Goal: Task Accomplishment & Management: Manage account settings

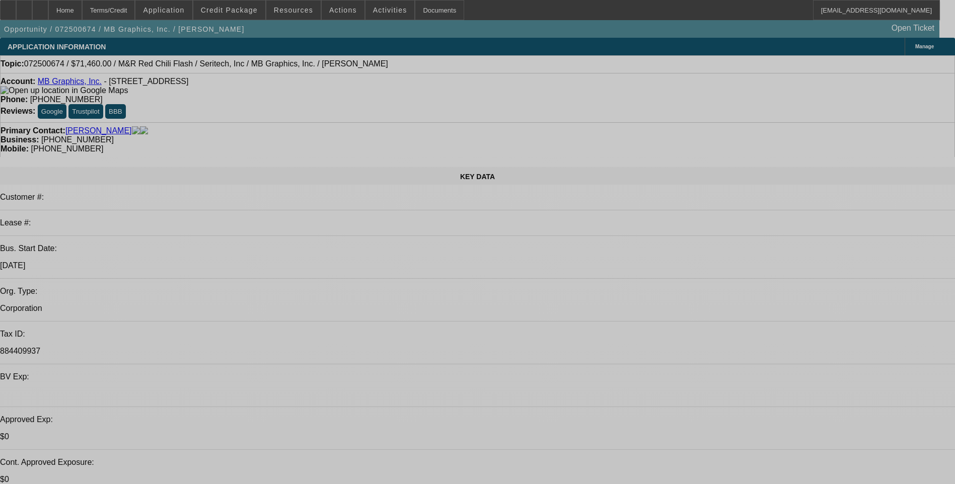
select select "0.1"
select select "0"
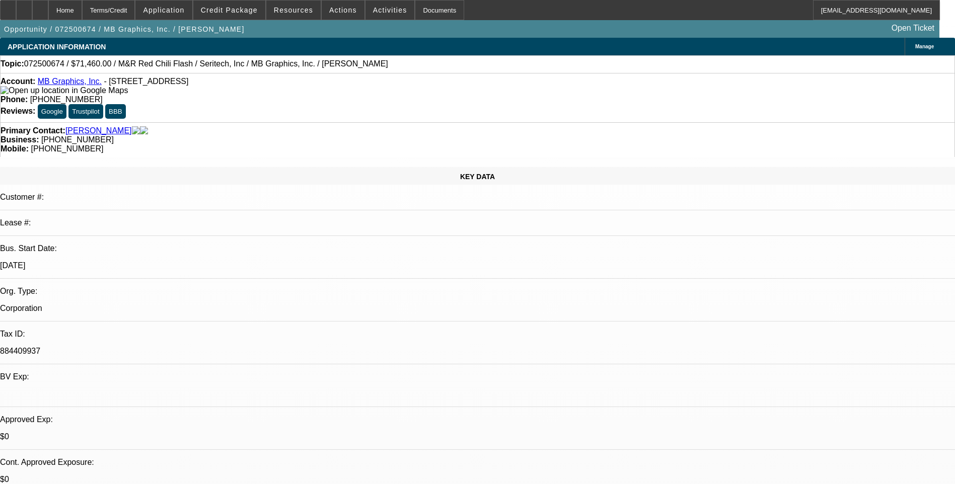
select select "0.1"
select select "0"
select select "0.1"
select select "0"
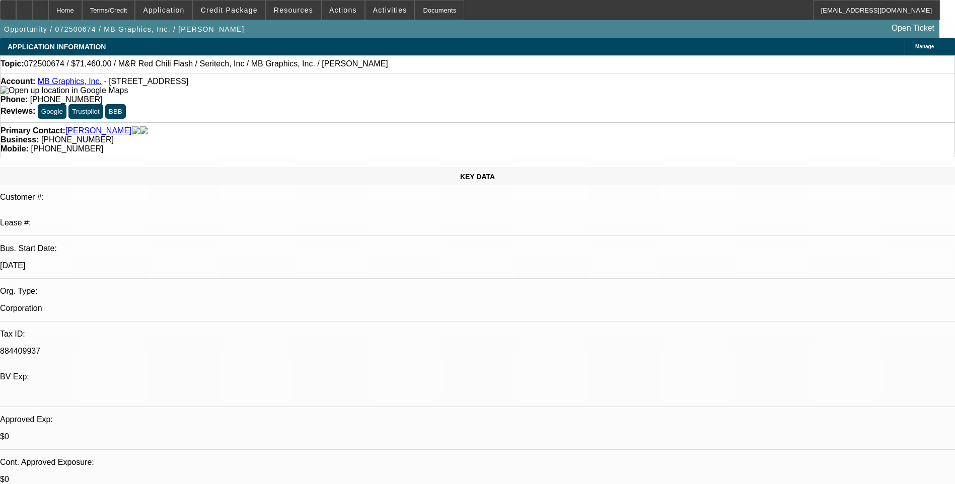
select select "0"
select select "0.1"
select select "0"
select select "0.1"
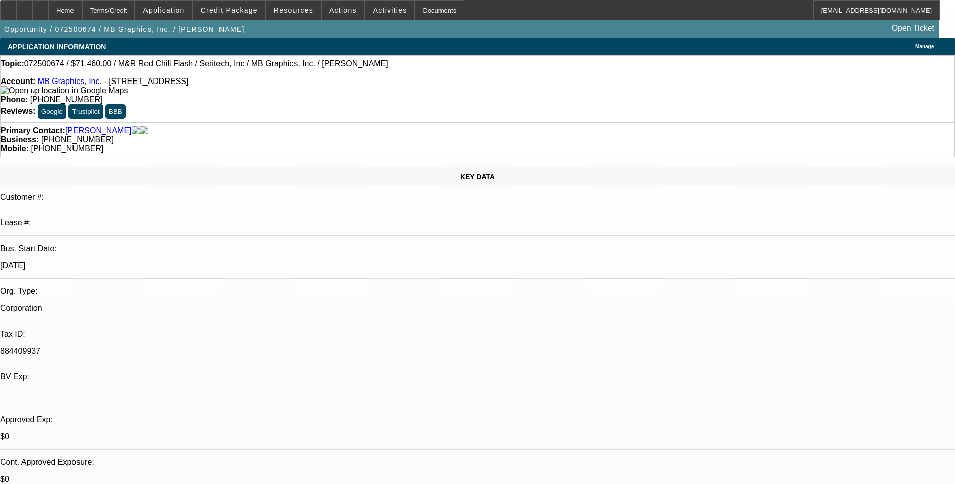
select select "1"
select select "5"
select select "1"
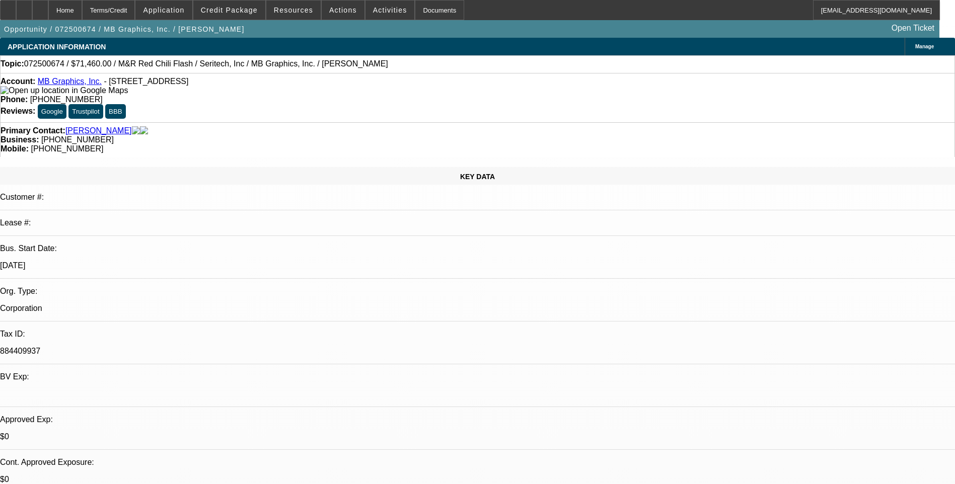
select select "5"
select select "1"
select select "5"
select select "1"
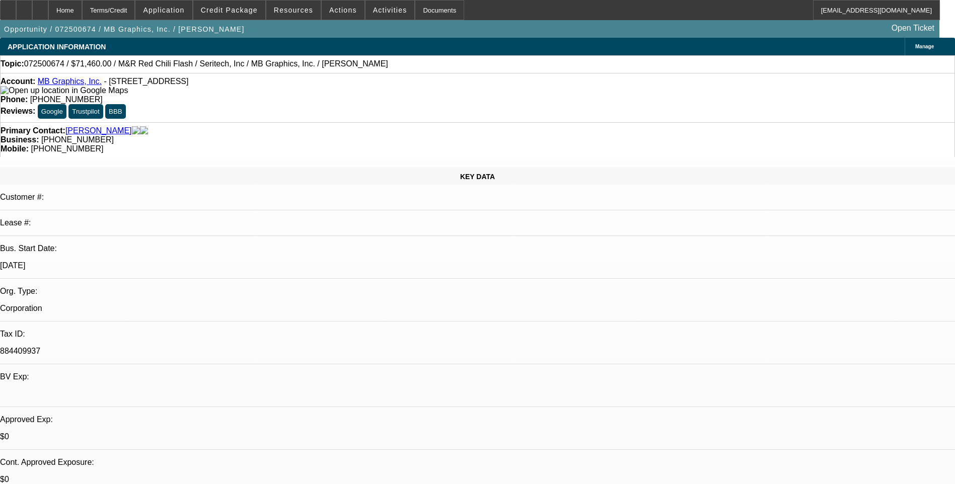
select select "1"
select select "5"
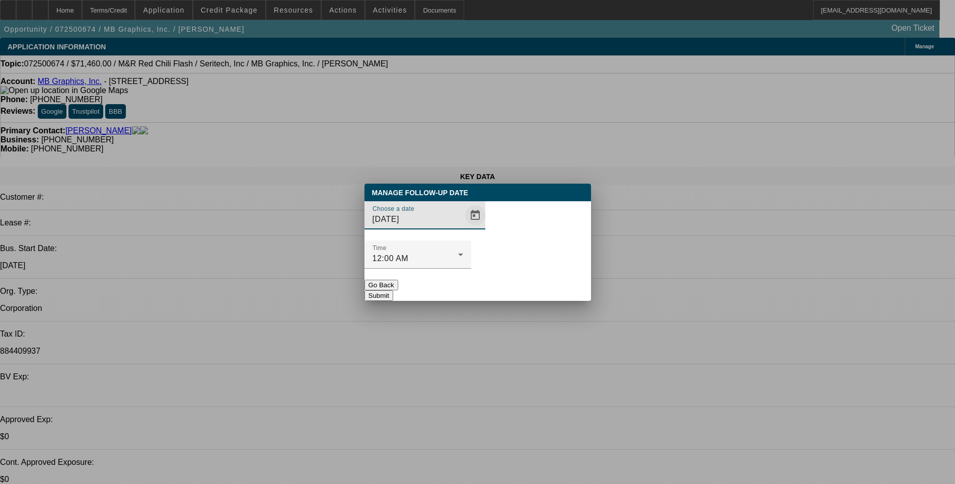
click at [463, 228] on span "Open calendar" at bounding box center [475, 215] width 24 height 24
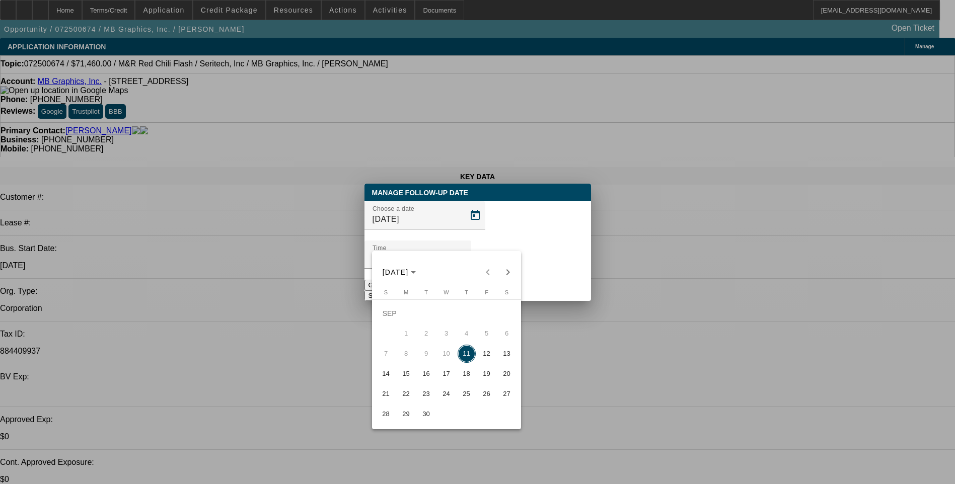
click at [405, 377] on span "15" at bounding box center [406, 374] width 18 height 18
type input "9/15/2025"
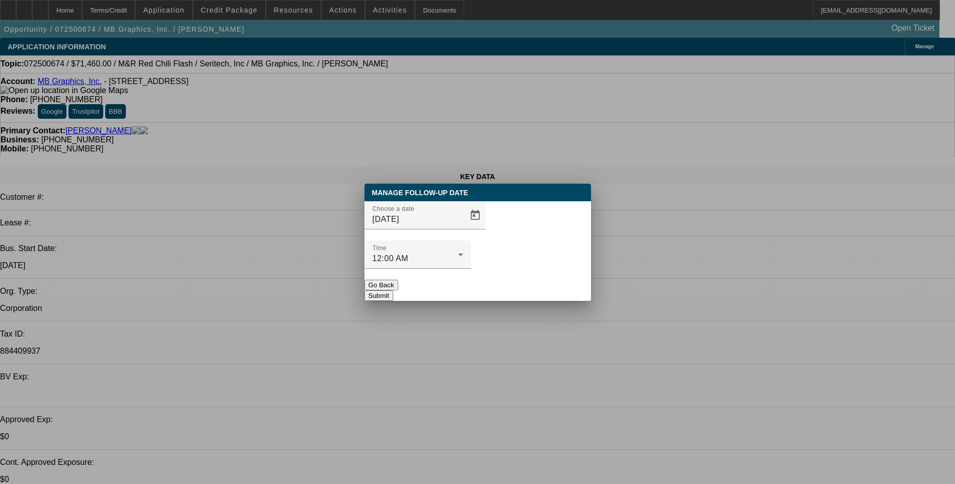
click at [393, 290] on button "Submit" at bounding box center [378, 295] width 29 height 11
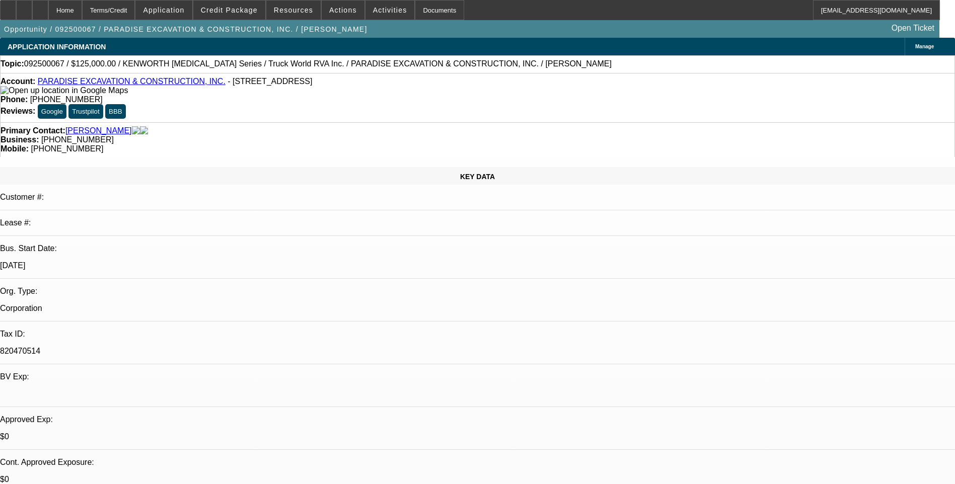
select select "0"
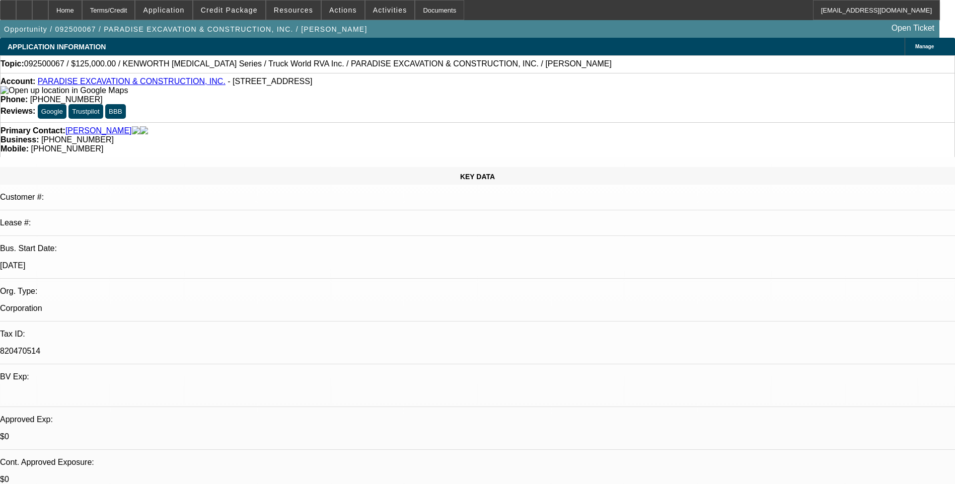
select select "0"
select select "1"
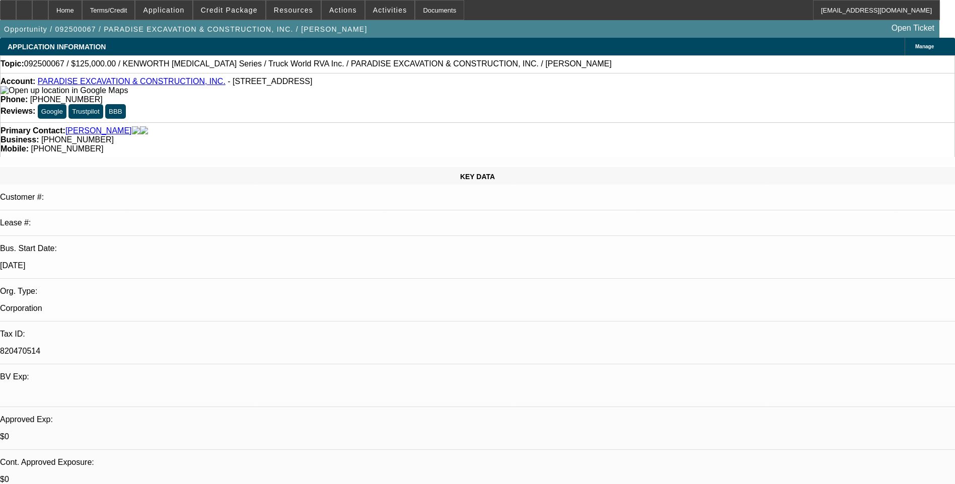
select select "1"
select select "6"
select select "1"
select select "6"
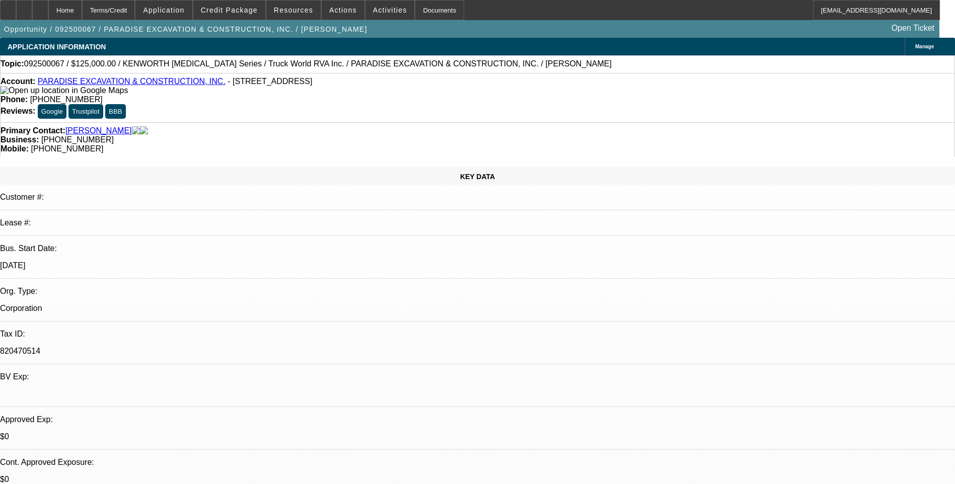
select select "1"
select select "6"
click at [135, 11] on div "Terms/Credit" at bounding box center [108, 10] width 53 height 20
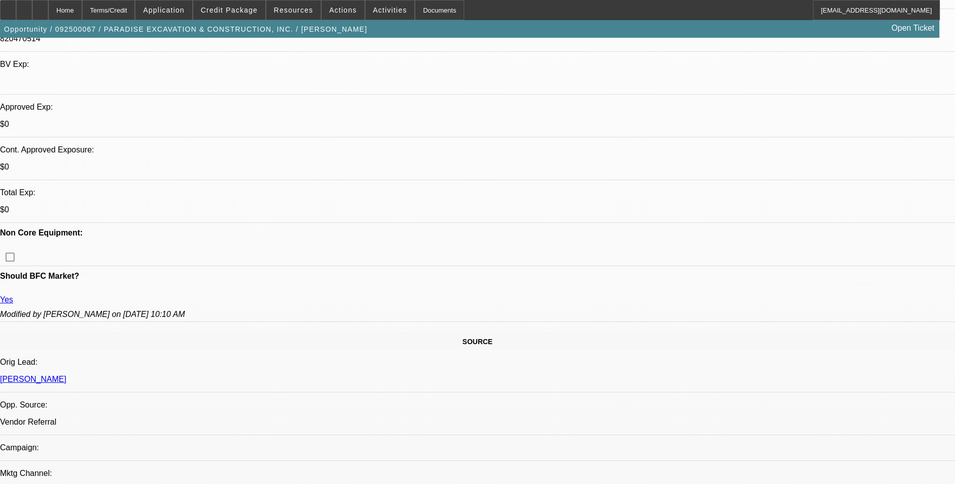
scroll to position [226, 0]
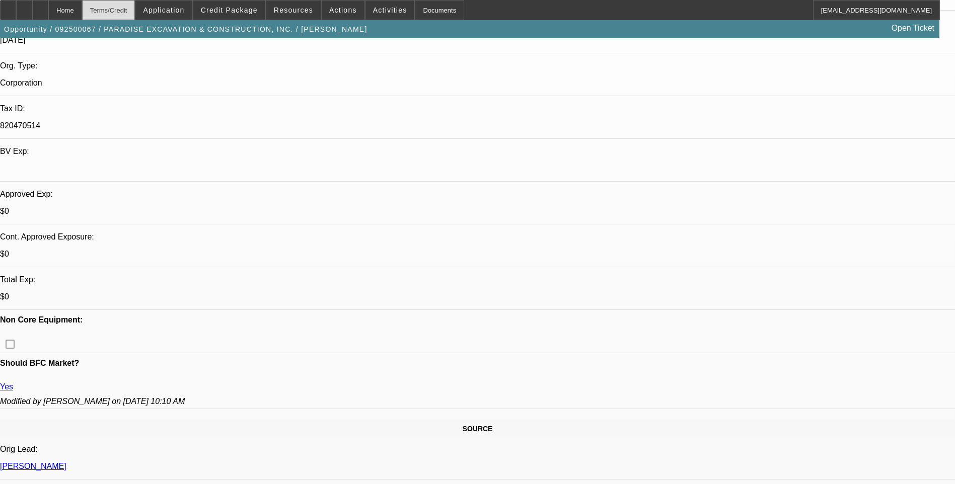
click at [122, 10] on div "Terms/Credit" at bounding box center [108, 10] width 53 height 20
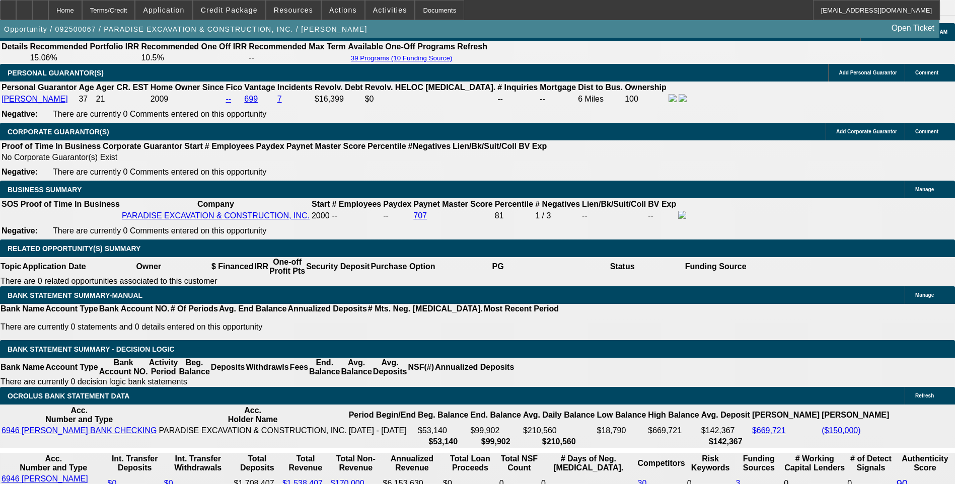
scroll to position [1484, 0]
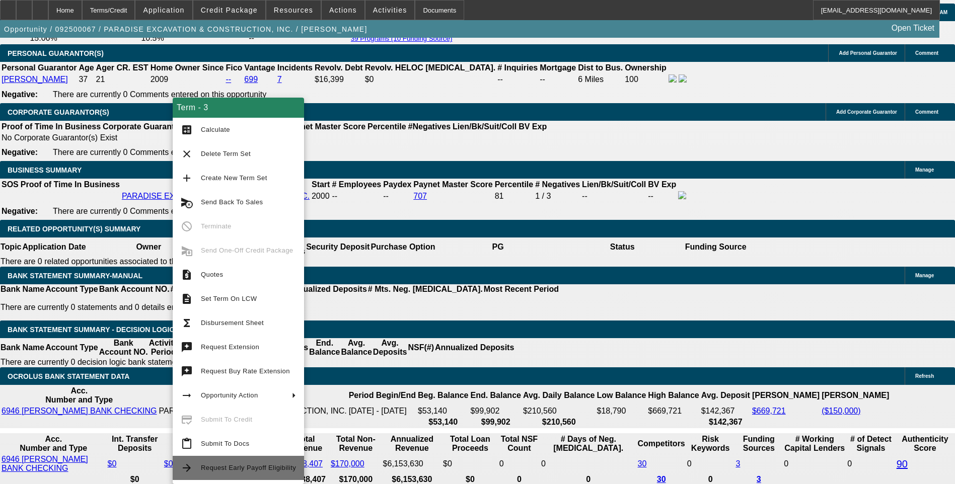
click at [241, 464] on span "Request Early Payoff Eligibility" at bounding box center [248, 468] width 95 height 12
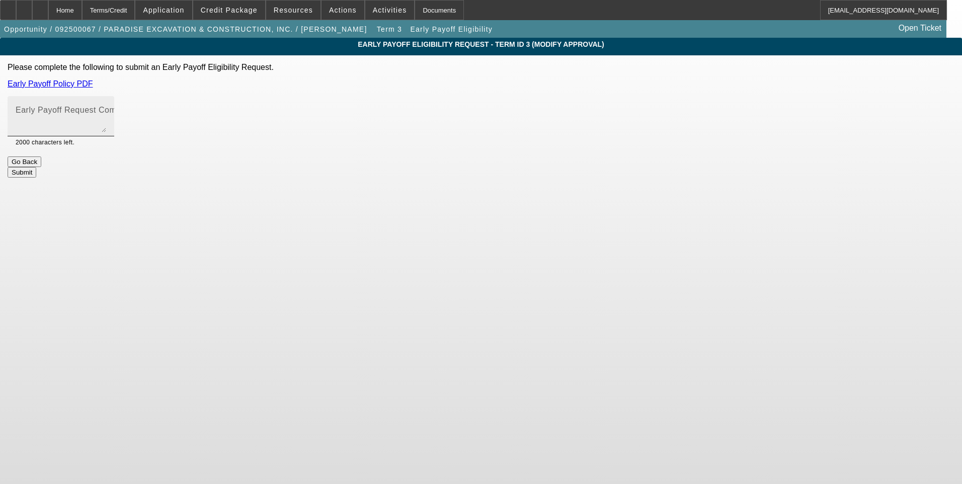
click at [135, 114] on mat-label "Early Payoff Request Comment" at bounding box center [76, 110] width 120 height 9
click at [106, 115] on textarea "Early Payoff Request Comment" at bounding box center [61, 120] width 91 height 24
type textarea "Customer is requesting early payoff. Thanks"
click at [36, 167] on button "Submit" at bounding box center [22, 172] width 29 height 11
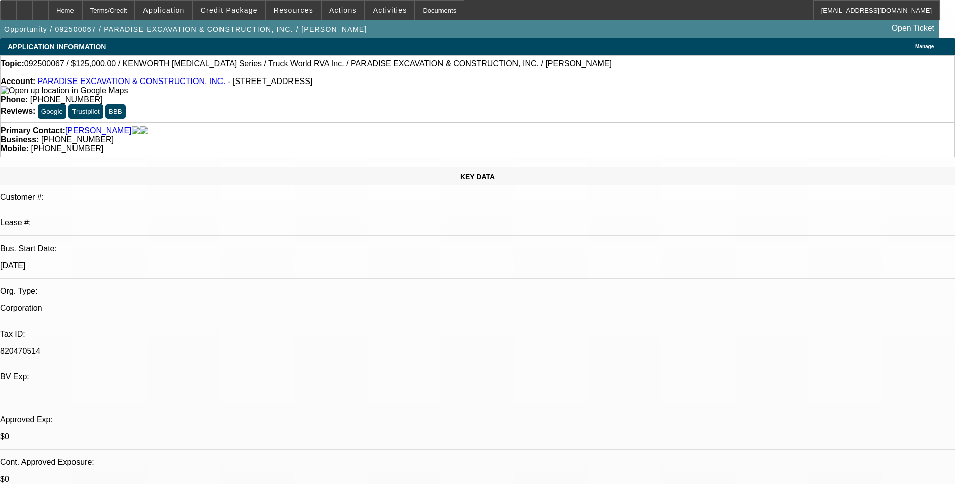
select select "0"
select select "6"
select select "0"
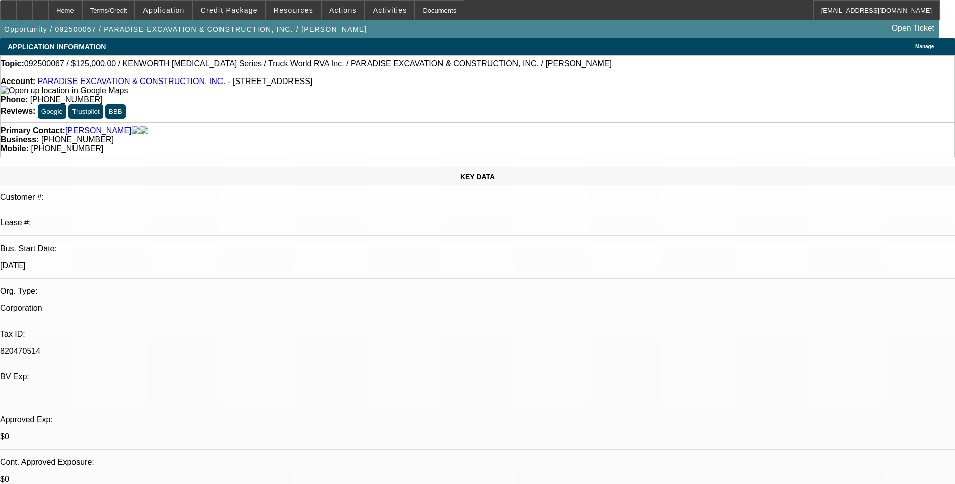
select select "0"
select select "6"
select select "0"
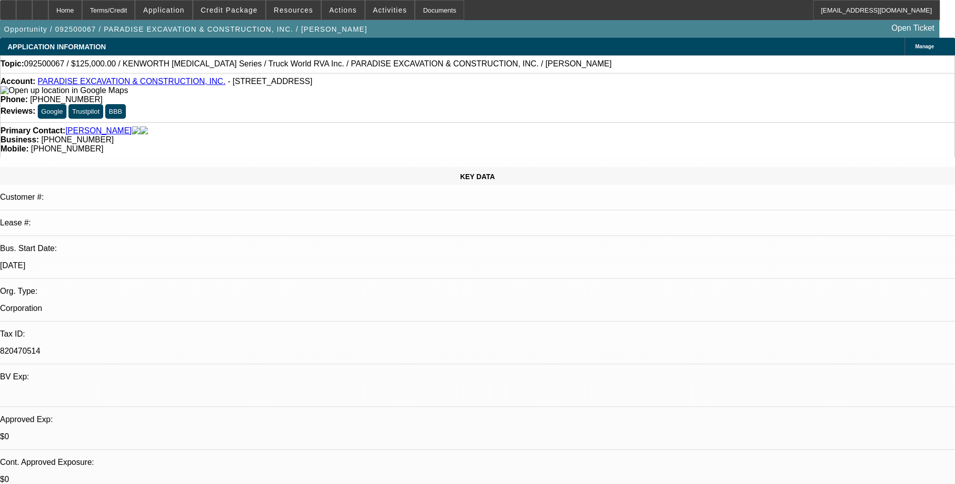
select select "0"
select select "6"
select select "0"
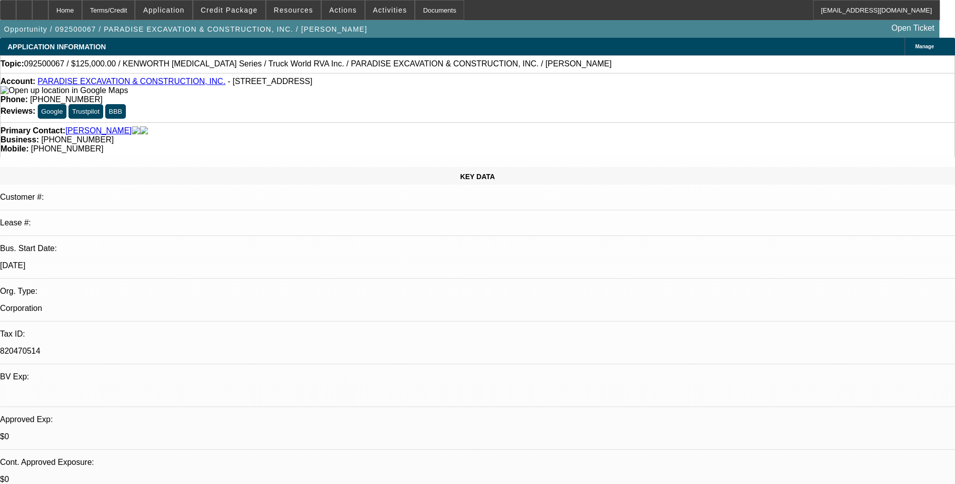
select select "0"
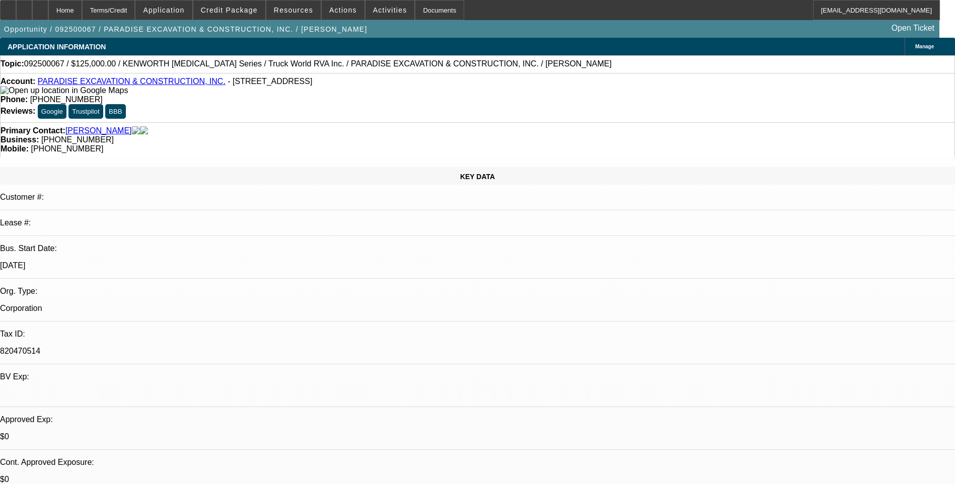
select select "0"
select select "1"
select select "6"
select select "1"
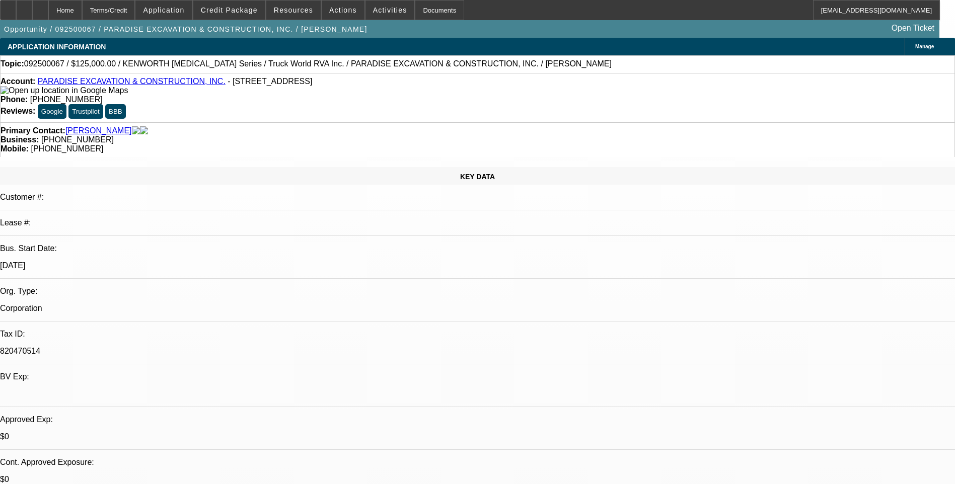
select select "1"
select select "6"
select select "1"
select select "6"
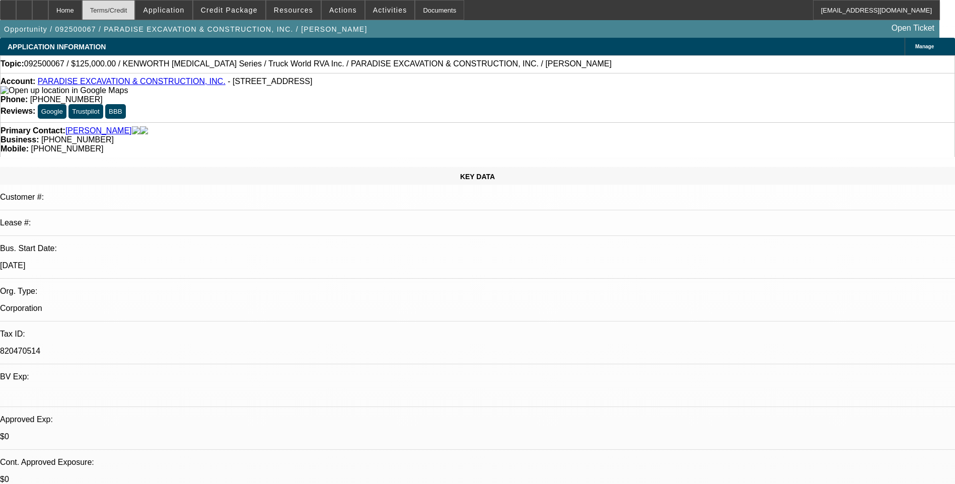
click at [135, 14] on div "Terms/Credit" at bounding box center [108, 10] width 53 height 20
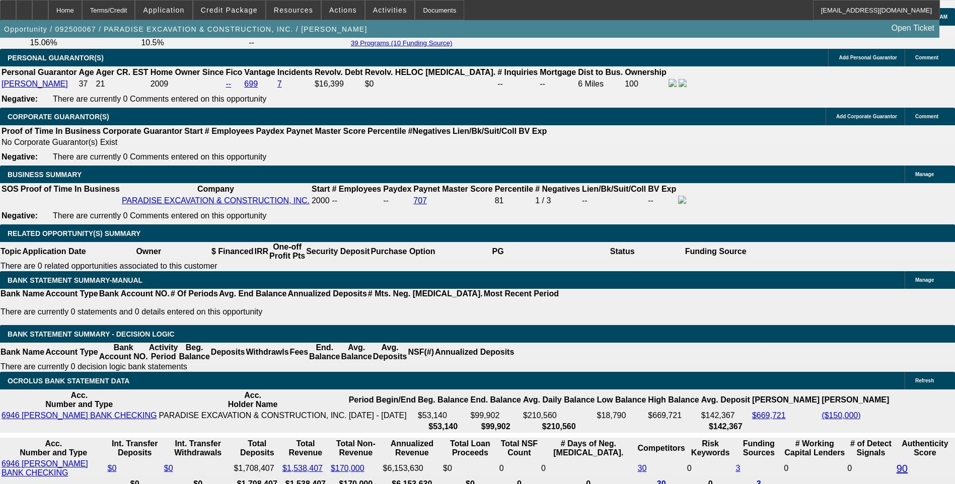
scroll to position [1484, 0]
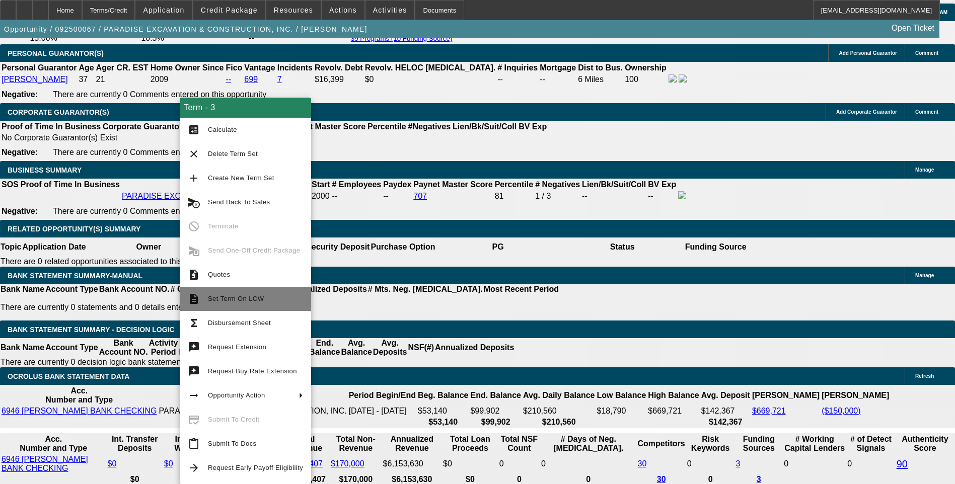
click at [234, 302] on span "Set Term On LCW" at bounding box center [236, 299] width 56 height 8
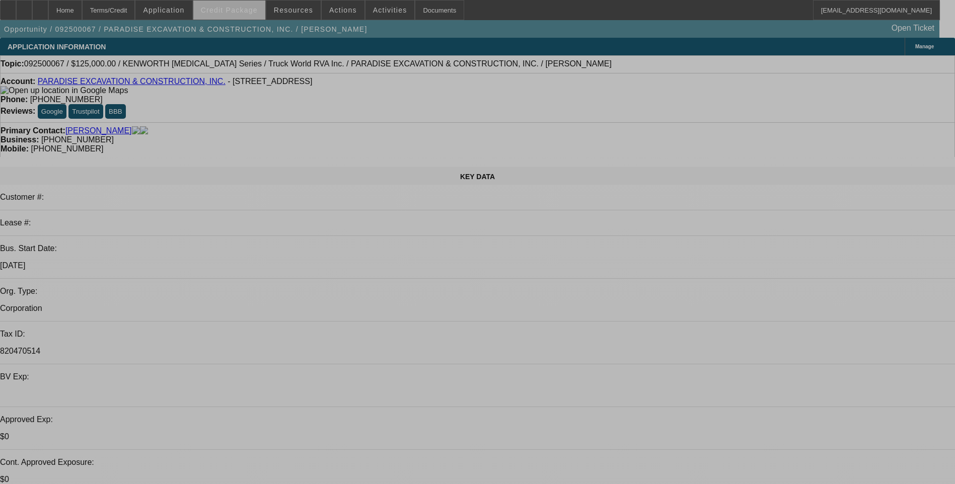
select select "0"
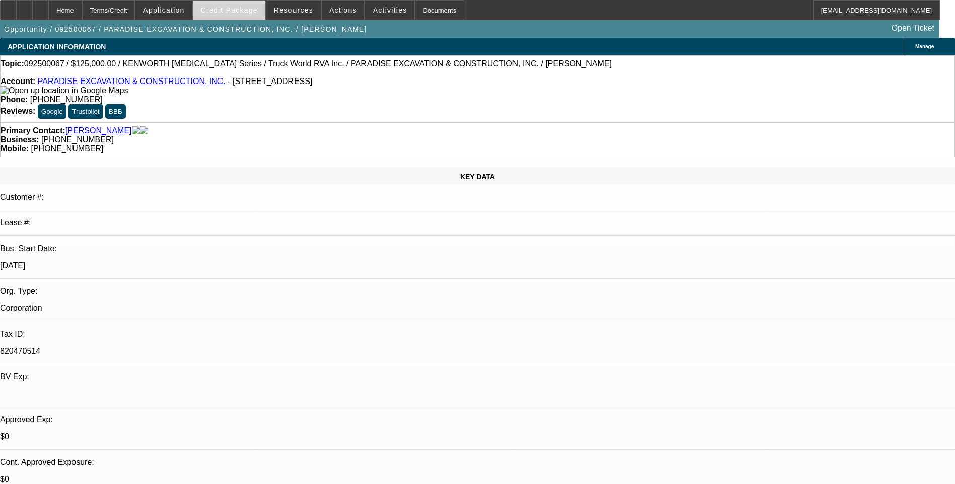
select select "0"
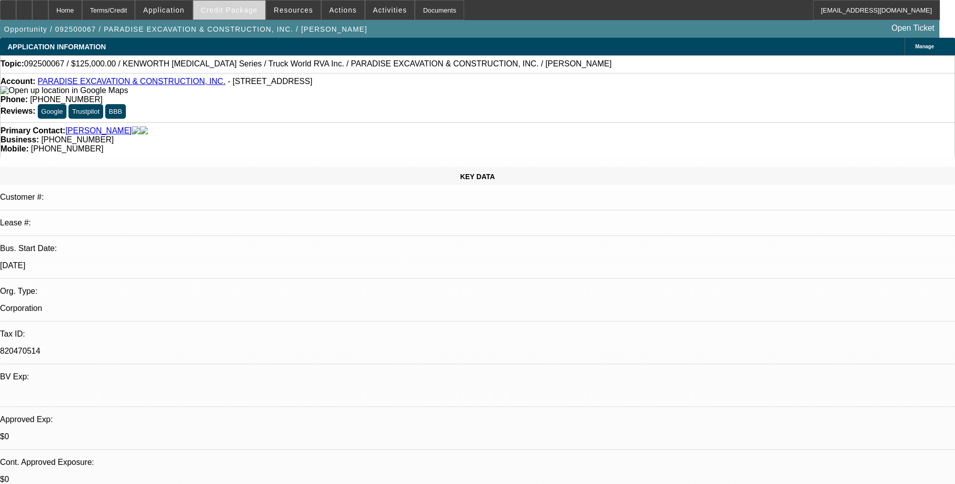
select select "0"
select select "1"
select select "6"
select select "1"
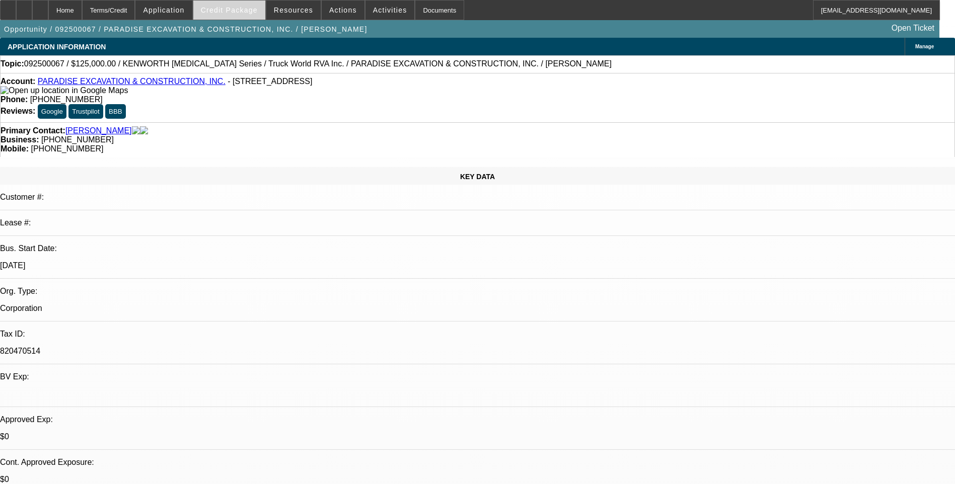
select select "1"
select select "6"
select select "1"
select select "6"
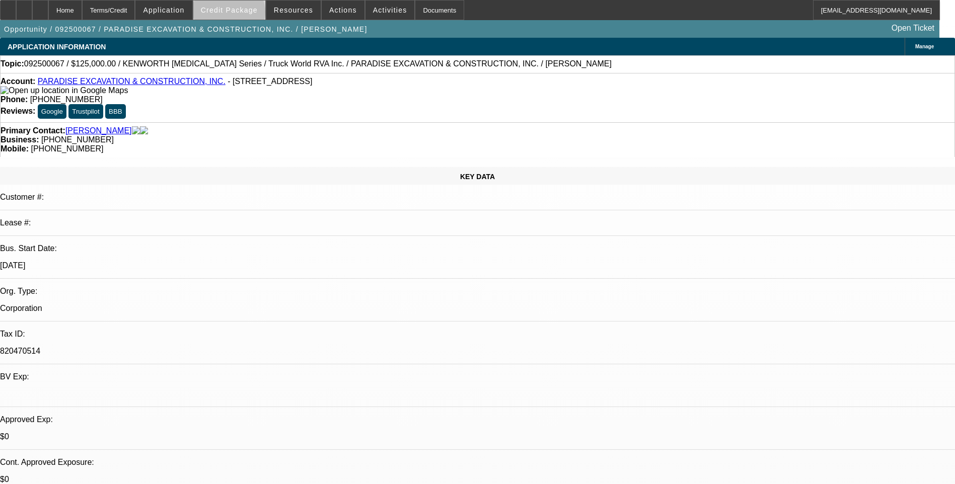
click at [244, 15] on span at bounding box center [229, 10] width 72 height 24
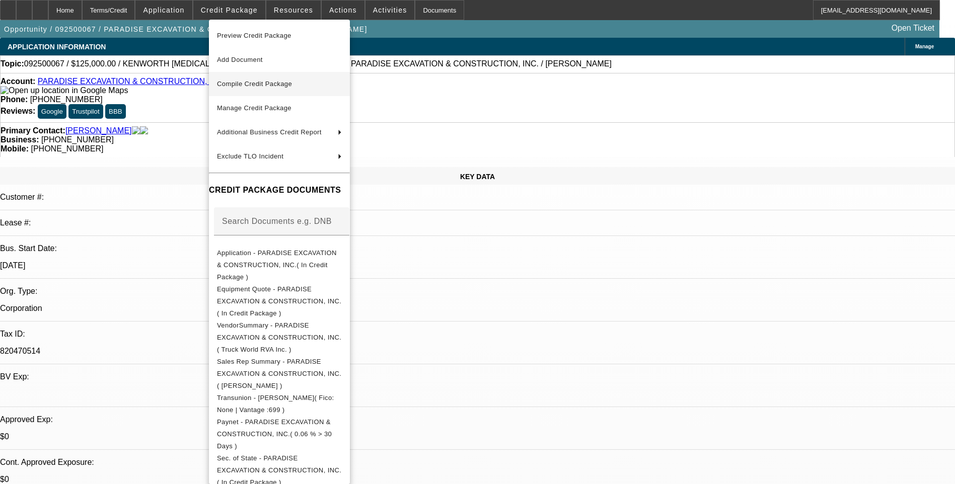
click at [298, 90] on button "Compile Credit Package" at bounding box center [279, 84] width 141 height 24
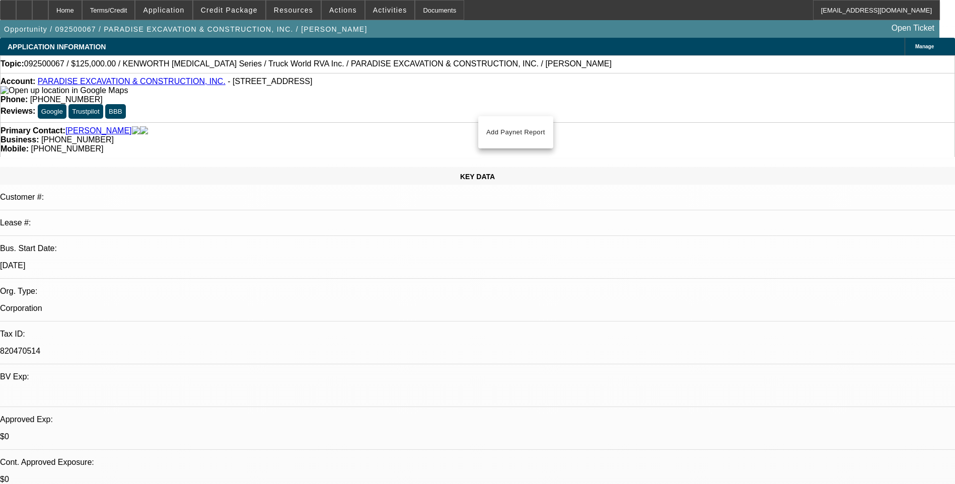
select select "0"
select select "6"
select select "0"
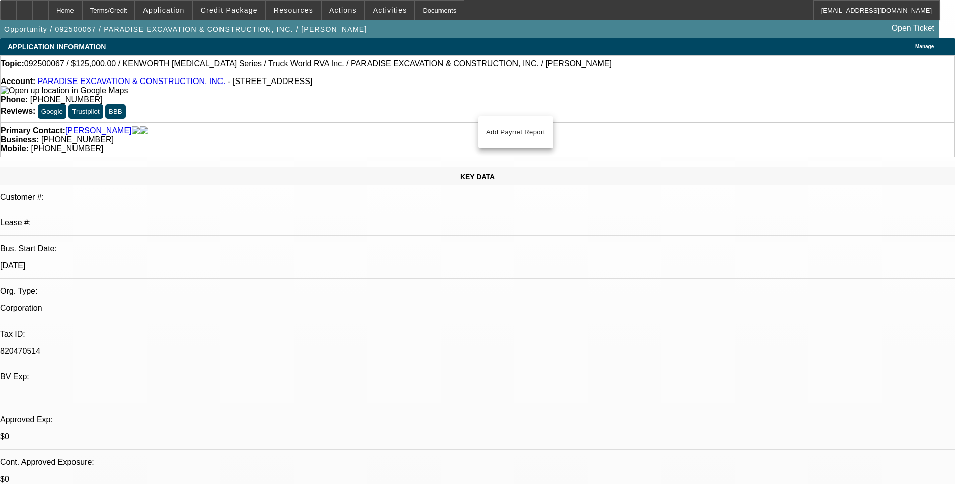
select select "0"
select select "6"
select select "0"
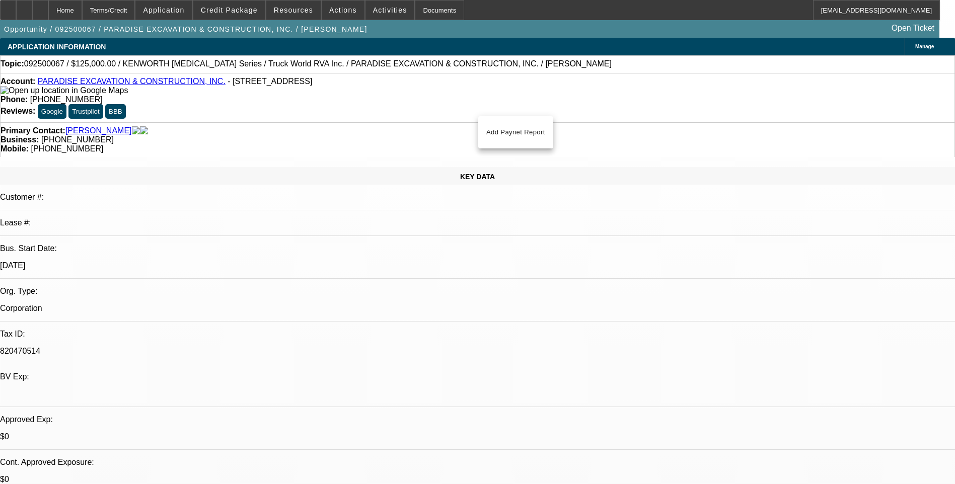
select select "0"
select select "6"
click at [135, 14] on div "Terms/Credit" at bounding box center [108, 10] width 53 height 20
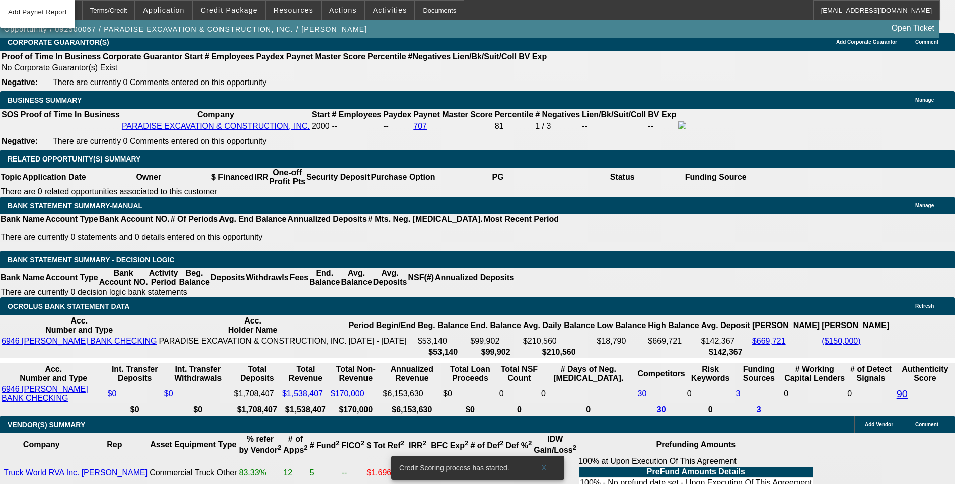
scroll to position [1504, 0]
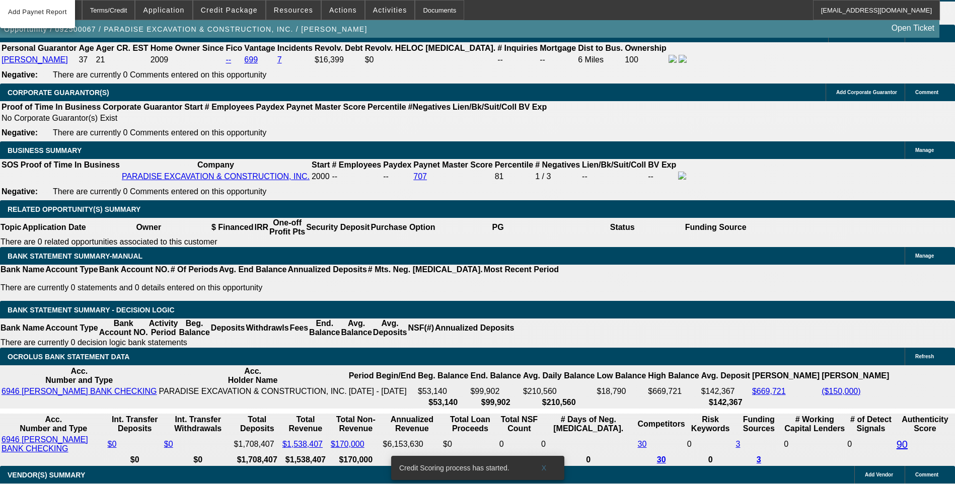
click at [233, 14] on span at bounding box center [229, 10] width 72 height 24
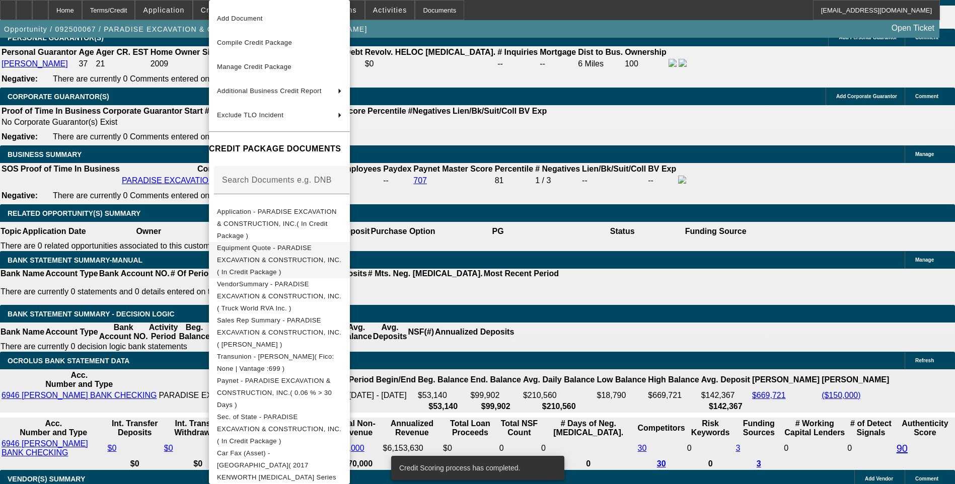
scroll to position [98, 0]
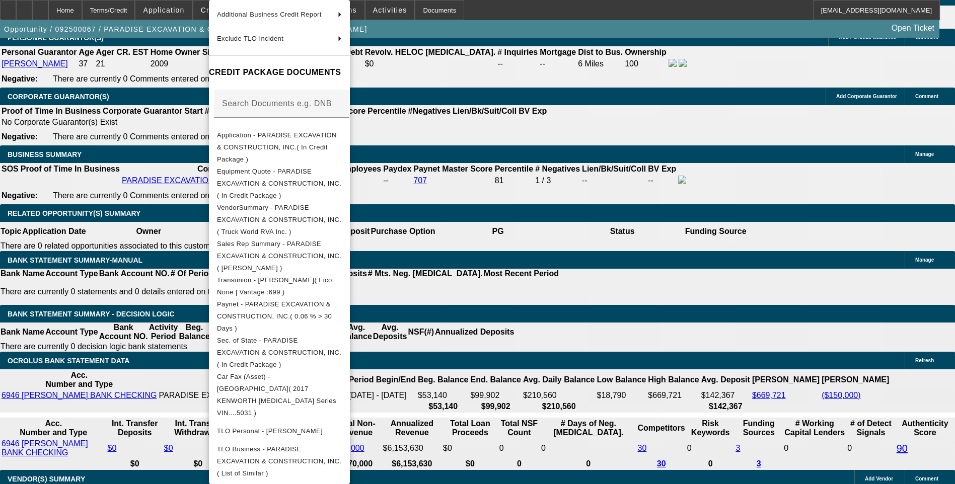
click at [168, 121] on div at bounding box center [477, 242] width 955 height 484
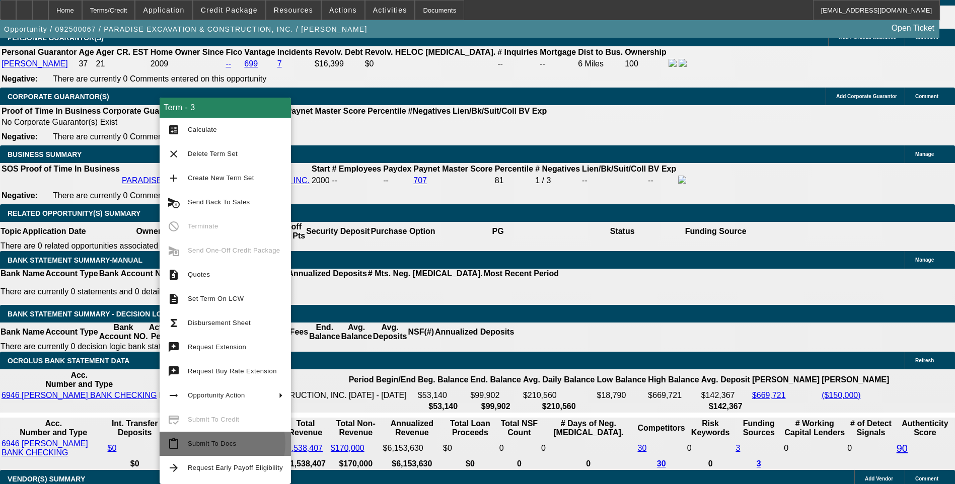
click at [219, 443] on span "Submit To Docs" at bounding box center [212, 444] width 48 height 8
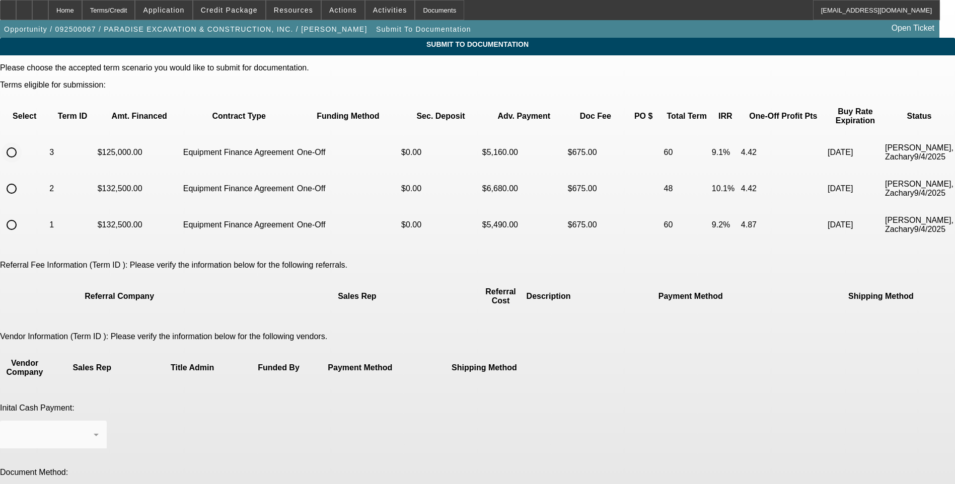
click at [22, 142] on input "radio" at bounding box center [12, 152] width 20 height 20
radio input "true"
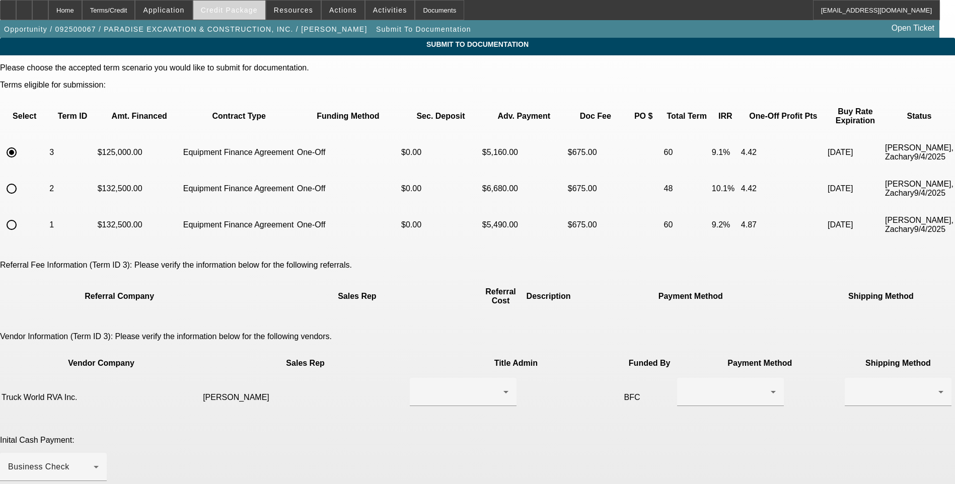
click at [248, 8] on span "Credit Package" at bounding box center [229, 10] width 57 height 8
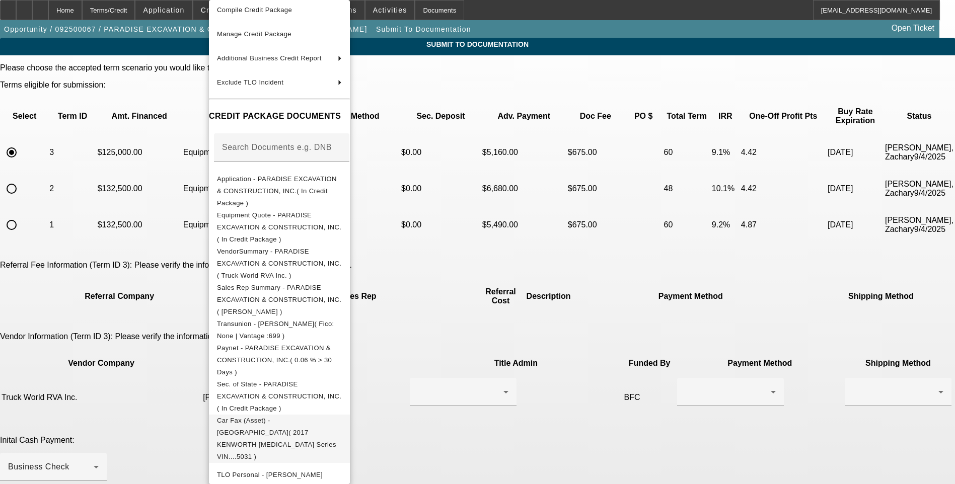
scroll to position [98, 0]
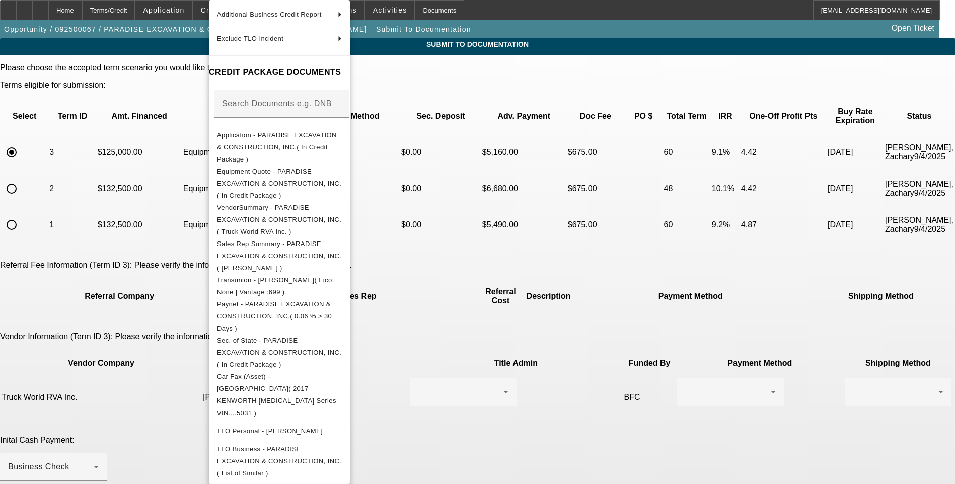
click at [89, 286] on div at bounding box center [477, 242] width 955 height 484
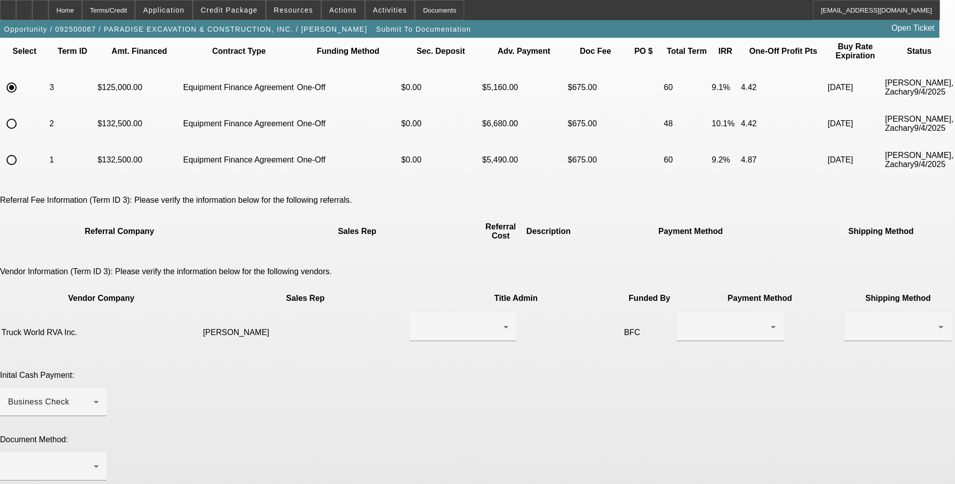
scroll to position [101, 0]
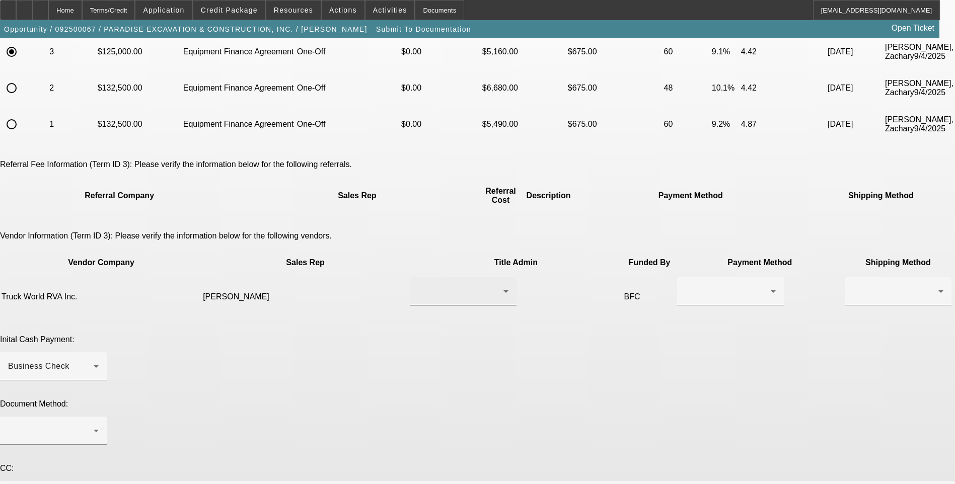
click at [420, 277] on div at bounding box center [463, 291] width 91 height 28
click at [421, 294] on span "[PERSON_NAME]" at bounding box center [414, 290] width 69 height 12
click at [685, 285] on div at bounding box center [728, 291] width 86 height 12
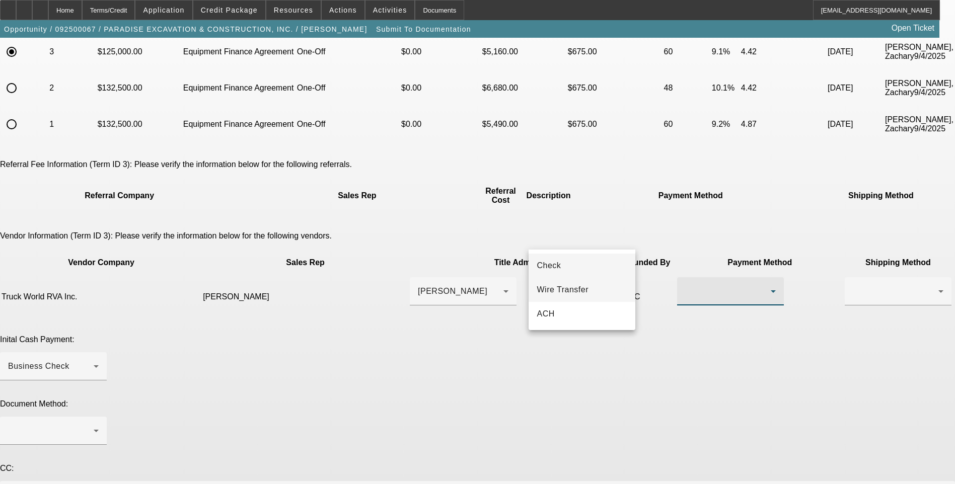
click at [569, 290] on span "Wire Transfer" at bounding box center [563, 290] width 52 height 12
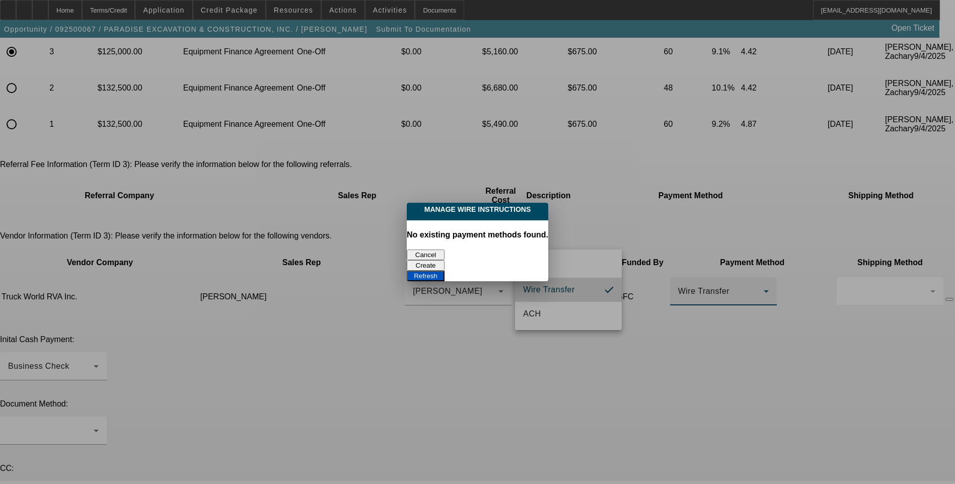
scroll to position [0, 0]
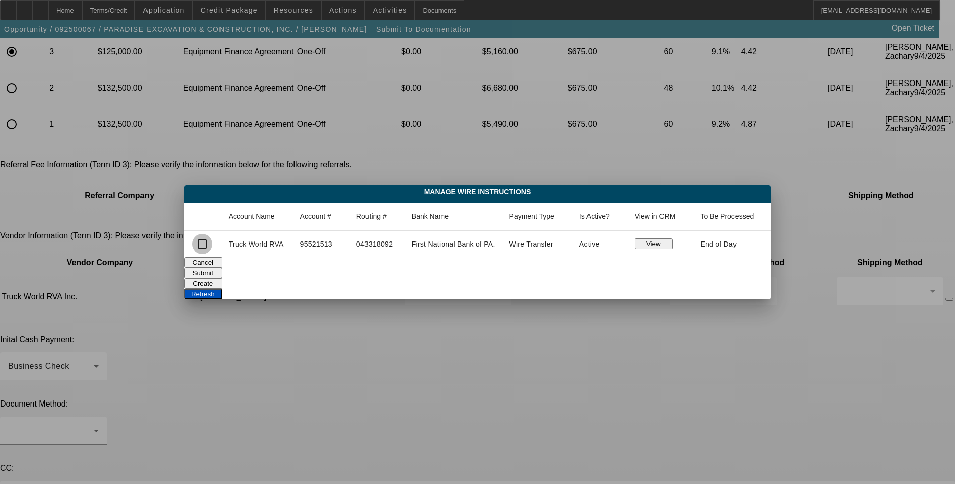
click at [202, 243] on input "checkbox" at bounding box center [202, 244] width 20 height 20
checkbox input "true"
click at [222, 272] on button "Submit" at bounding box center [203, 273] width 38 height 11
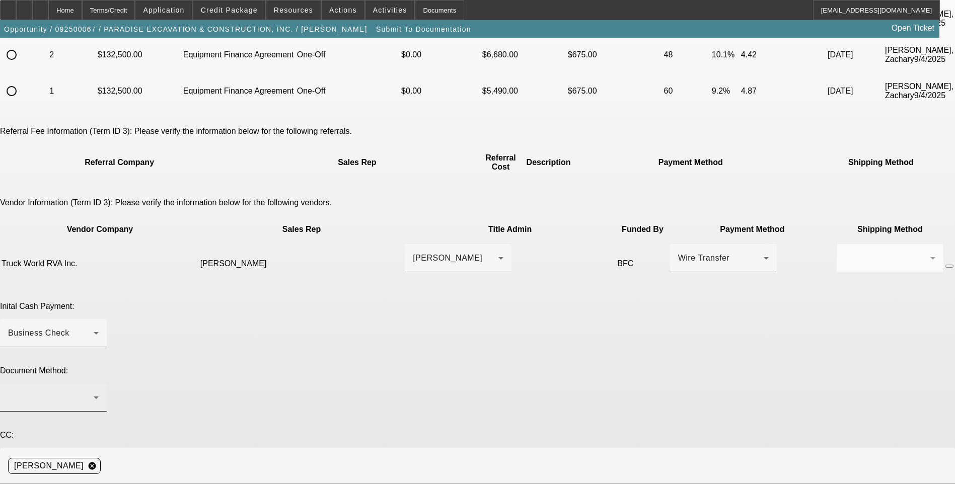
scroll to position [151, 0]
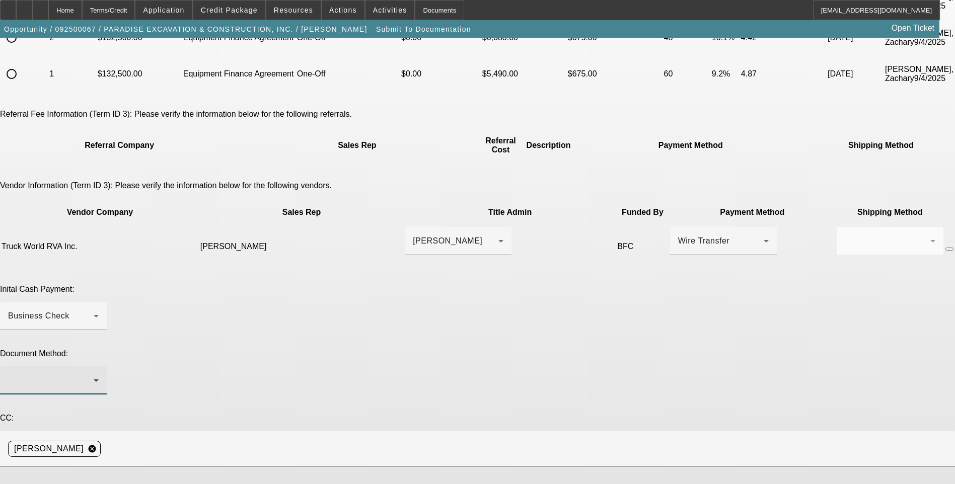
click at [94, 375] on div at bounding box center [51, 381] width 86 height 12
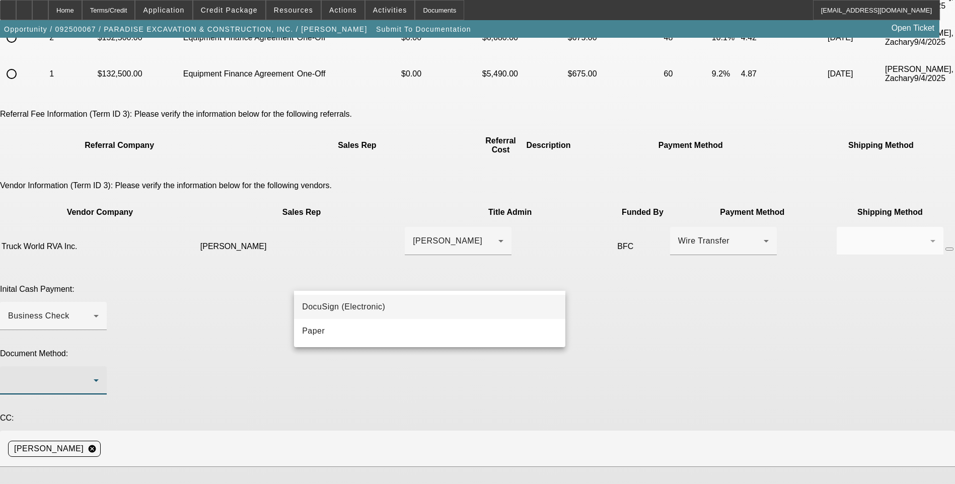
click at [433, 313] on mat-option "DocuSign (Electronic)" at bounding box center [429, 307] width 271 height 24
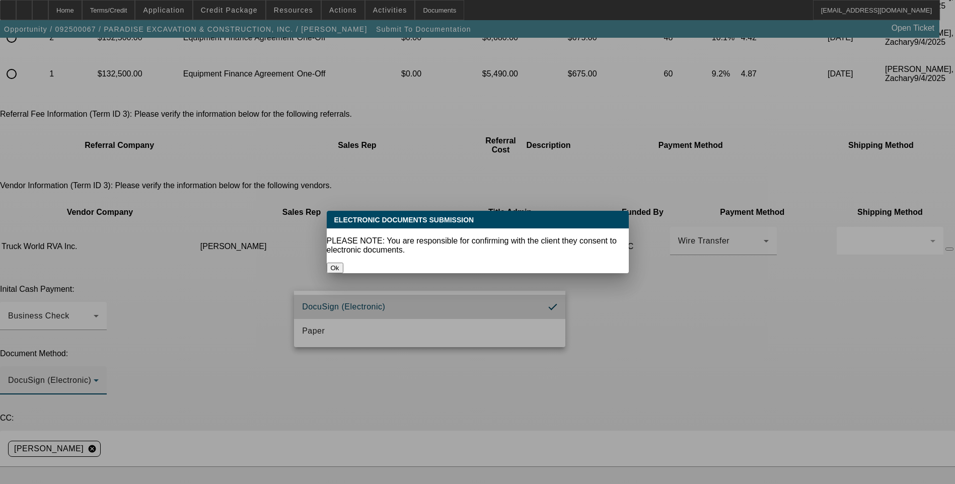
scroll to position [0, 0]
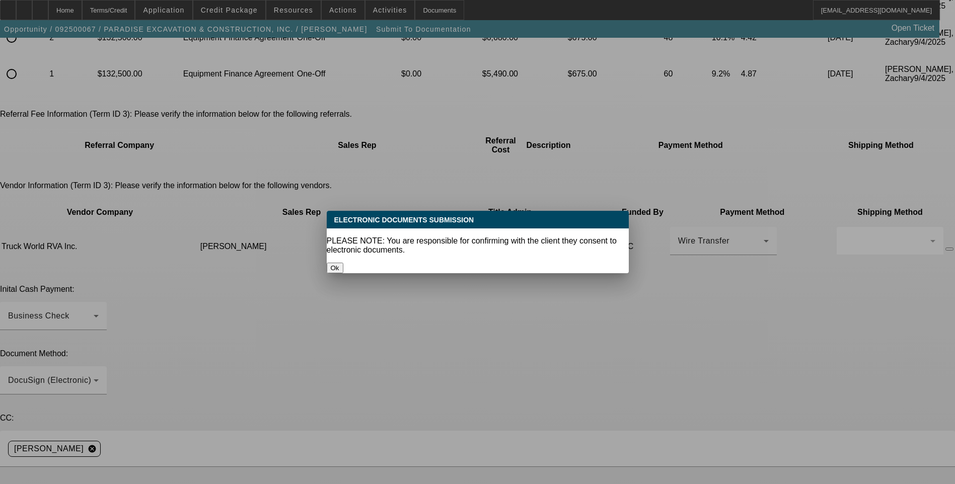
click at [343, 263] on button "Ok" at bounding box center [335, 268] width 17 height 11
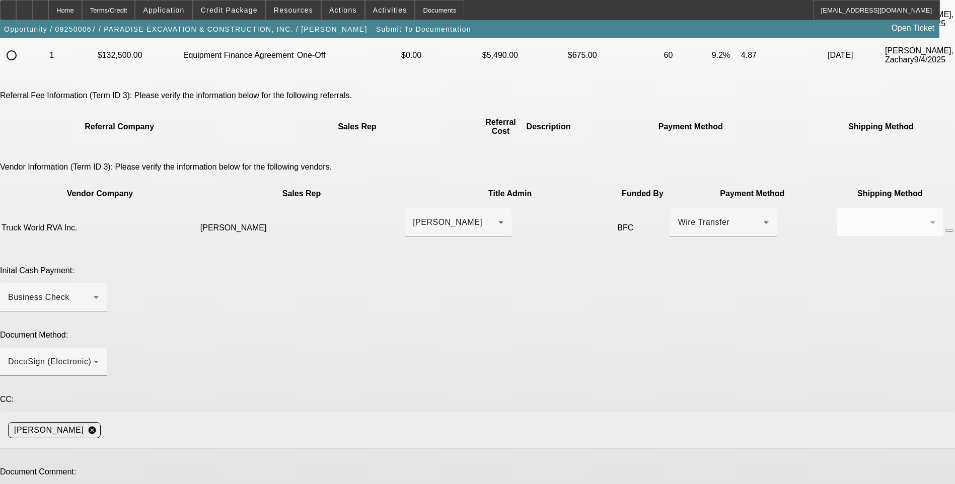
scroll to position [180, 0]
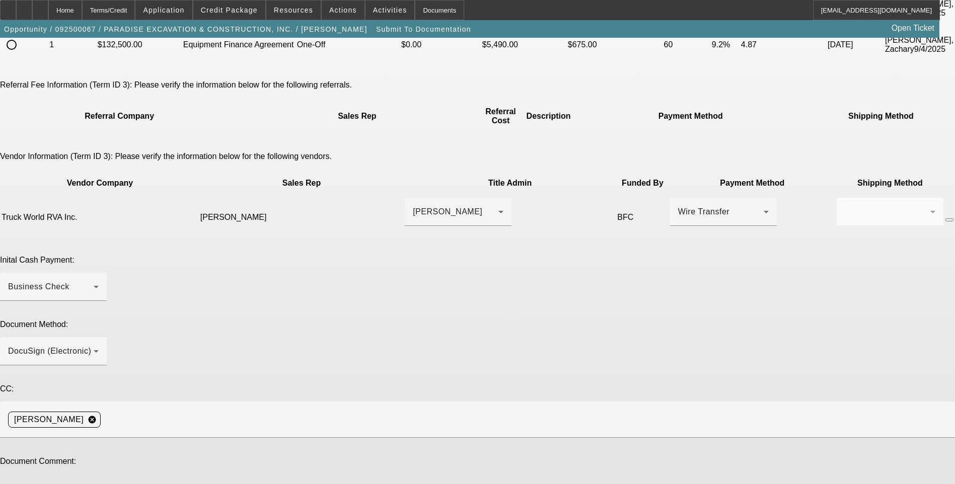
paste textarea "jason@paradiseutilities.com"
drag, startPoint x: 347, startPoint y: 352, endPoint x: 338, endPoint y: 351, distance: 8.6
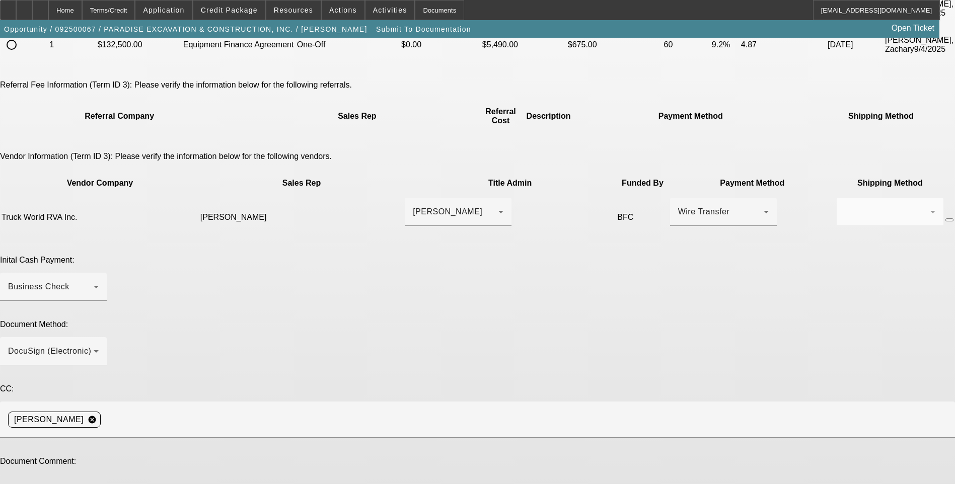
paste textarea "taylor@truckworldrva.com"
type textarea "Early payoff approved. Please send EPOA. Customer contact is Jason Degitz jason…"
type textarea "Adjusted terms"
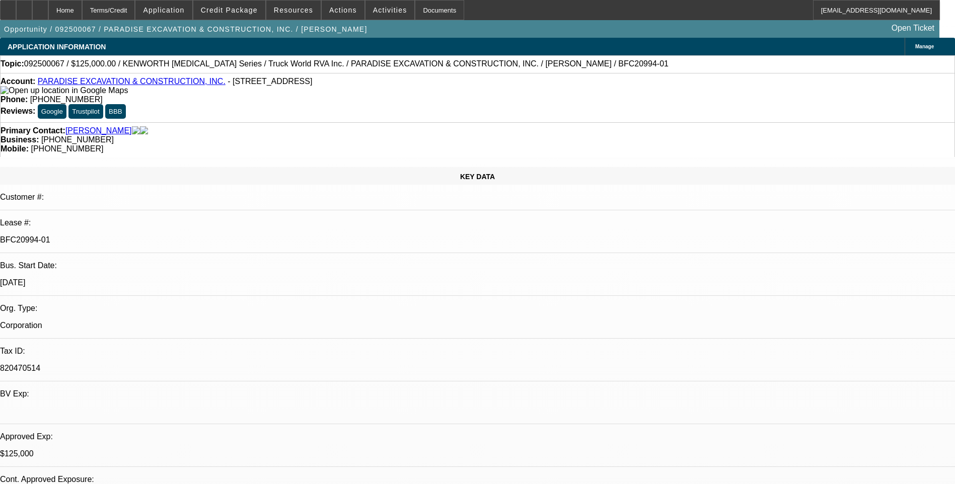
select select "0"
select select "6"
select select "0"
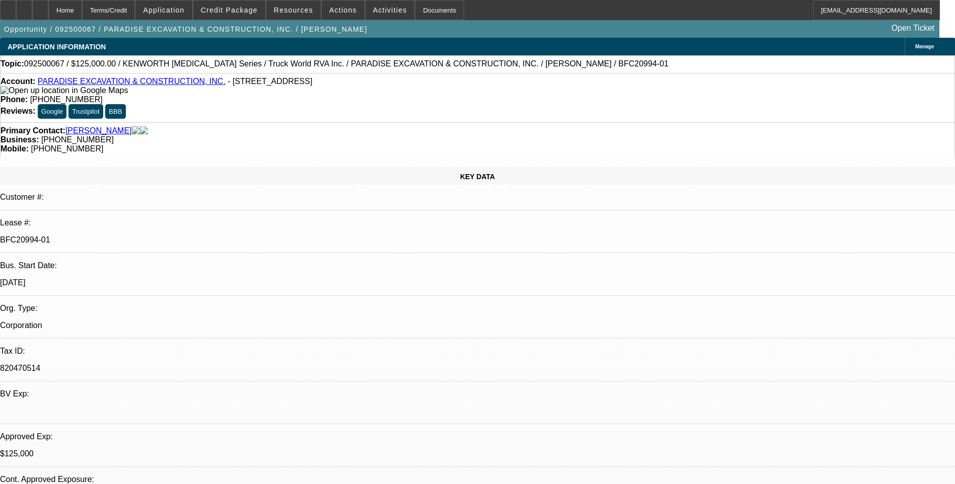
select select "0"
select select "6"
select select "0"
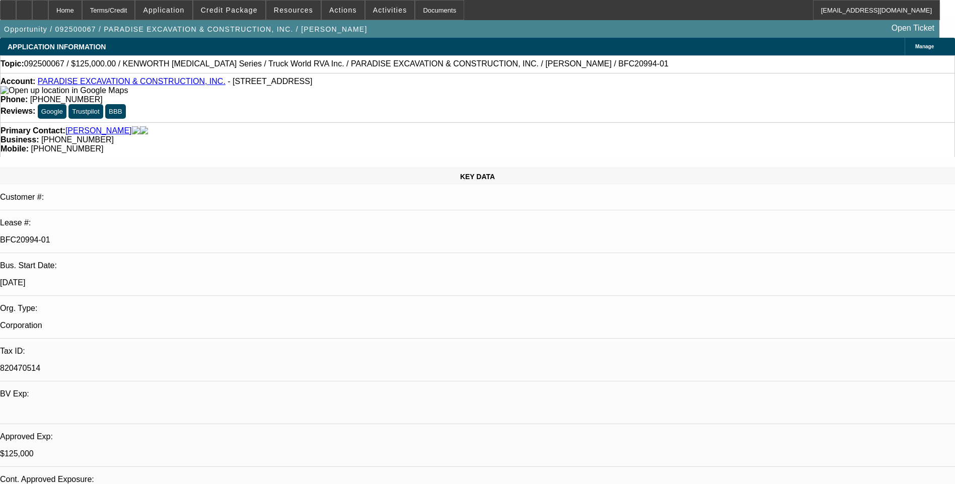
select select "0"
select select "6"
click at [135, 7] on div "Terms/Credit" at bounding box center [108, 10] width 53 height 20
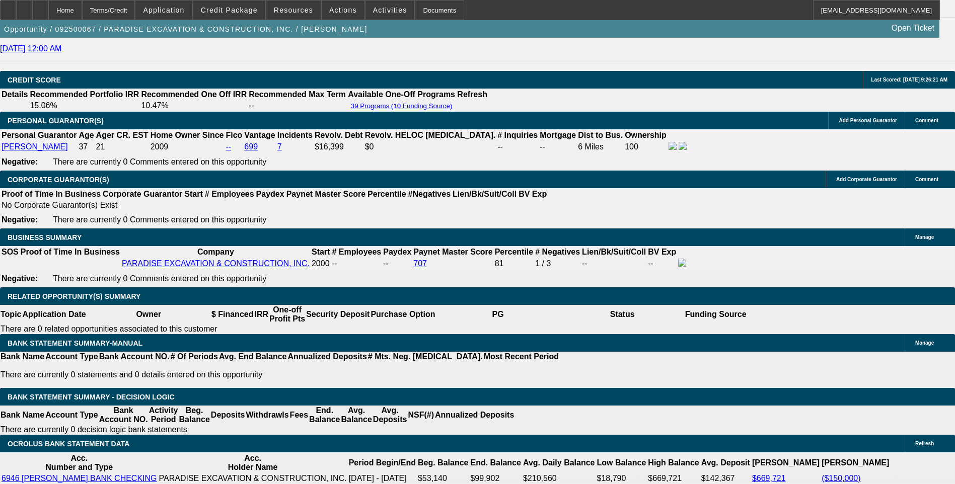
scroll to position [1484, 0]
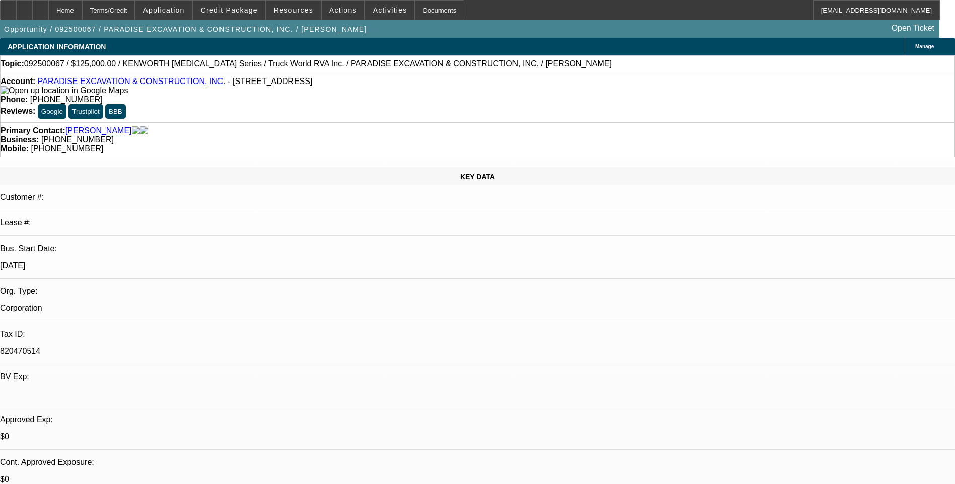
select select "0"
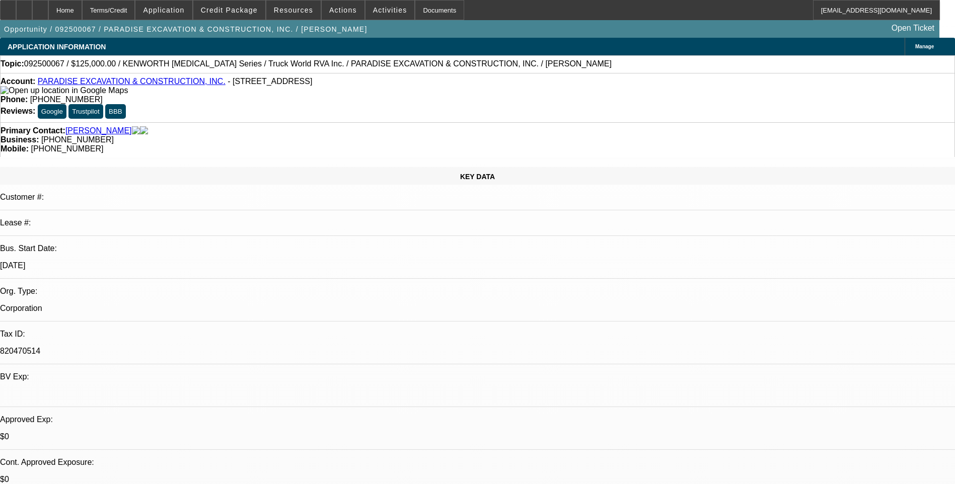
select select "0"
select select "1"
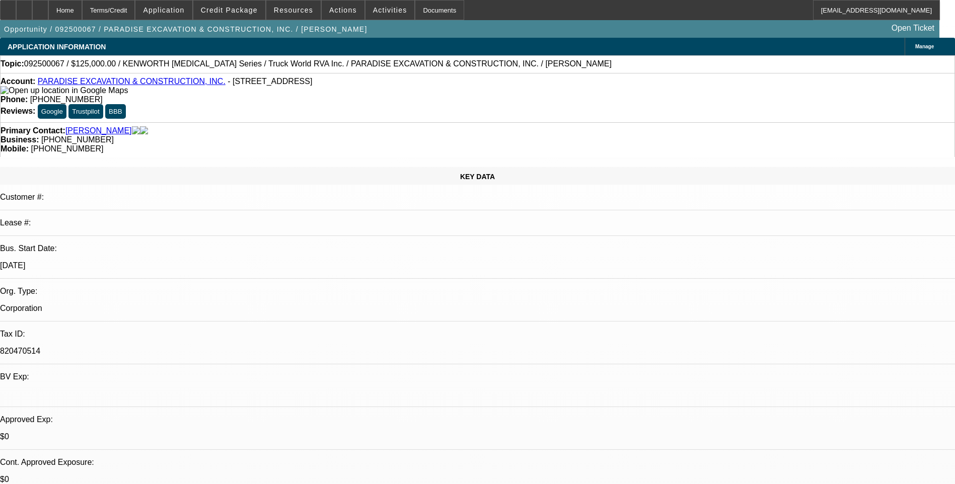
select select "1"
select select "6"
select select "1"
select select "6"
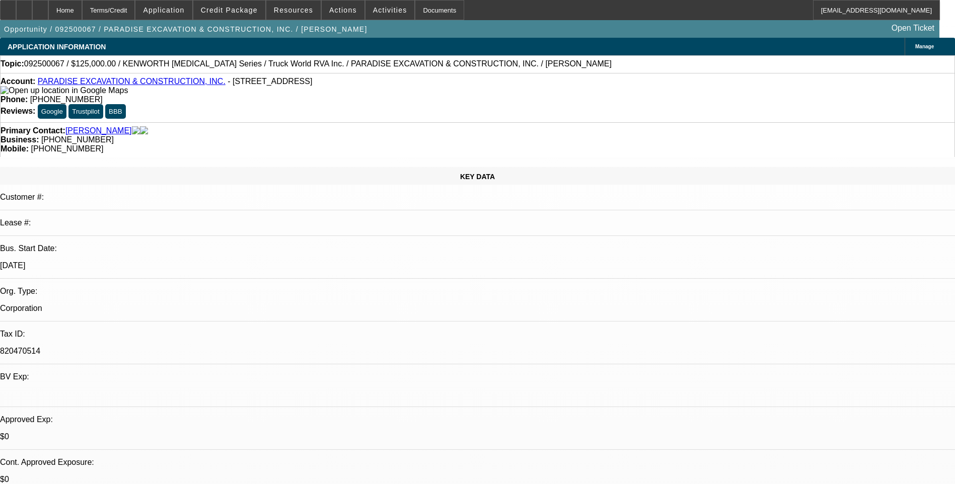
select select "1"
select select "6"
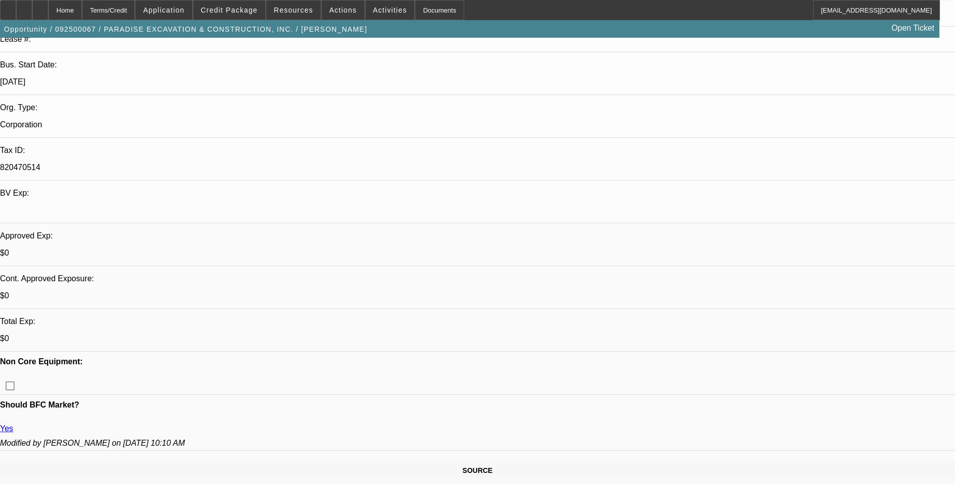
scroll to position [201, 0]
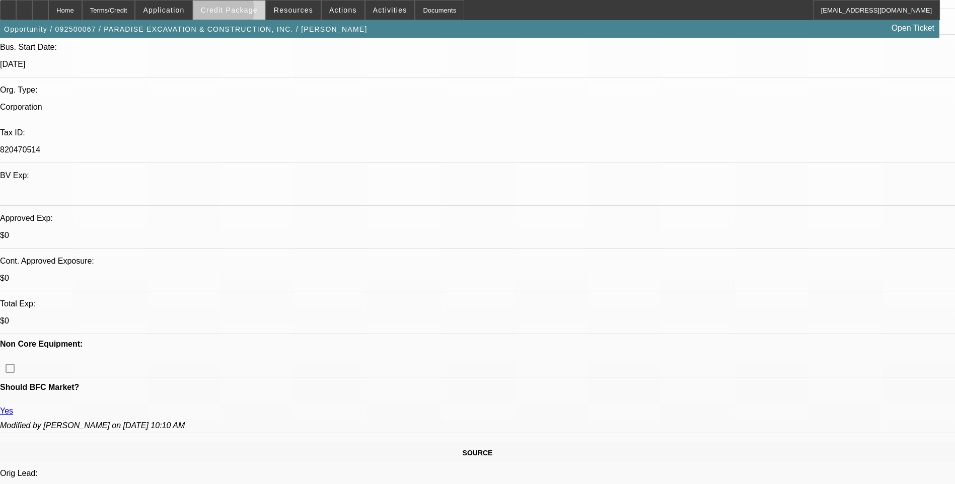
click at [235, 13] on span "Credit Package" at bounding box center [229, 10] width 57 height 8
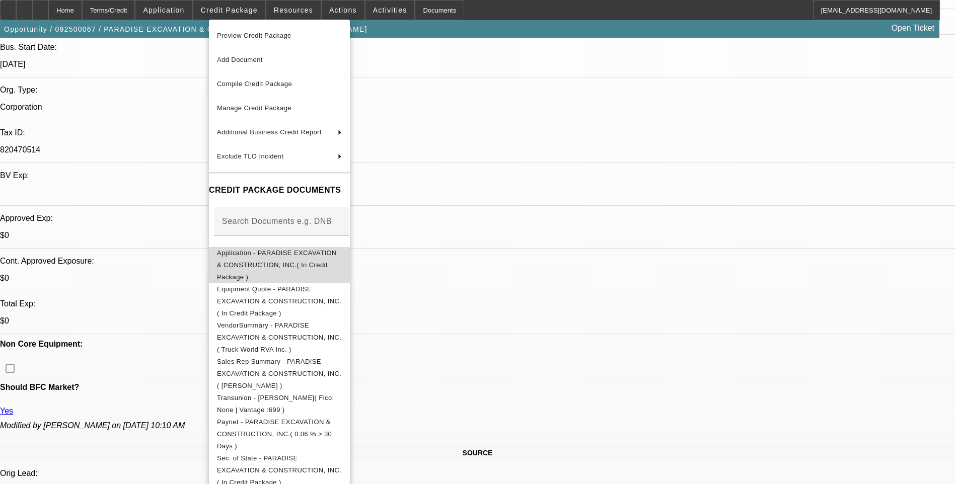
click at [298, 256] on span "Application - PARADISE EXCAVATION & CONSTRUCTION, INC.( In Credit Package )" at bounding box center [279, 265] width 125 height 36
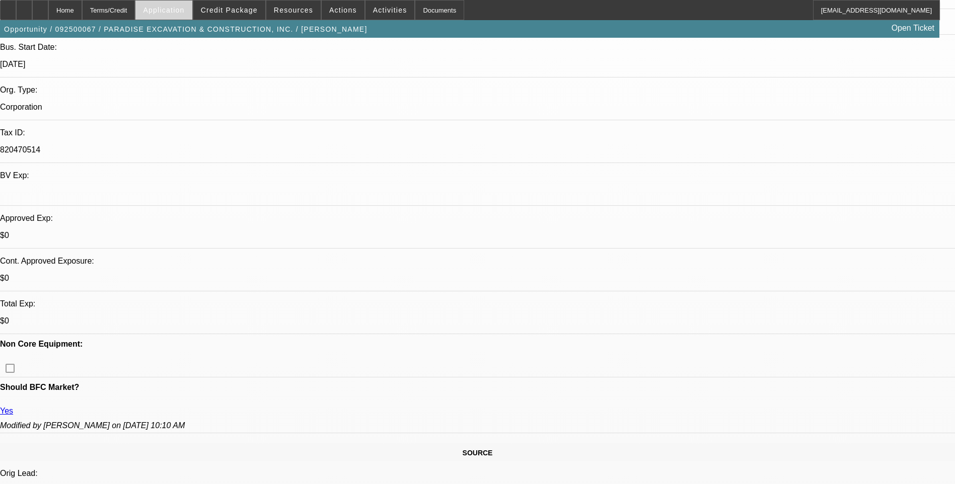
click at [191, 15] on span at bounding box center [163, 10] width 56 height 24
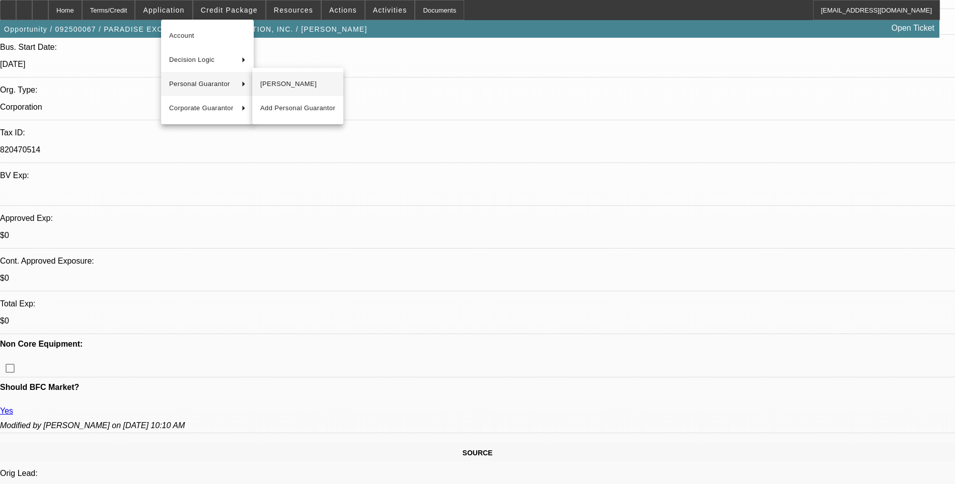
click at [317, 86] on span "Jason Degitz" at bounding box center [297, 84] width 75 height 12
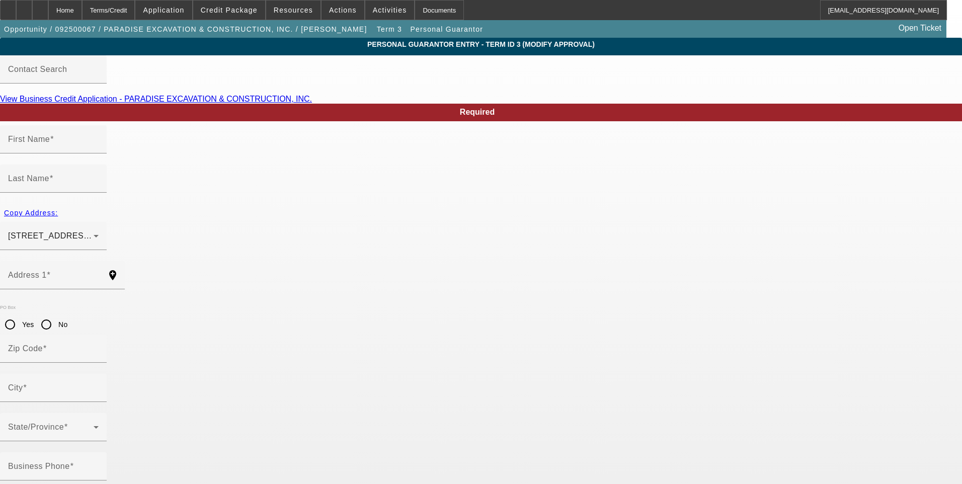
type input "Jason"
type input "Degitz"
type input "25891 Tracy St"
radio input "true"
type input "83644"
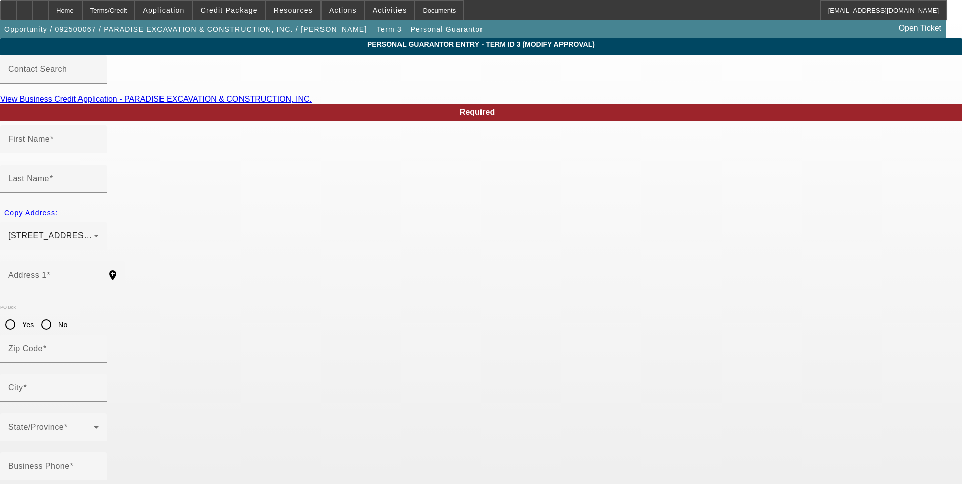
type input "Middleton"
type input "(208) 999-0489"
type input "100"
type input "518-35-9665"
type input "jason@paradiseutilities.com"
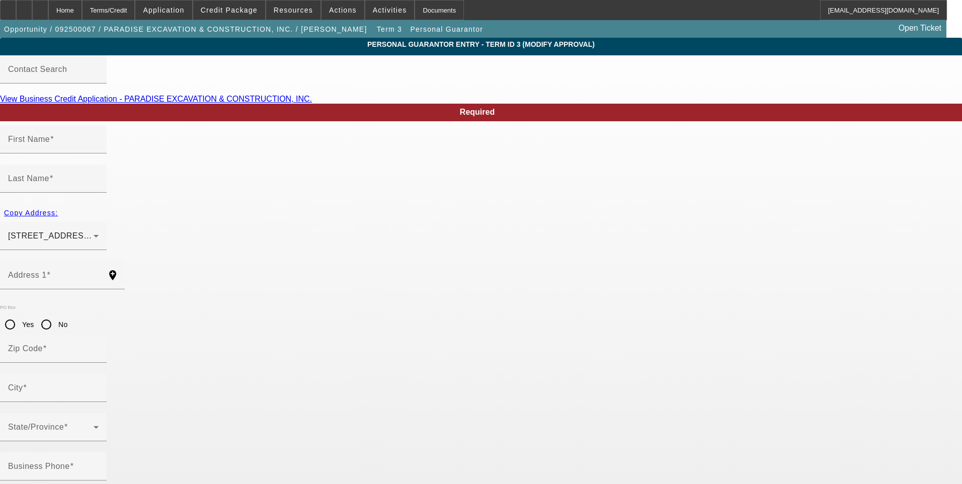
type input "(208) 941-6504"
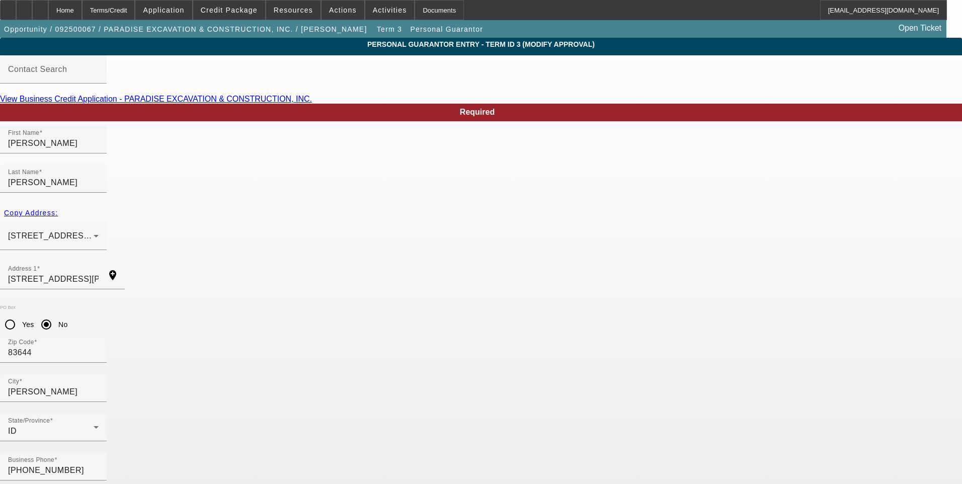
click at [82, 14] on div "Home" at bounding box center [65, 10] width 34 height 20
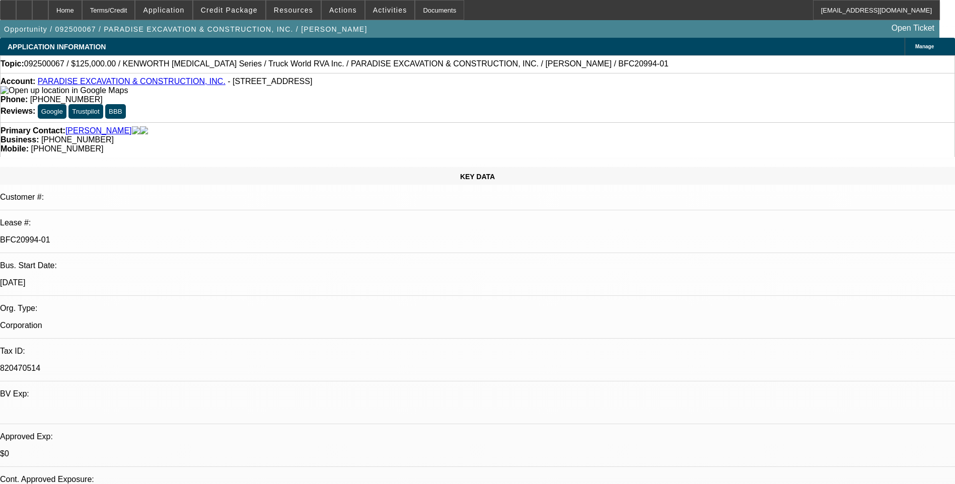
select select "0"
select select "6"
select select "0"
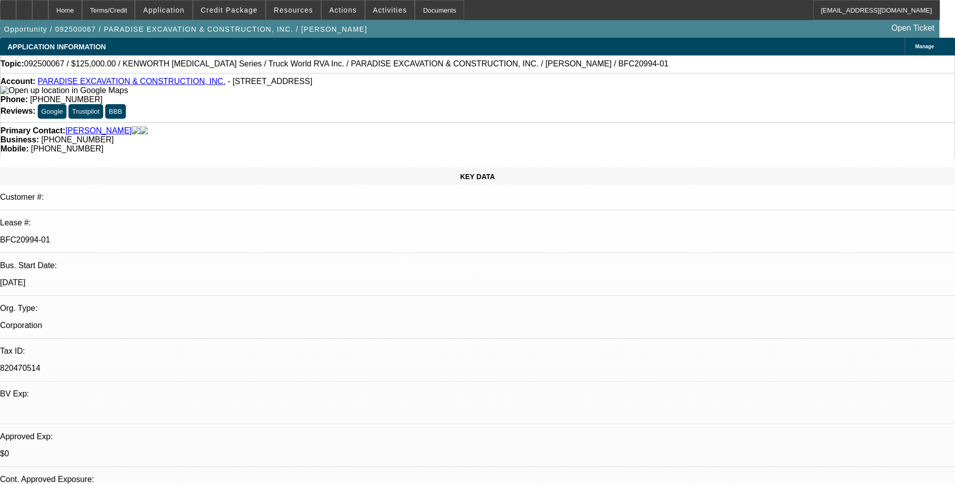
select select "0"
select select "6"
select select "0"
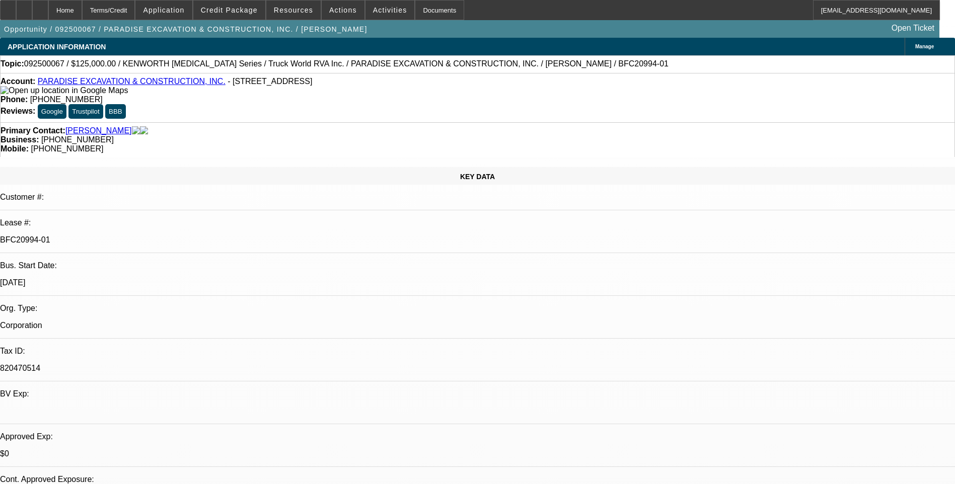
select select "0"
select select "6"
click at [135, 16] on div "Terms/Credit" at bounding box center [108, 10] width 53 height 20
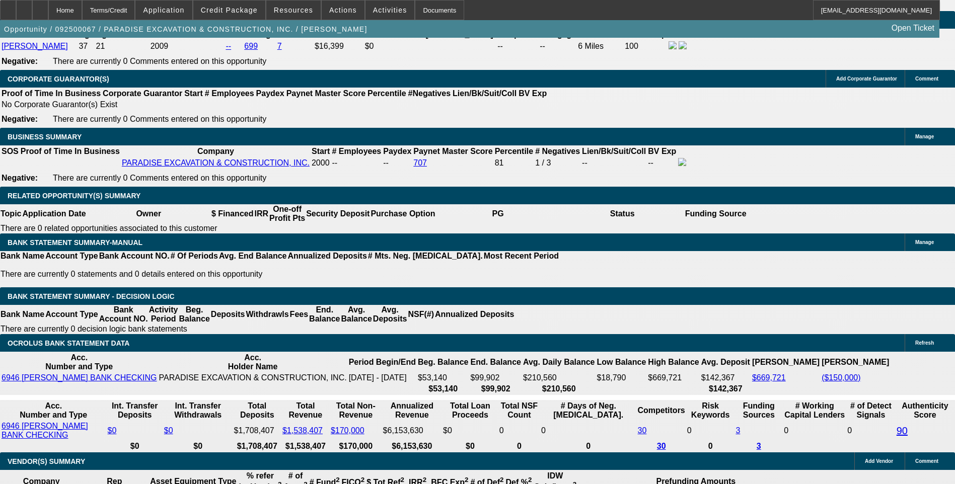
scroll to position [1484, 0]
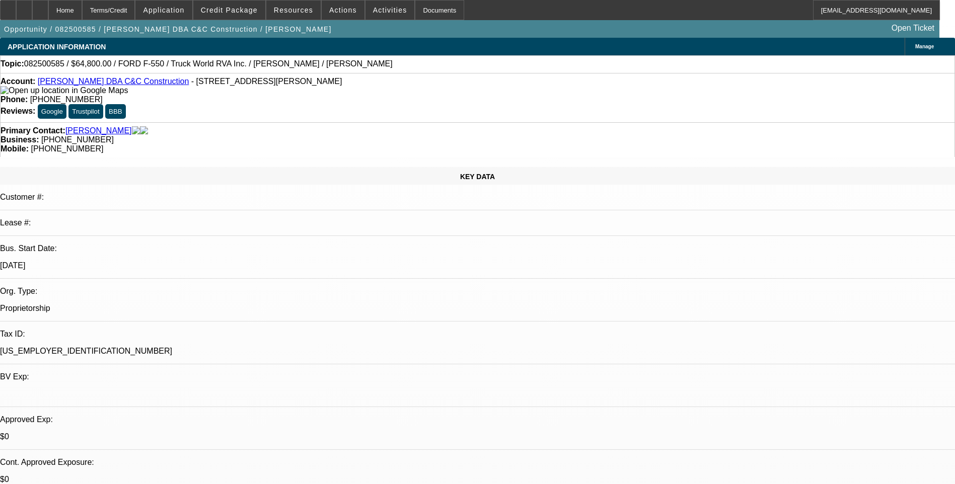
select select "0.1"
select select "2"
select select "0"
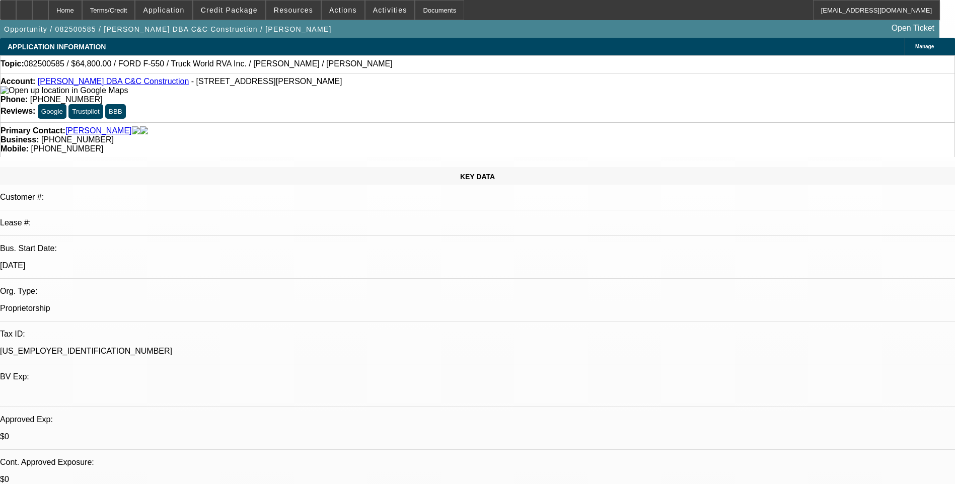
select select "0"
select select "1"
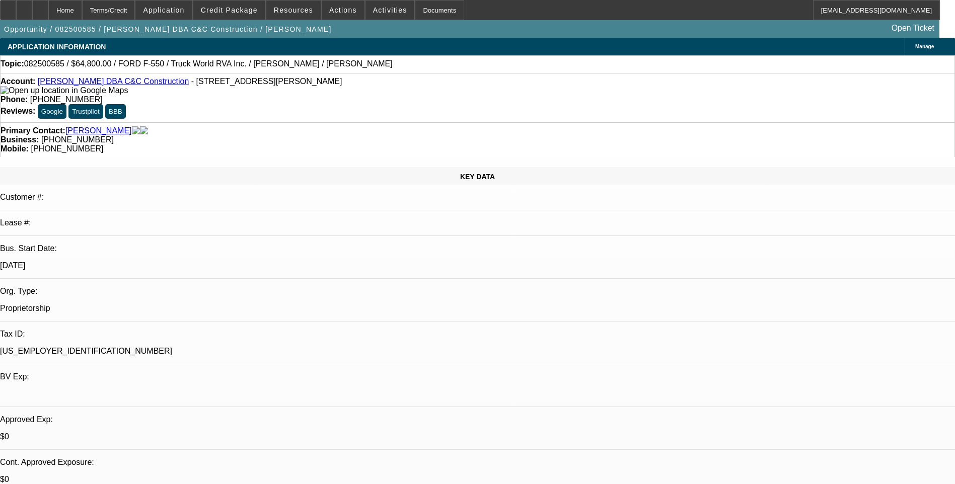
select select "2"
select select "6"
select select "1"
select select "6"
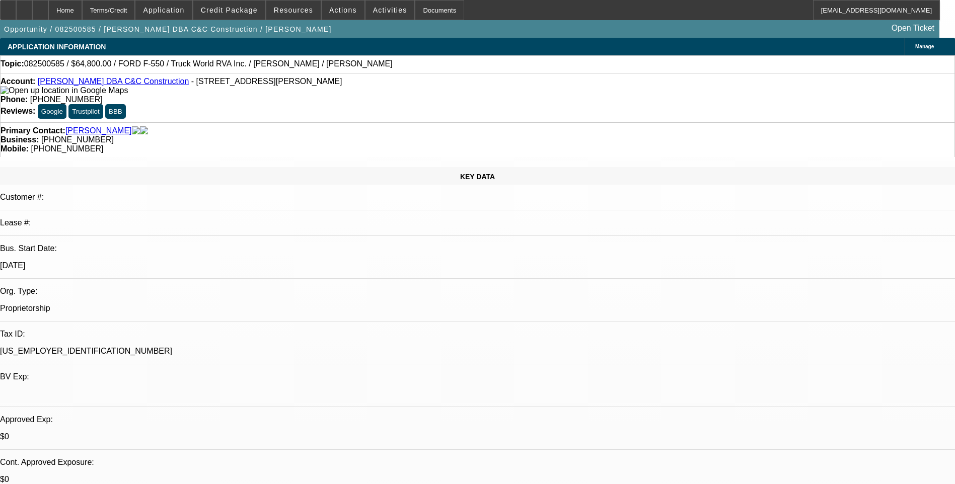
select select "1"
select select "6"
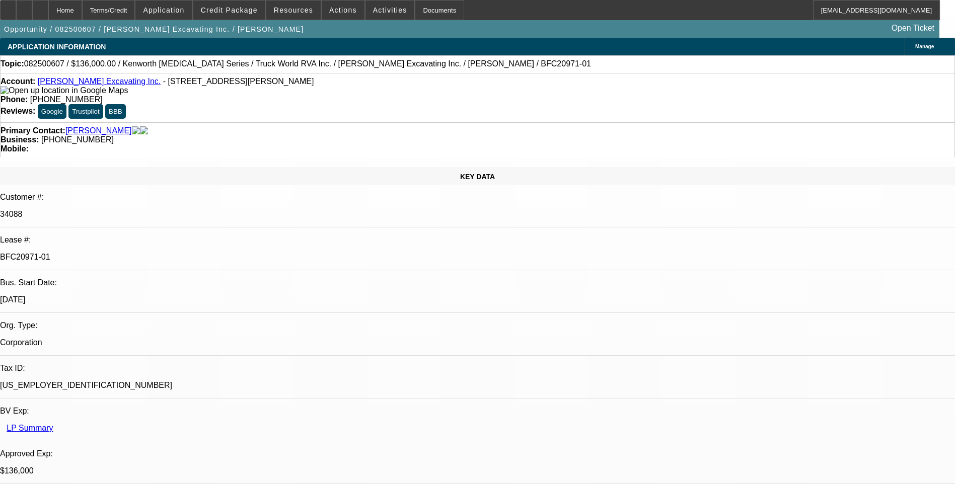
select select "0"
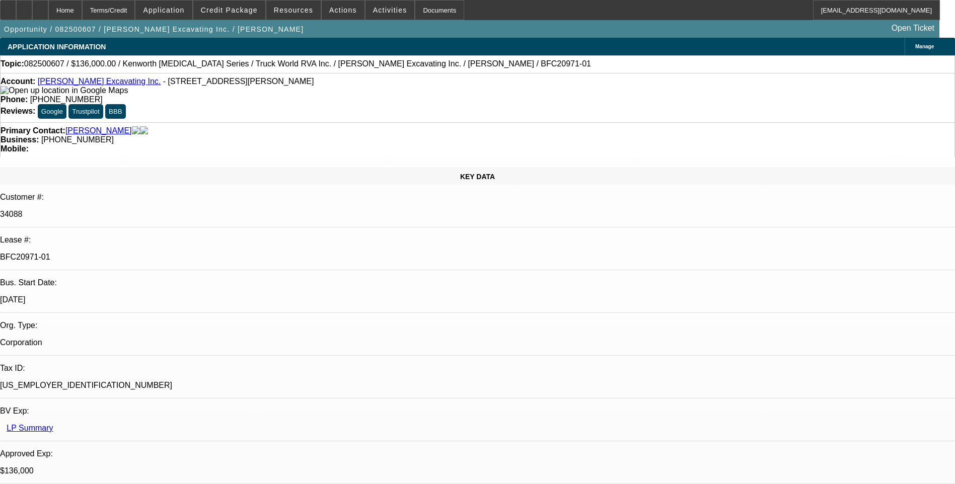
select select "0"
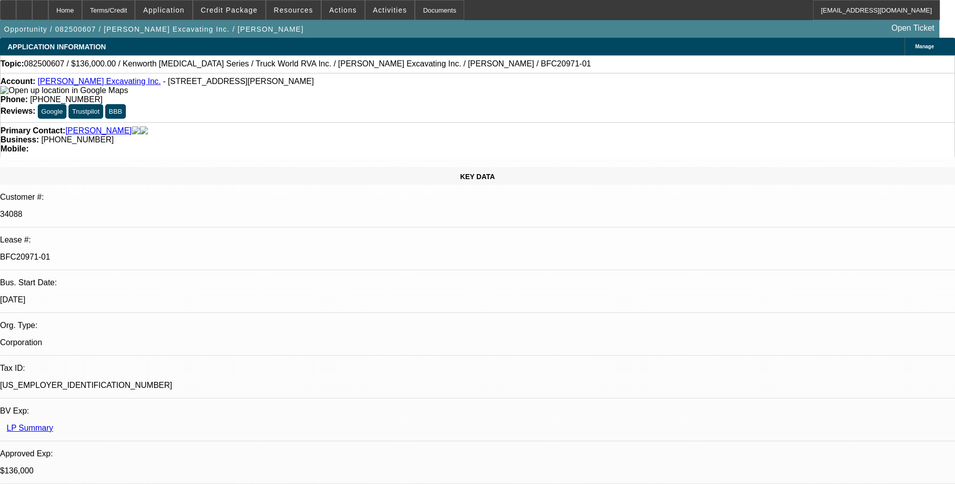
select select "0"
select select "1"
select select "2"
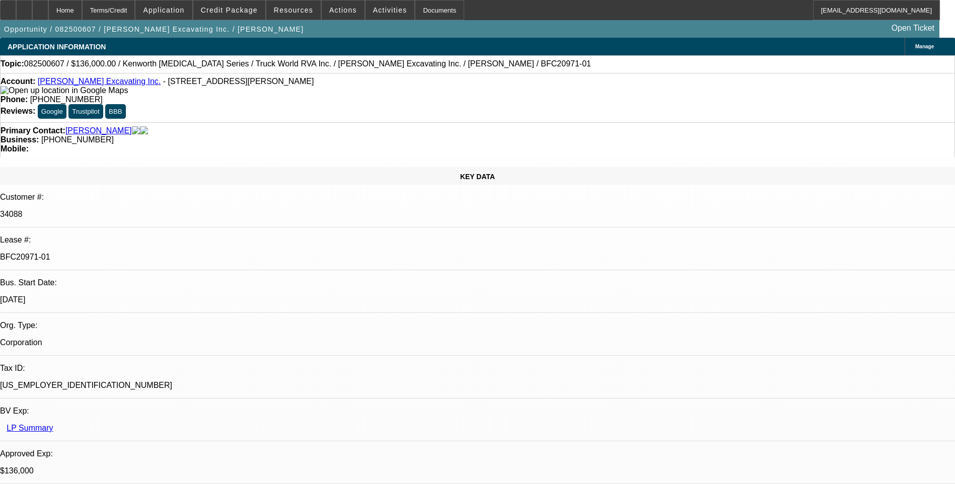
select select "1"
select select "6"
select select "1"
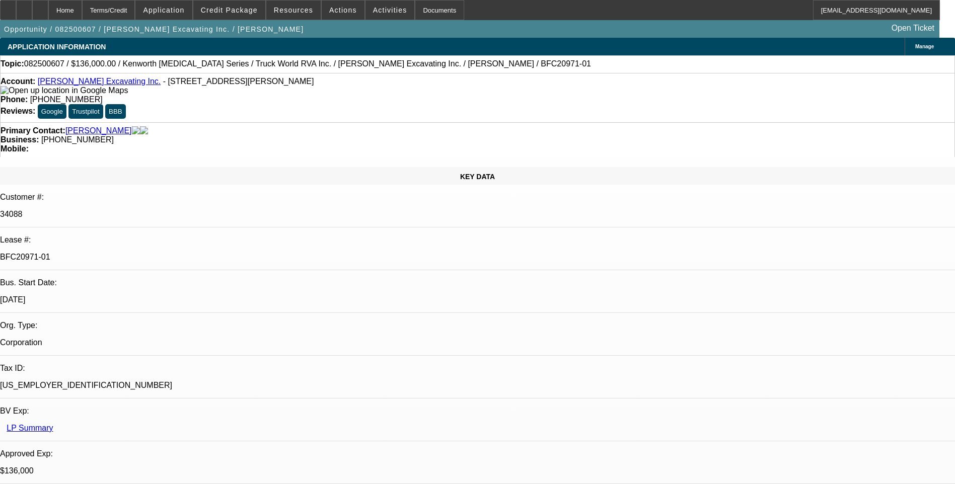
select select "6"
select select "1"
select select "6"
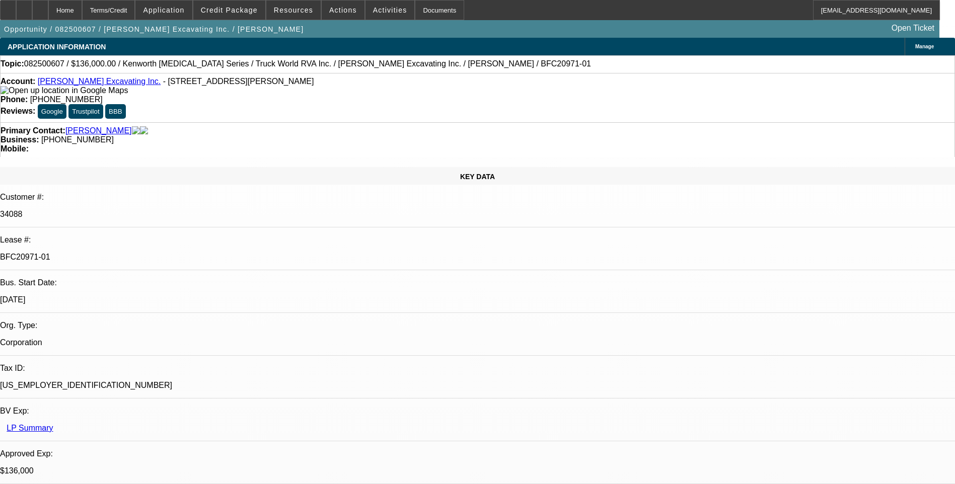
click at [188, 95] on div "Account: Rodenhiser Excavating Inc. - 70 Bartzak Dr, Holliston, MA 01746" at bounding box center [478, 86] width 954 height 18
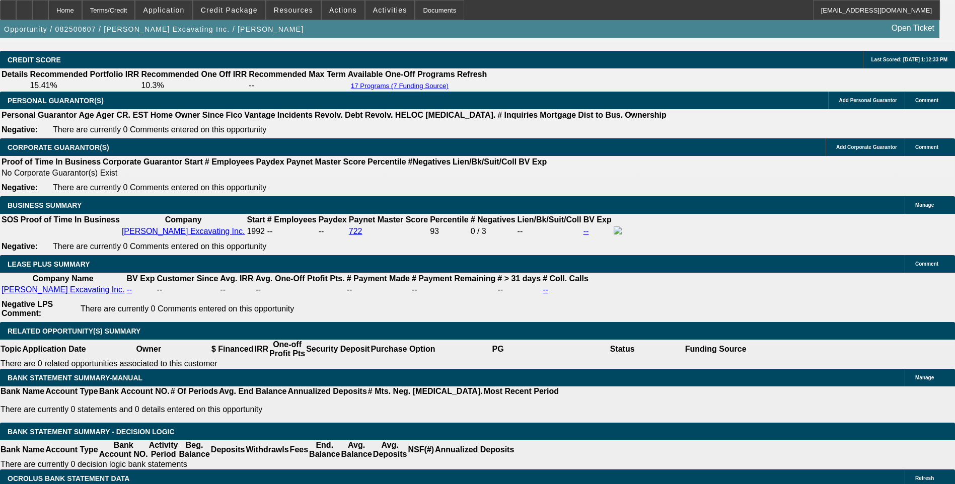
scroll to position [1510, 0]
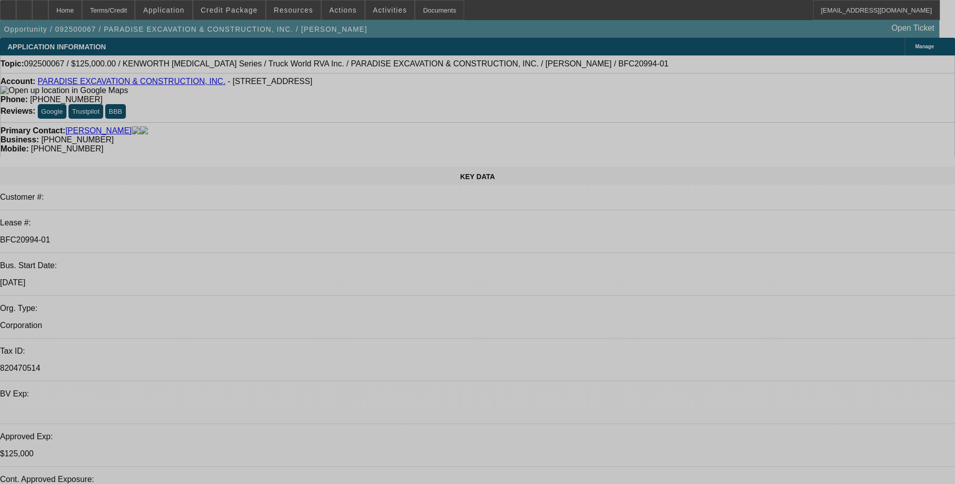
select select "0"
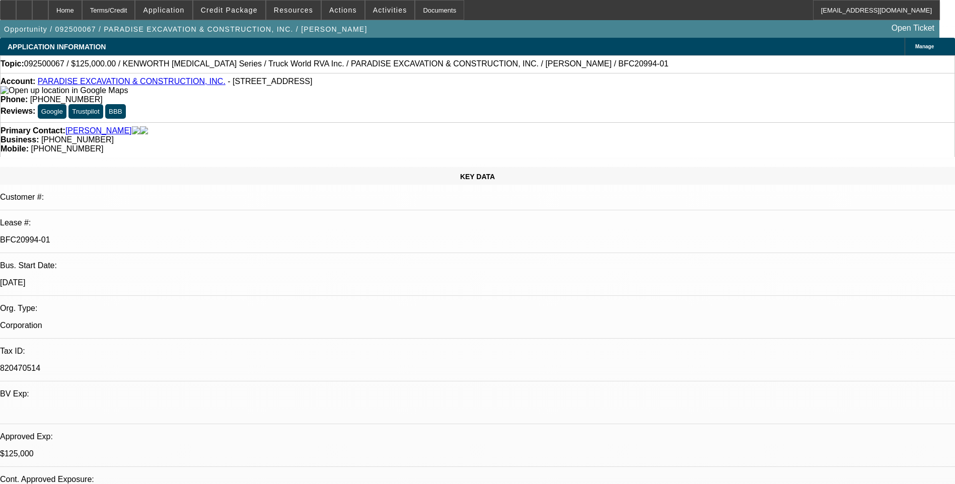
select select "0"
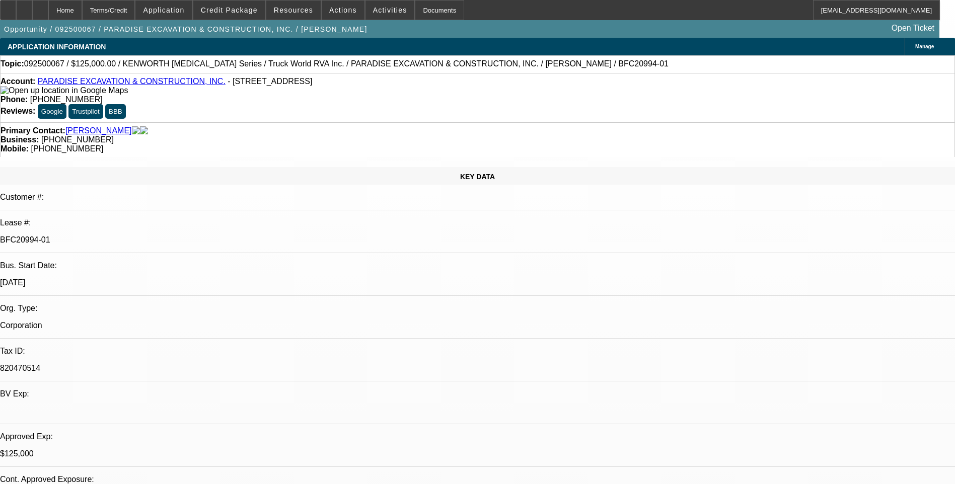
select select "1"
select select "6"
select select "1"
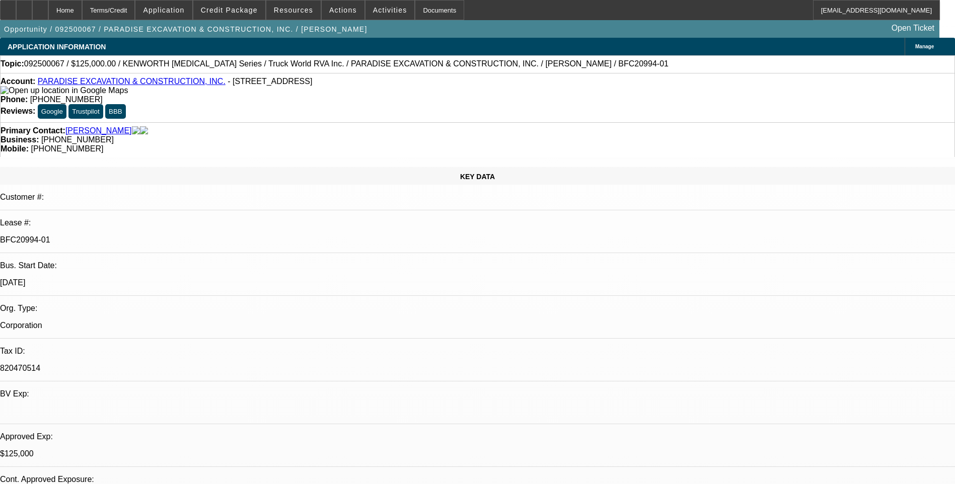
select select "6"
select select "1"
select select "6"
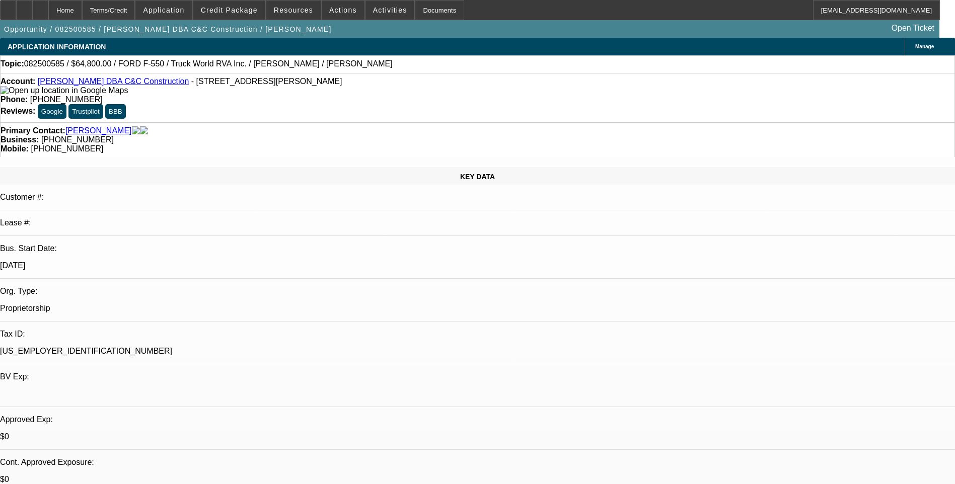
select select "0.1"
select select "2"
select select "0"
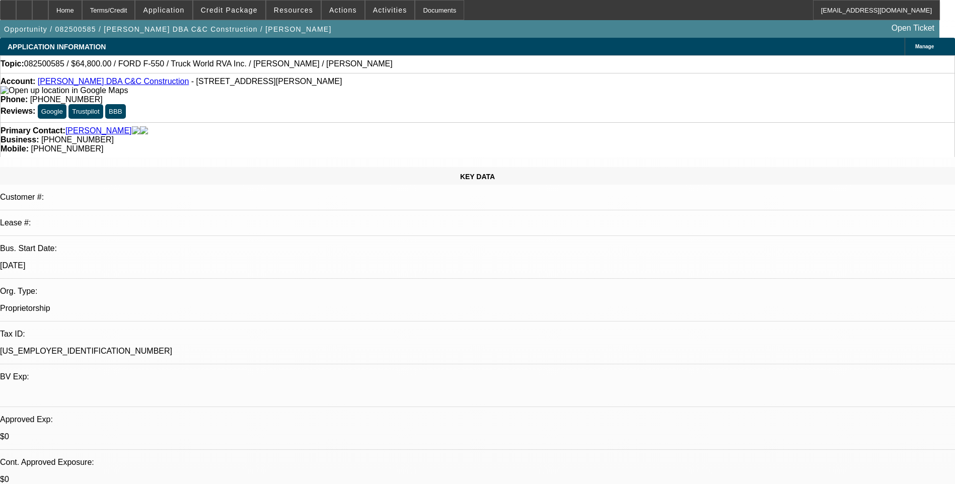
select select "0"
select select "1"
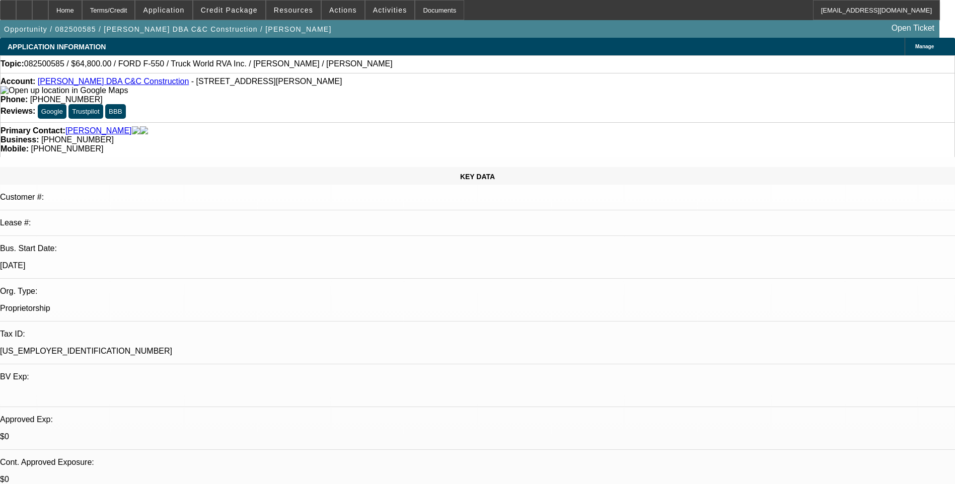
select select "2"
select select "6"
select select "1"
select select "6"
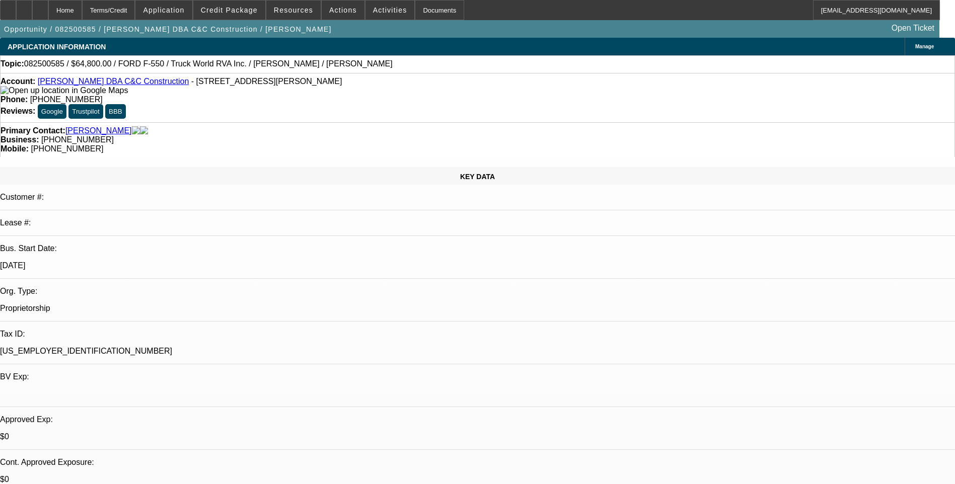
select select "1"
select select "6"
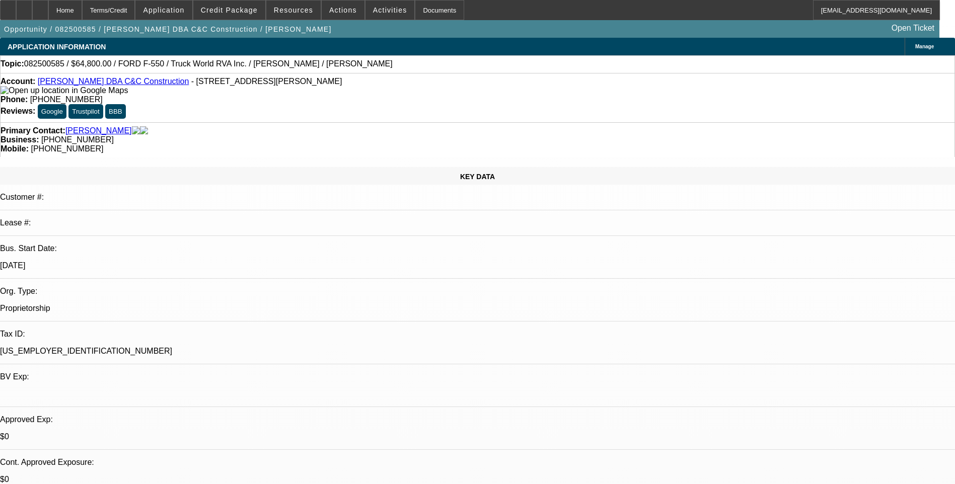
click at [624, 68] on div "Topic: 082500585 / $64,800.00 / FORD F-550 / Truck World RVA Inc. / Michael E. …" at bounding box center [478, 63] width 954 height 9
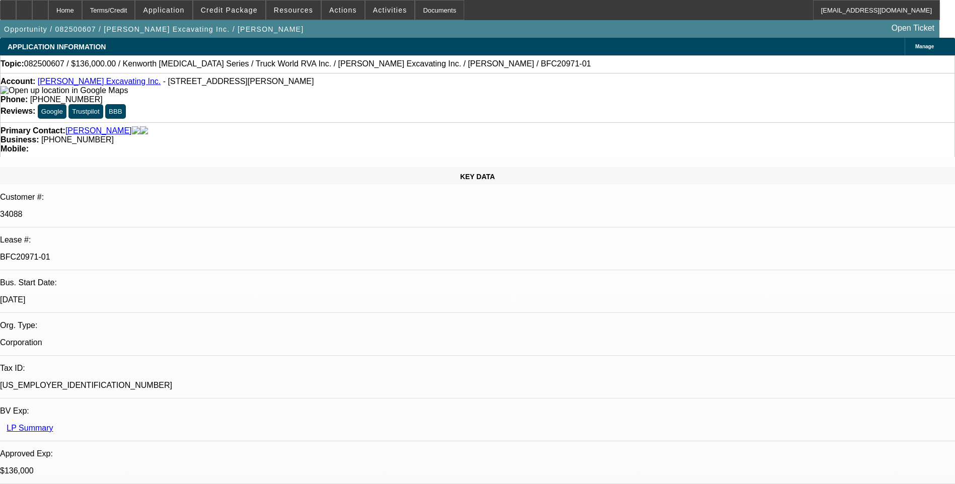
select select "0"
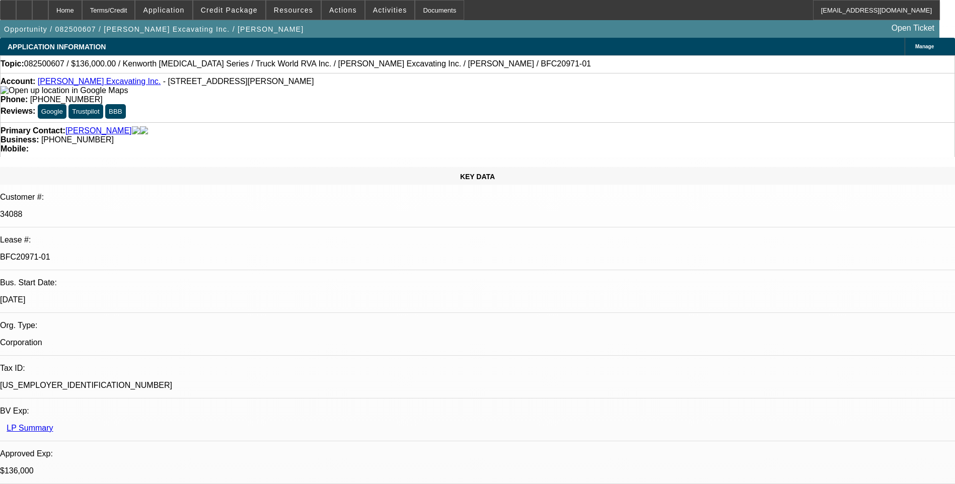
select select "0"
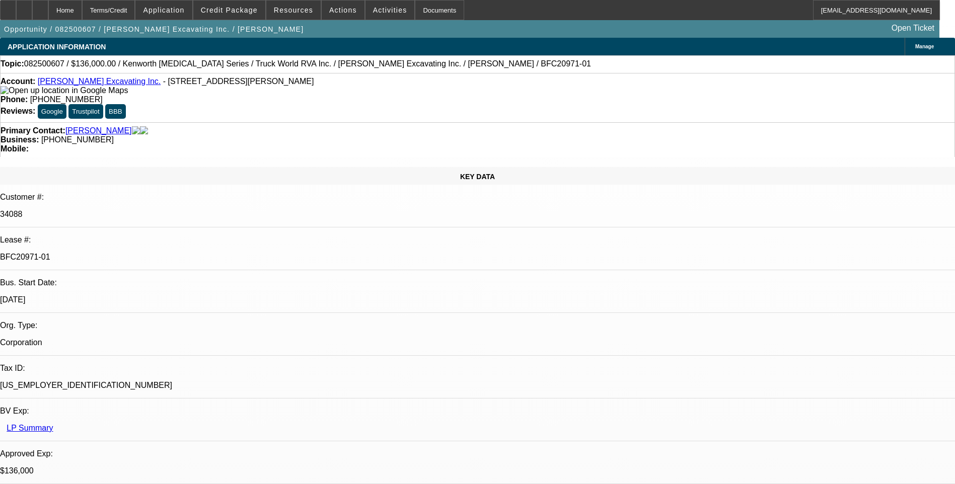
select select "0"
select select "1"
select select "2"
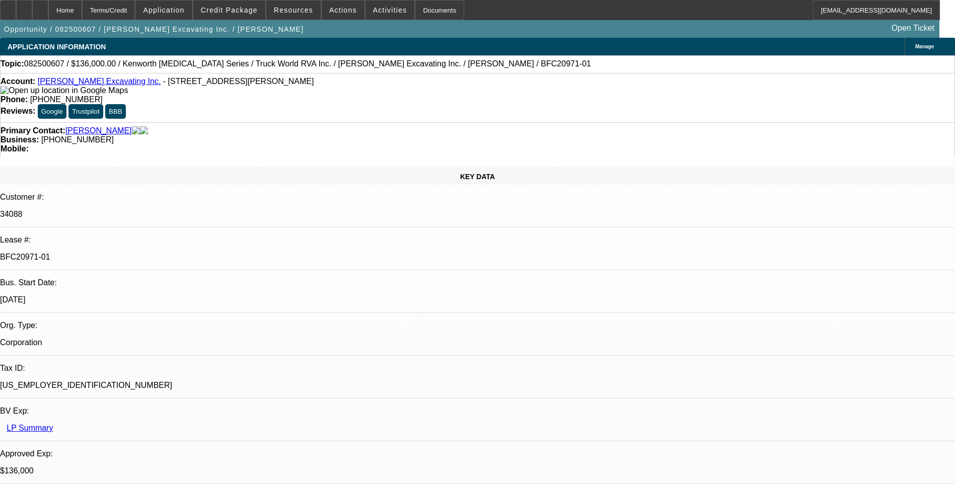
select select "1"
select select "6"
select select "1"
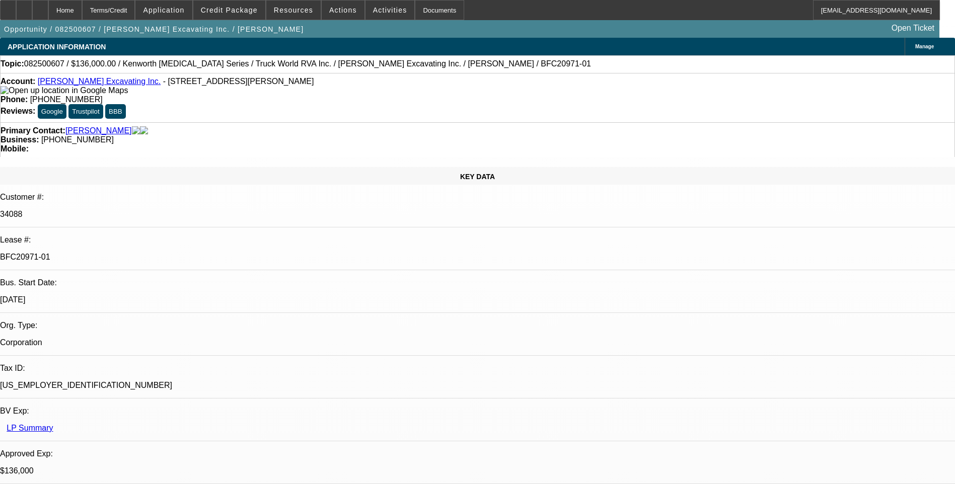
select select "6"
select select "1"
select select "6"
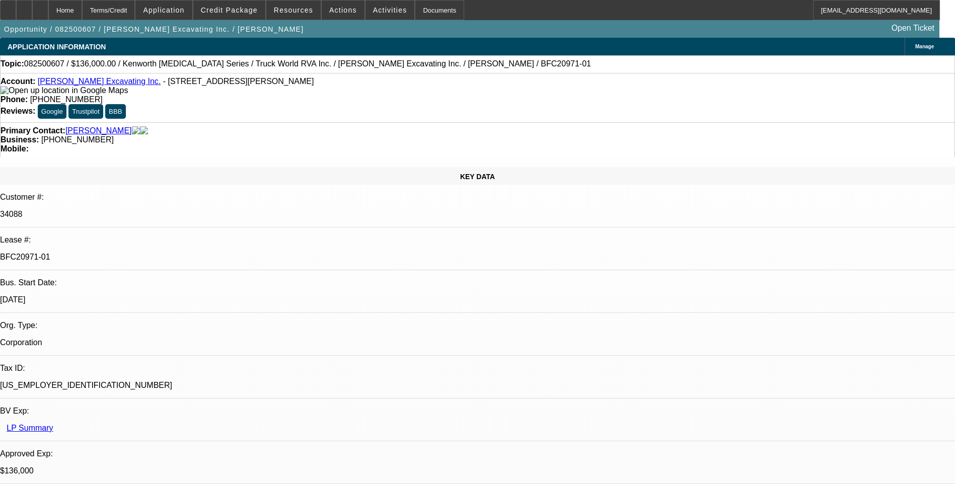
click at [629, 122] on div "Primary Contact: Devlin, Rachele Business: (508) 429-9553 Mobile:" at bounding box center [477, 139] width 955 height 35
drag, startPoint x: 629, startPoint y: 261, endPoint x: 629, endPoint y: 249, distance: 12.6
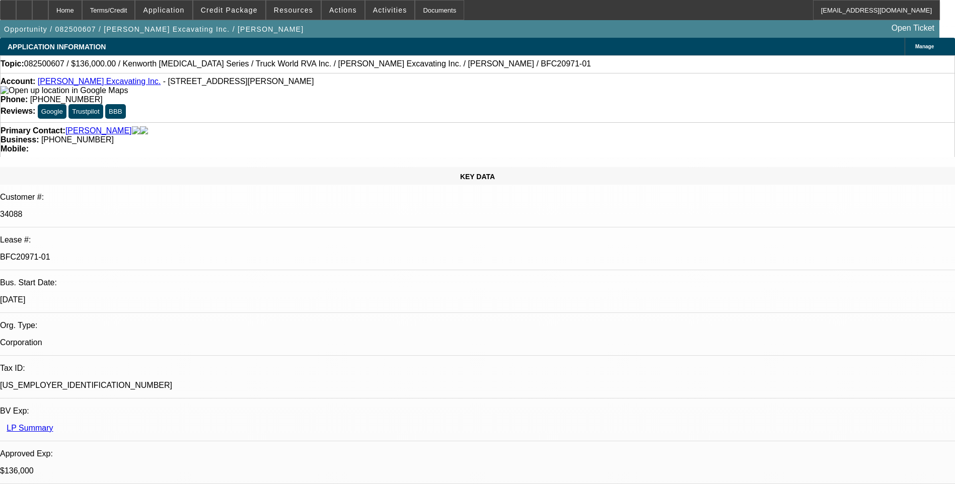
click at [629, 73] on div "Topic: 082500607 / $136,000.00 / Kenworth T3 Series / Truck World RVA Inc. / Ro…" at bounding box center [477, 64] width 955 height 18
click at [628, 102] on div "Account: Rodenhiser Excavating Inc. - 70 Bartzak Dr, Holliston, MA 01746 Phone:…" at bounding box center [477, 97] width 955 height 49
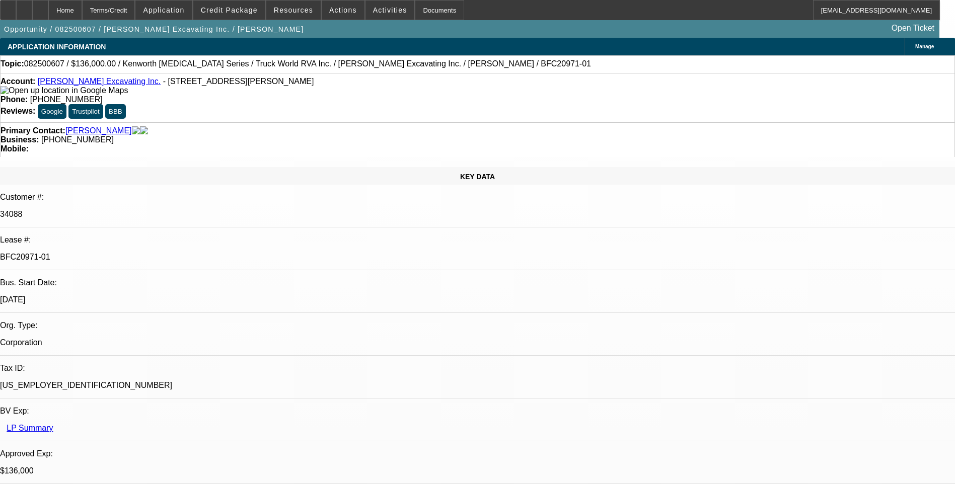
click at [629, 71] on div "Topic: 082500607 / $136,000.00 / Kenworth T3 Series / Truck World RVA Inc. / Ro…" at bounding box center [477, 64] width 955 height 18
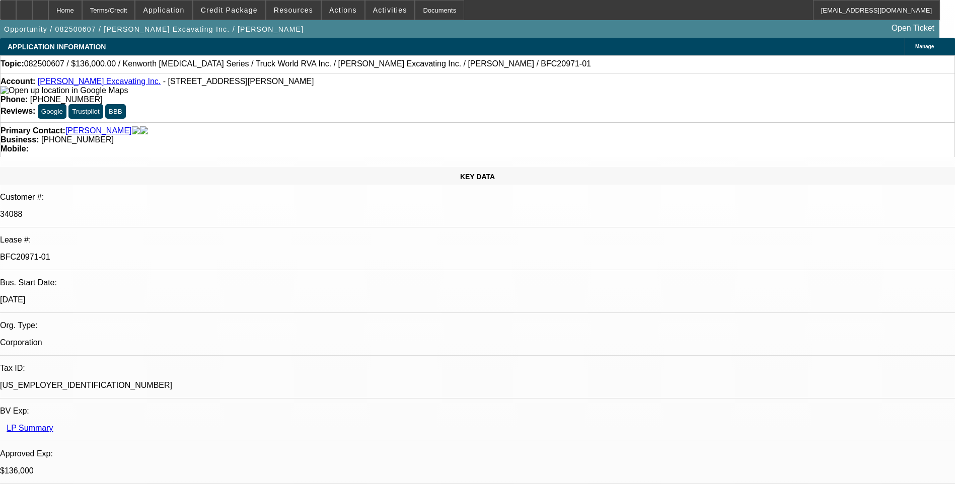
click at [629, 70] on div "Topic: 082500607 / $136,000.00 / Kenworth T3 Series / Truck World RVA Inc. / Ro…" at bounding box center [477, 64] width 955 height 18
click at [629, 122] on div "Primary Contact: Devlin, Rachele Business: (508) 429-9553 Mobile:" at bounding box center [477, 139] width 955 height 35
click at [629, 99] on div "Account: Rodenhiser Excavating Inc. - 70 Bartzak Dr, Holliston, MA 01746 Phone:…" at bounding box center [477, 97] width 955 height 49
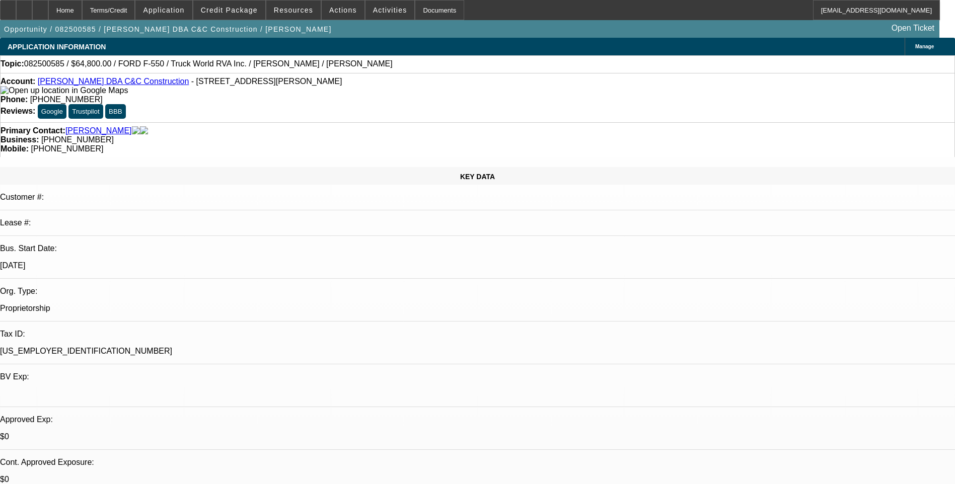
select select "0.1"
select select "2"
select select "0"
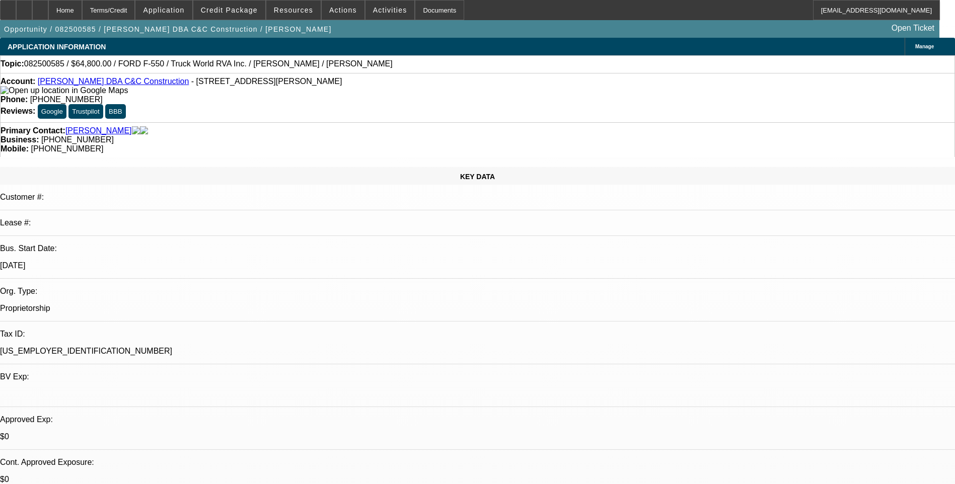
select select "0"
select select "1"
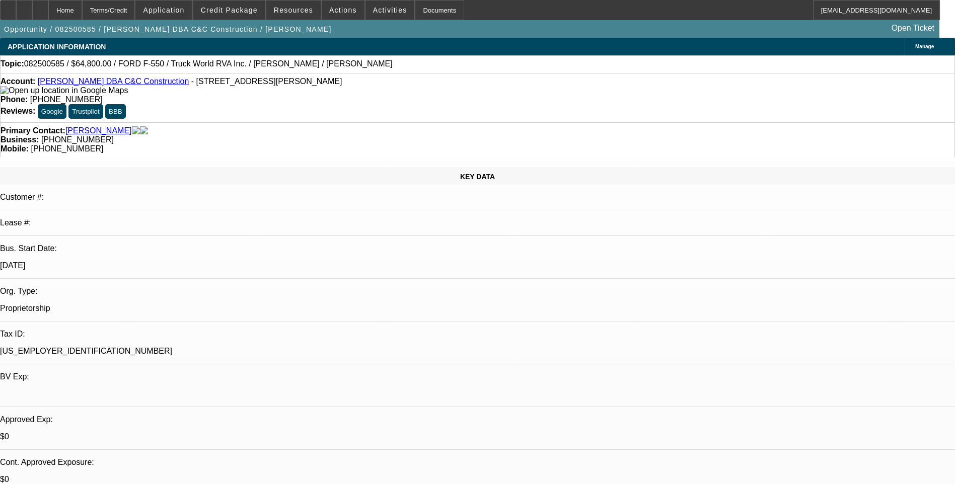
select select "2"
select select "6"
select select "1"
select select "6"
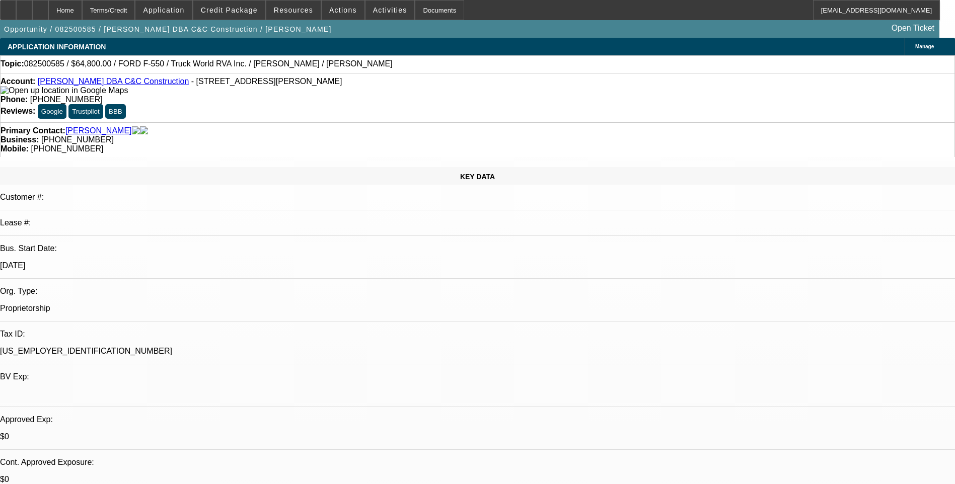
select select "1"
select select "6"
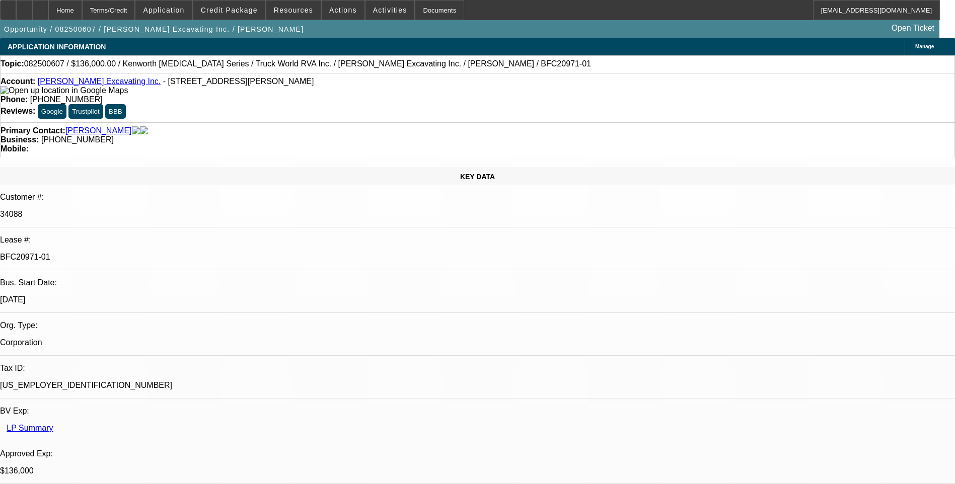
select select "0"
select select "2"
select select "0"
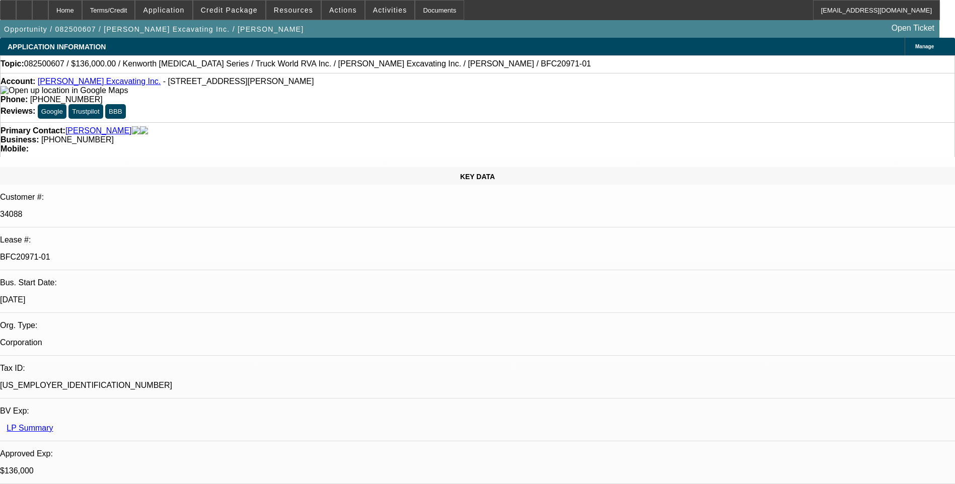
select select "0"
select select "6"
select select "0"
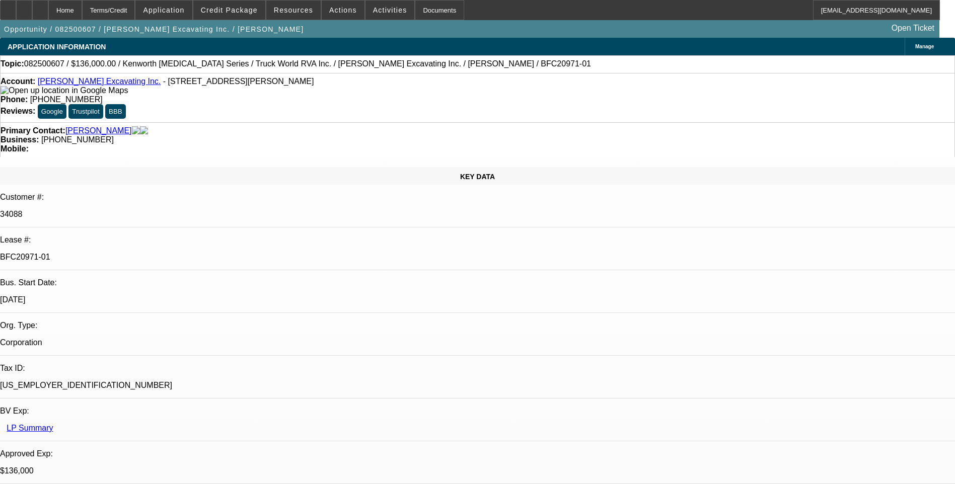
select select "0"
select select "6"
select select "0"
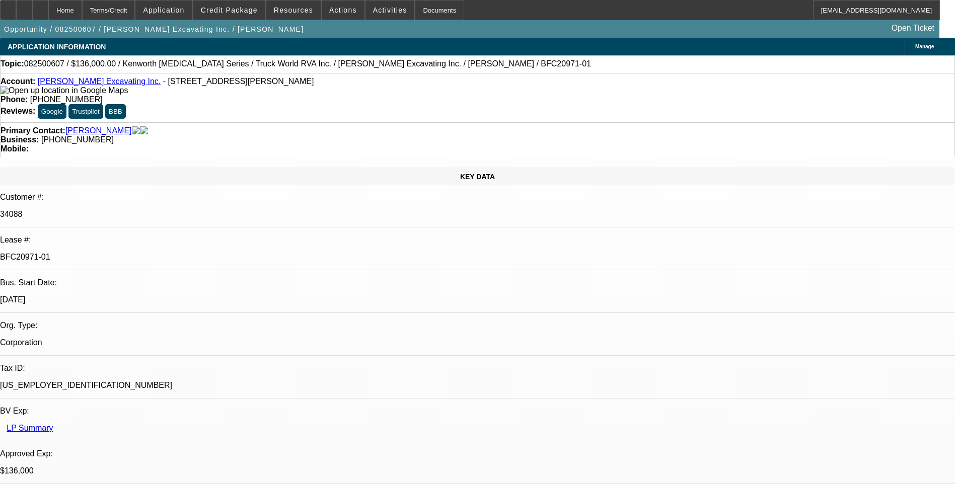
select select "6"
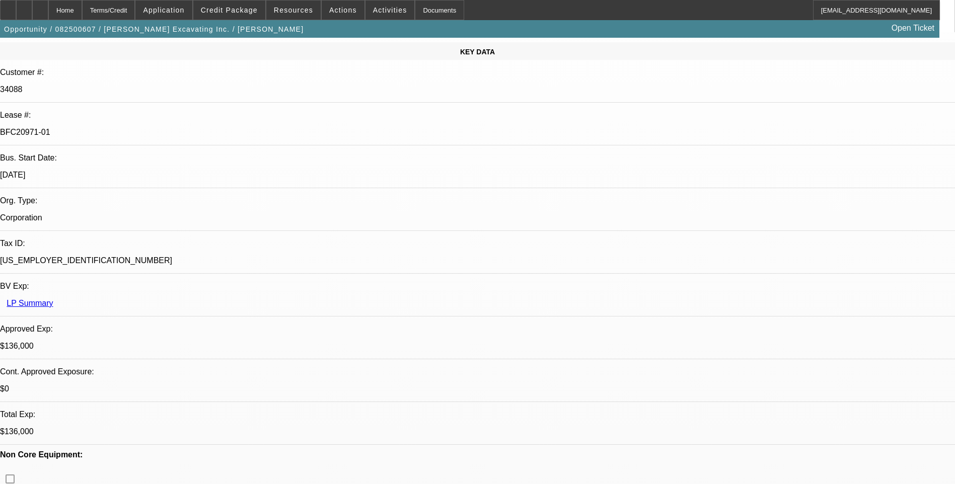
scroll to position [0, 0]
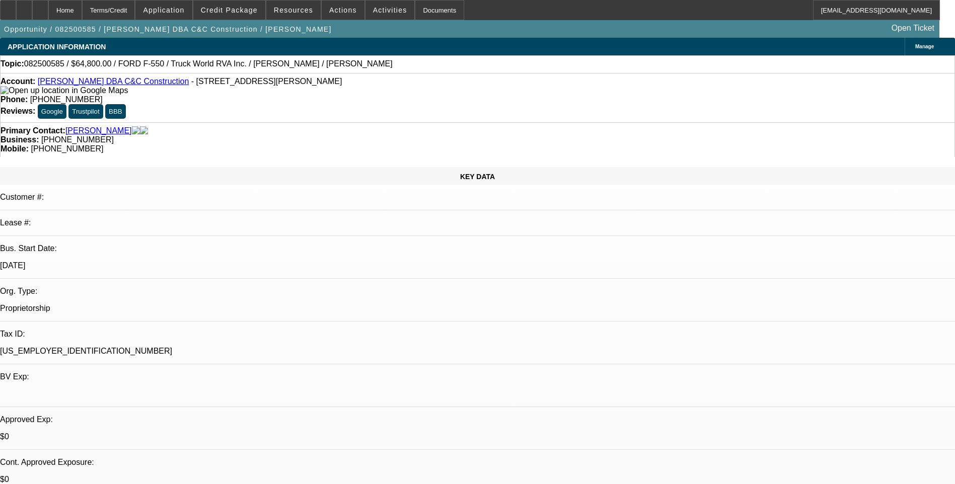
select select "0.1"
select select "2"
select select "0"
select select "6"
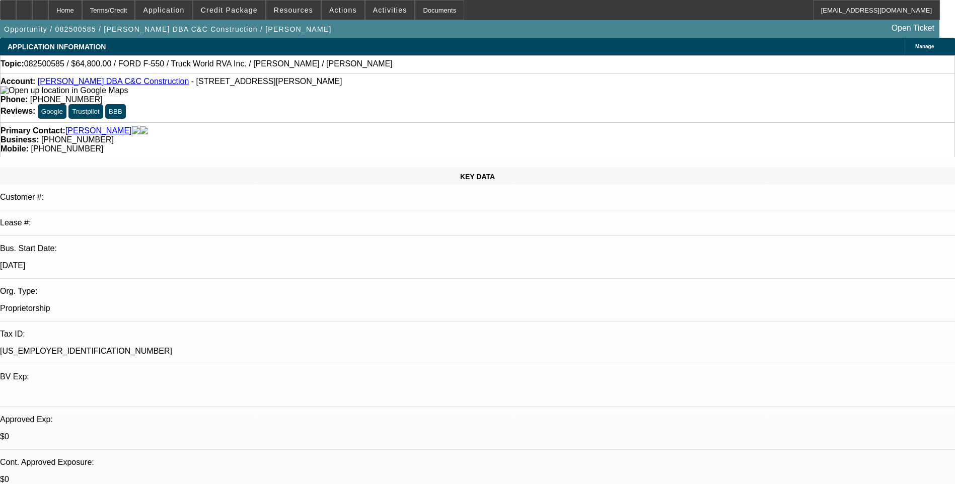
select select "0"
select select "6"
select select "0"
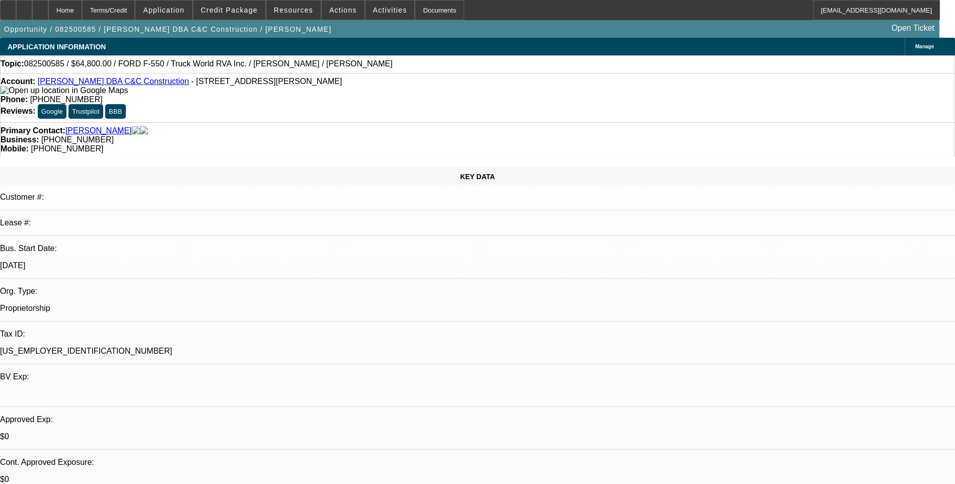
select select "0"
select select "6"
click at [133, 9] on div "Terms/Credit" at bounding box center [108, 10] width 53 height 20
click at [327, 90] on div "Account: [PERSON_NAME] DBA C&C Construction - [STREET_ADDRESS][PERSON_NAME] Pho…" at bounding box center [477, 97] width 955 height 49
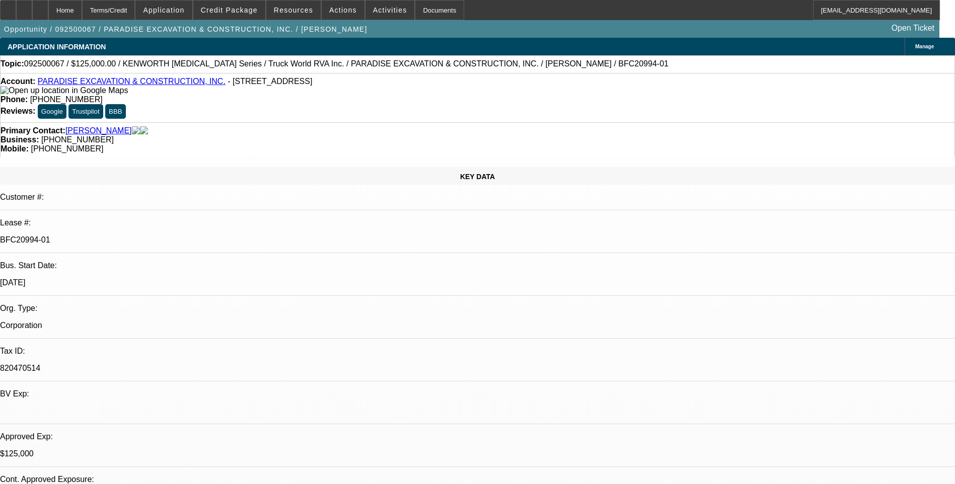
select select "0"
select select "6"
select select "0"
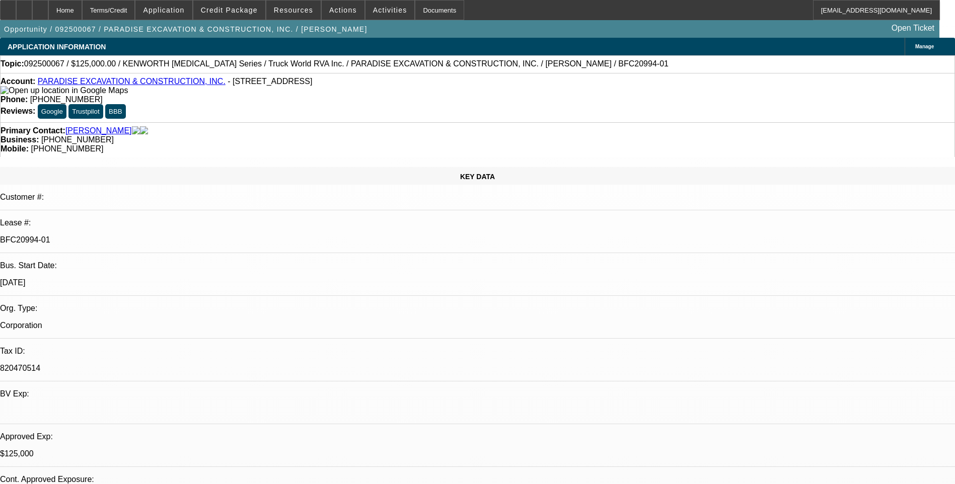
select select "0"
select select "6"
select select "0"
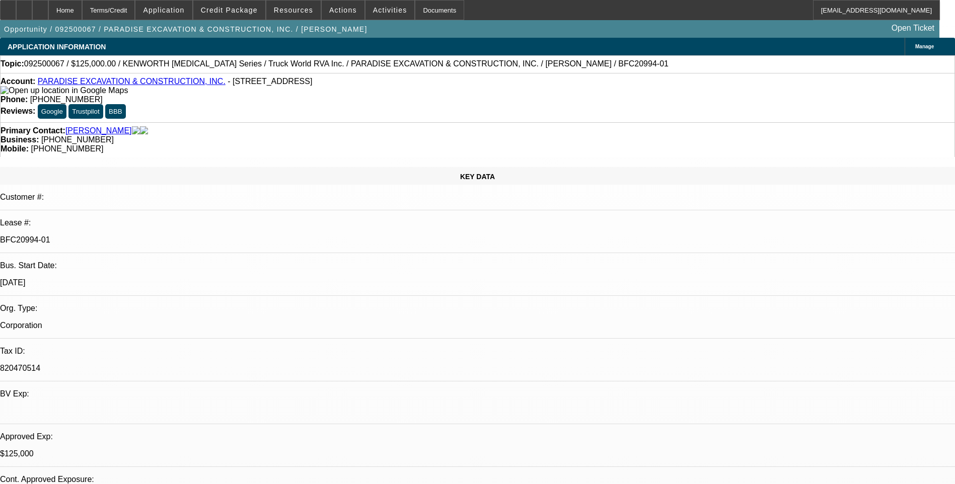
select select "0"
select select "6"
click at [125, 14] on div "Terms/Credit" at bounding box center [108, 10] width 53 height 20
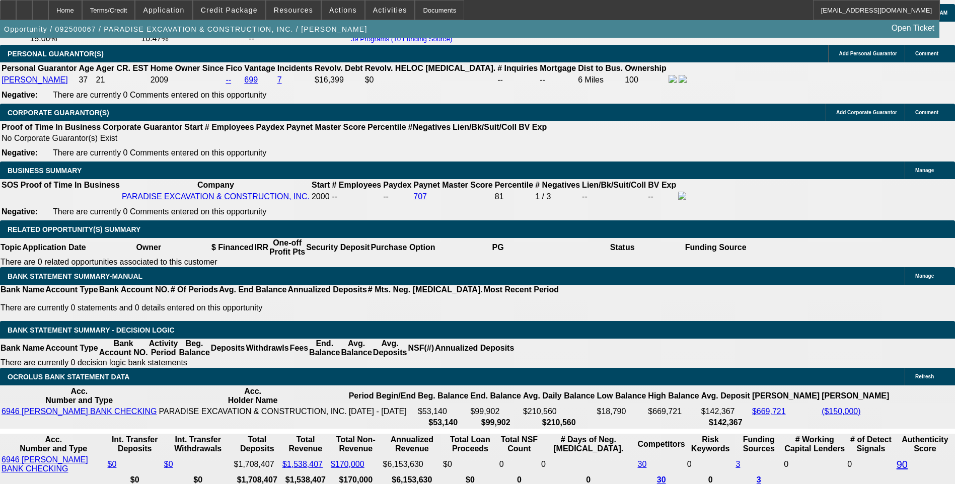
scroll to position [1484, 0]
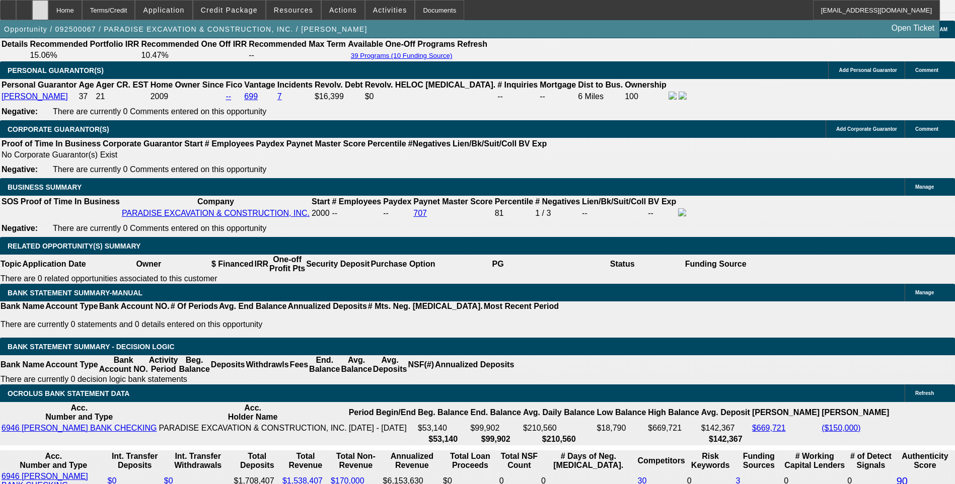
click at [40, 7] on icon at bounding box center [40, 7] width 0 height 0
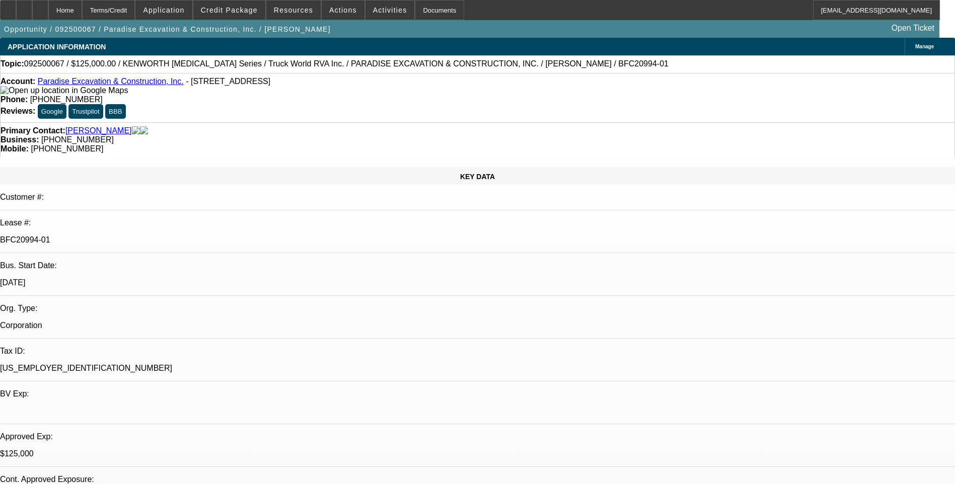
select select "0"
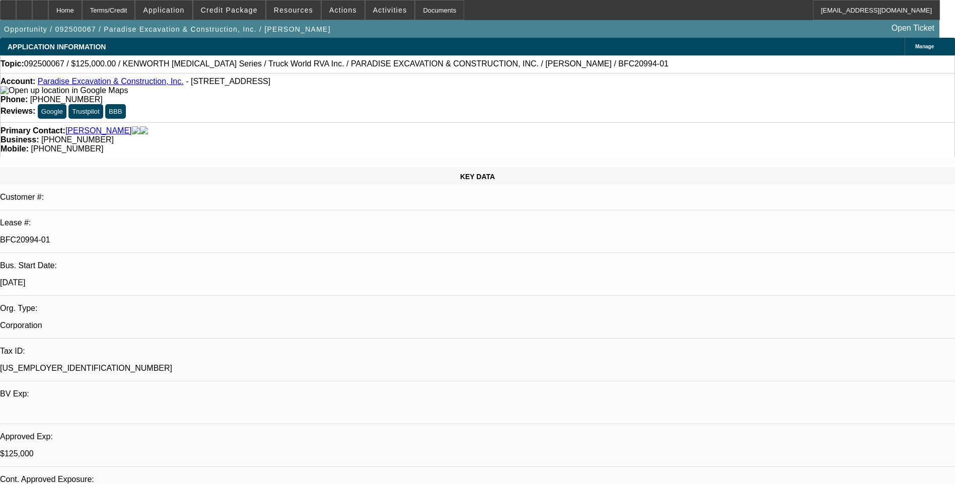
select select "0"
select select "1"
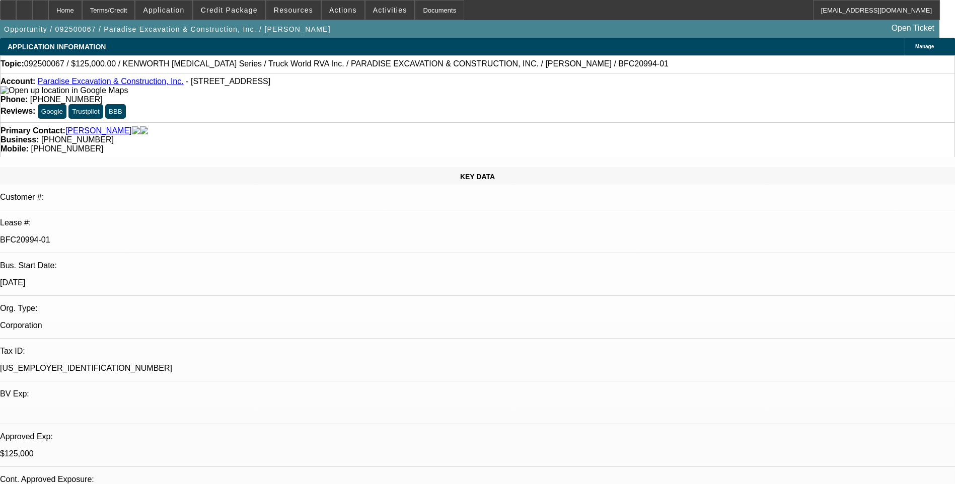
select select "1"
select select "6"
select select "1"
select select "6"
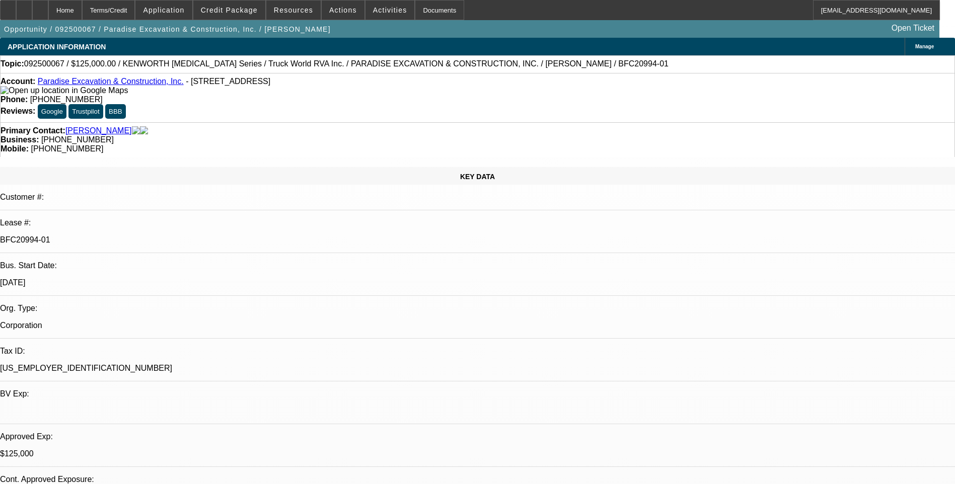
select select "1"
select select "6"
drag, startPoint x: 508, startPoint y: 216, endPoint x: 502, endPoint y: 216, distance: 5.6
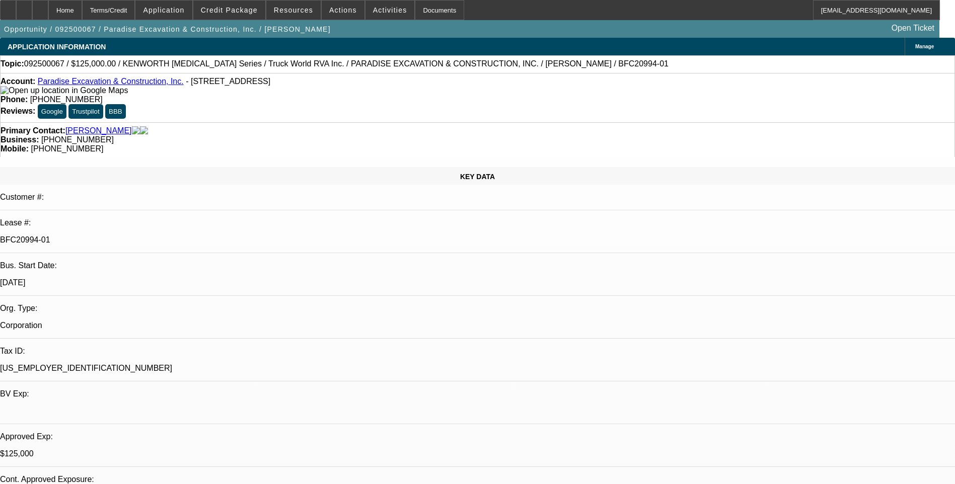
select select "0"
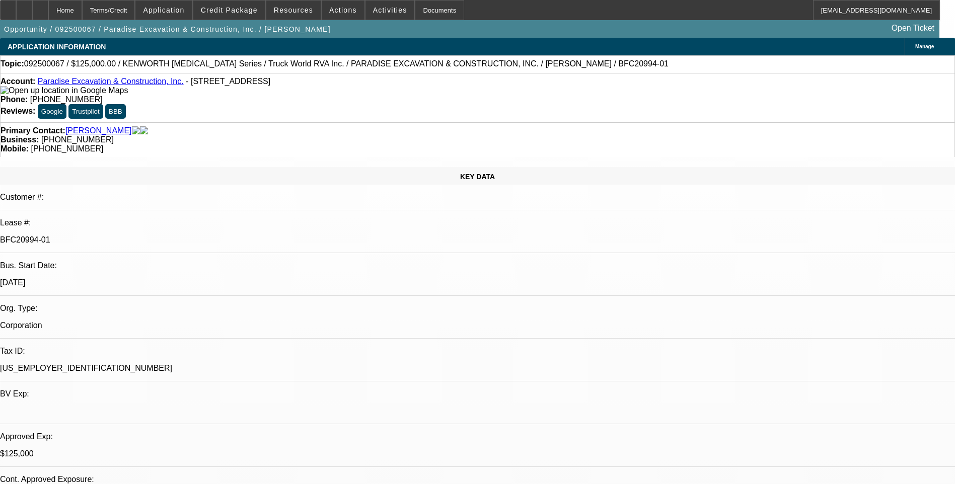
select select "0"
select select "1"
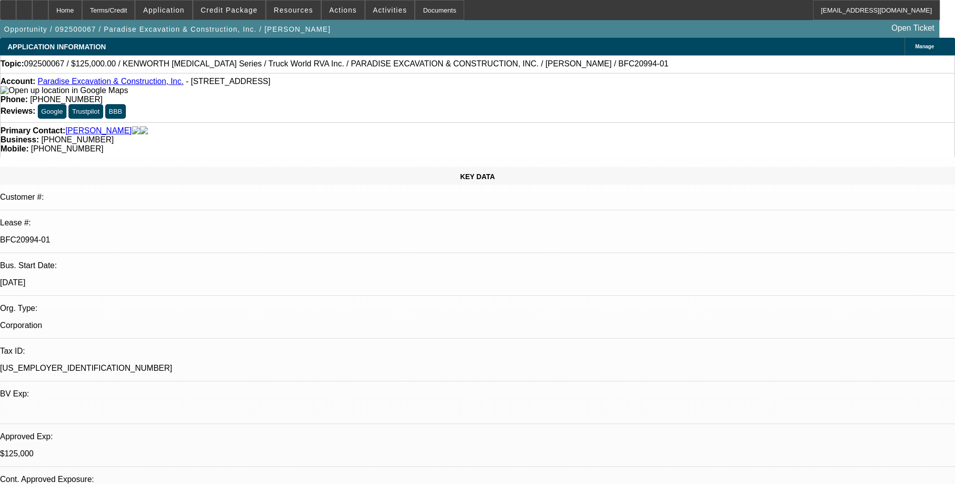
select select "1"
select select "6"
select select "1"
select select "6"
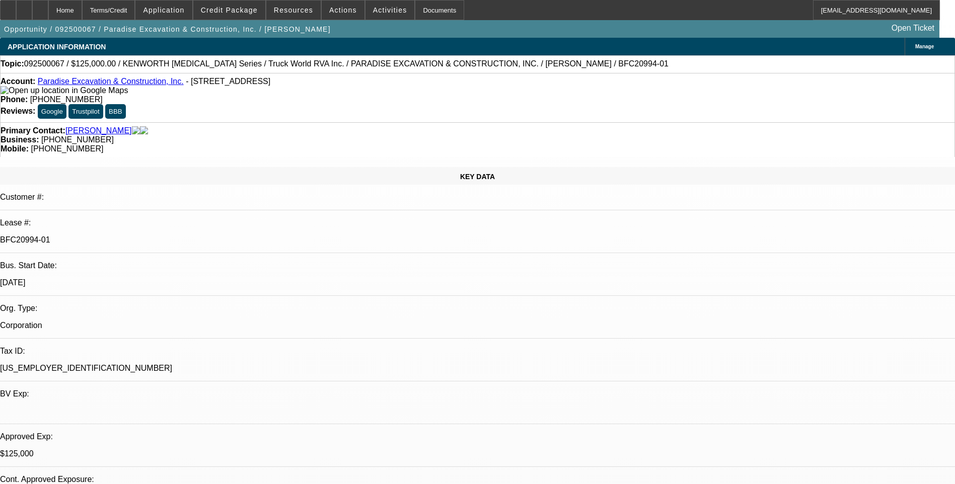
select select "1"
select select "6"
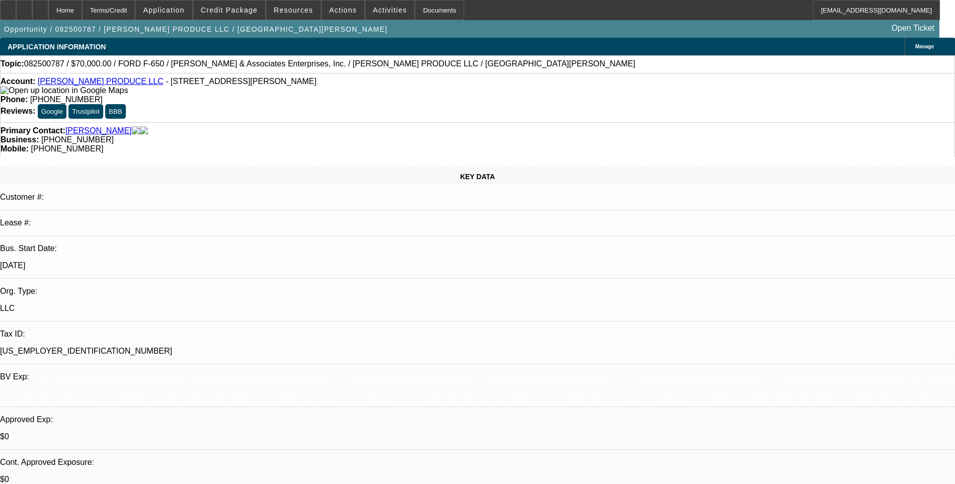
select select "0"
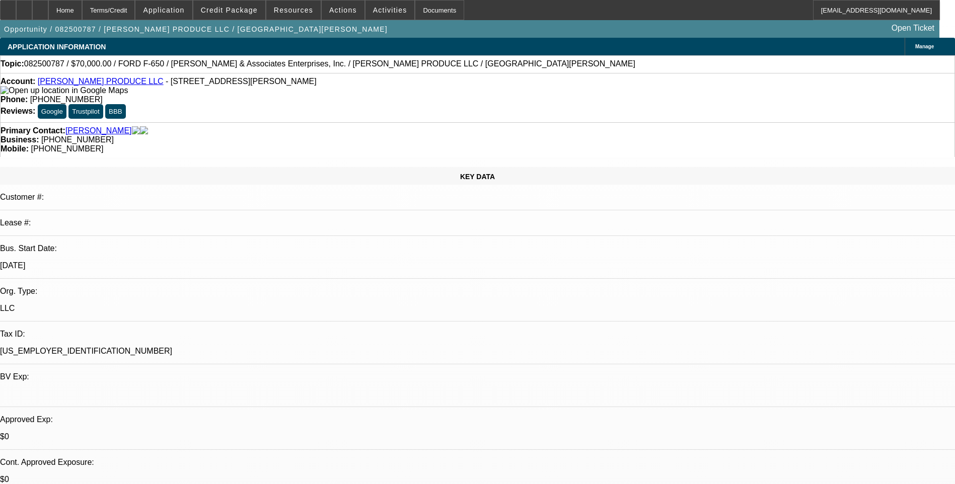
select select "0"
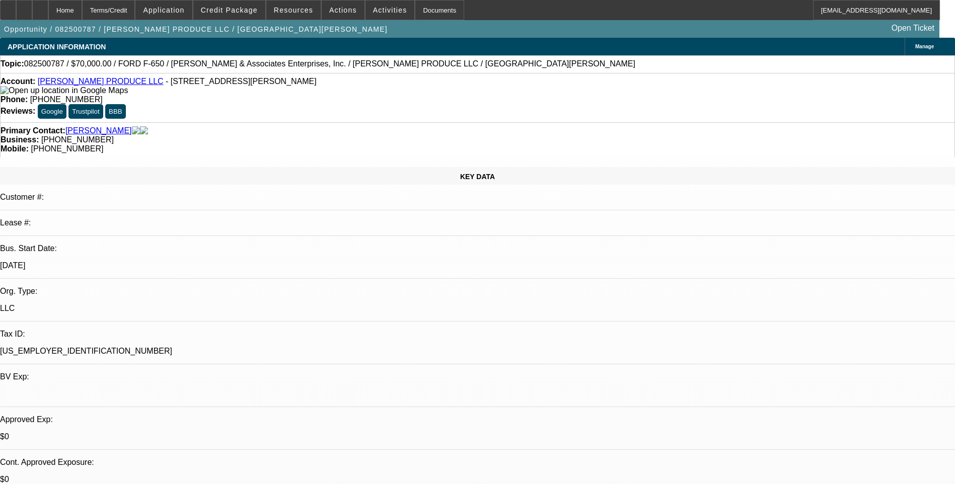
select select "0"
select select "1"
select select "6"
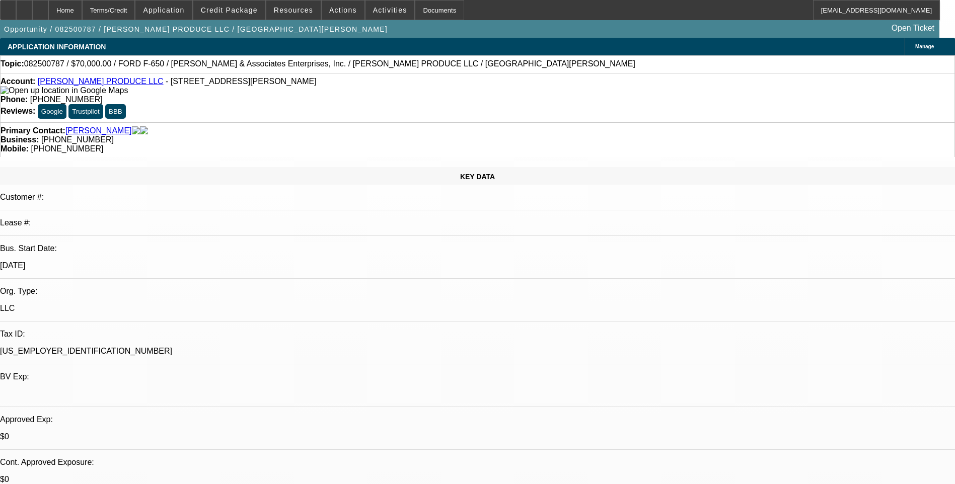
select select "1"
select select "6"
select select "1"
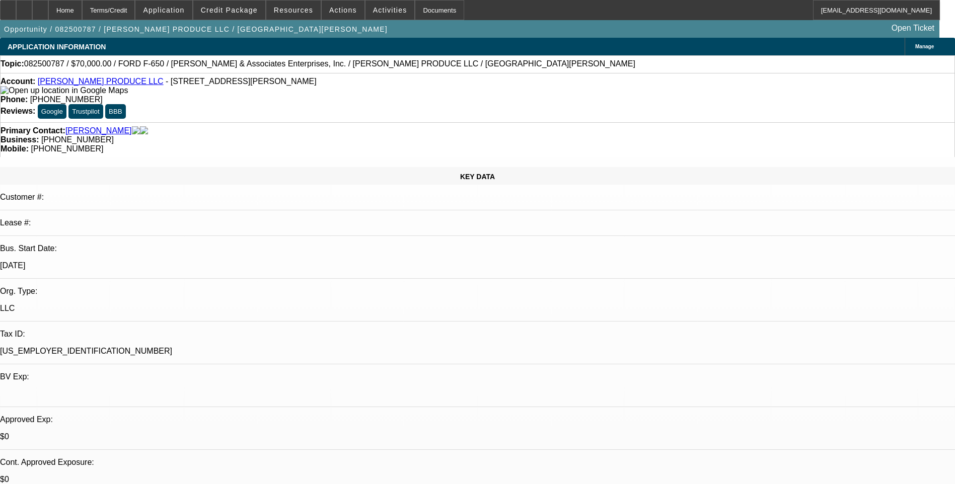
select select "6"
select select "1"
select select "6"
drag, startPoint x: 368, startPoint y: 120, endPoint x: 367, endPoint y: 105, distance: 15.1
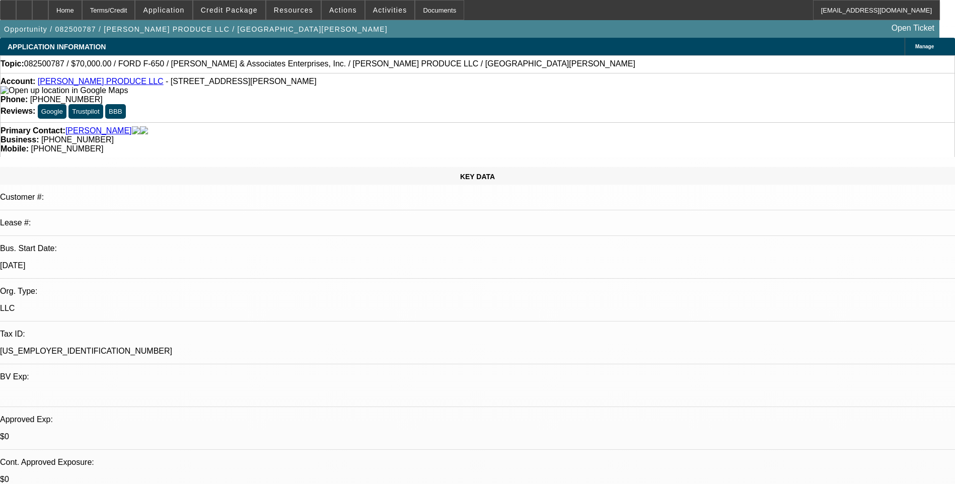
click at [368, 122] on div "Primary Contact: [PERSON_NAME] Business: [PHONE_NUMBER] Mobile: [PHONE_NUMBER]" at bounding box center [477, 139] width 955 height 35
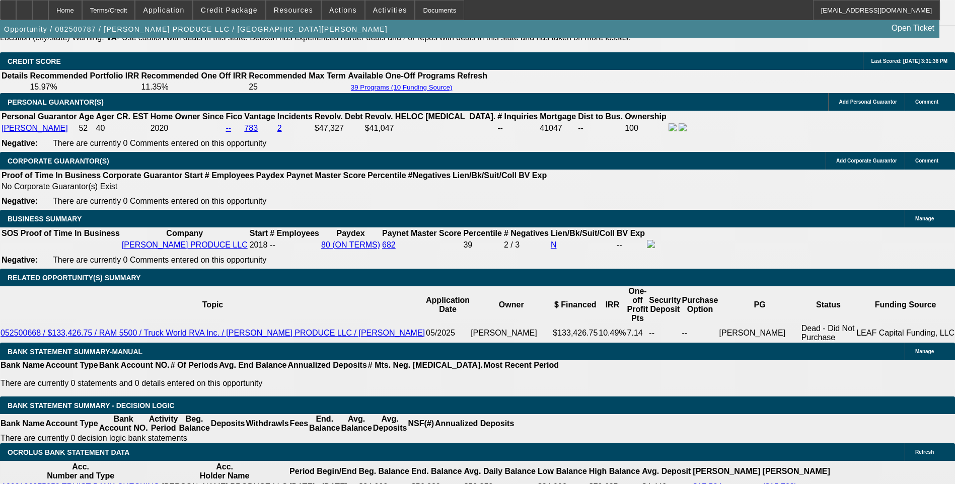
scroll to position [1510, 0]
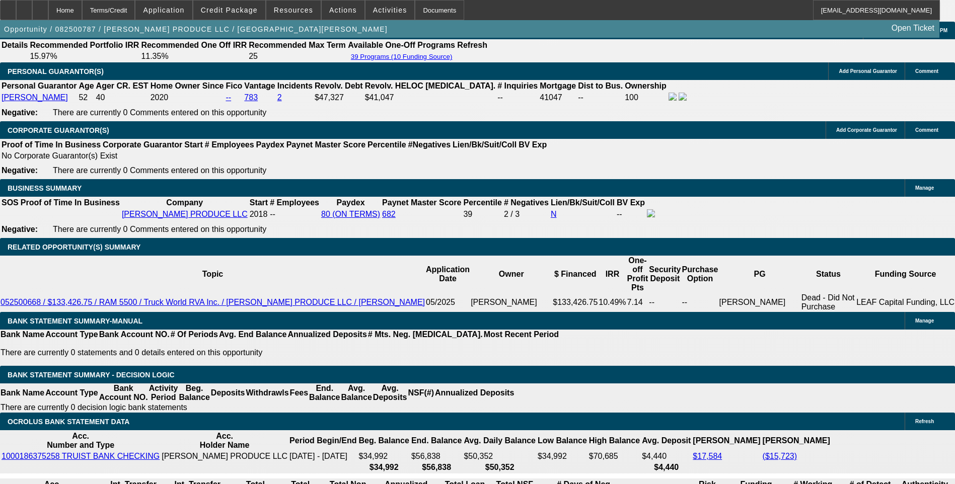
drag, startPoint x: 645, startPoint y: 239, endPoint x: 946, endPoint y: 237, distance: 301.0
drag, startPoint x: 946, startPoint y: 237, endPoint x: 889, endPoint y: 240, distance: 56.9
copy div "https://www.davisautosales.com/windowsticker/vehicle/1178892/2017_FORD_F-650"
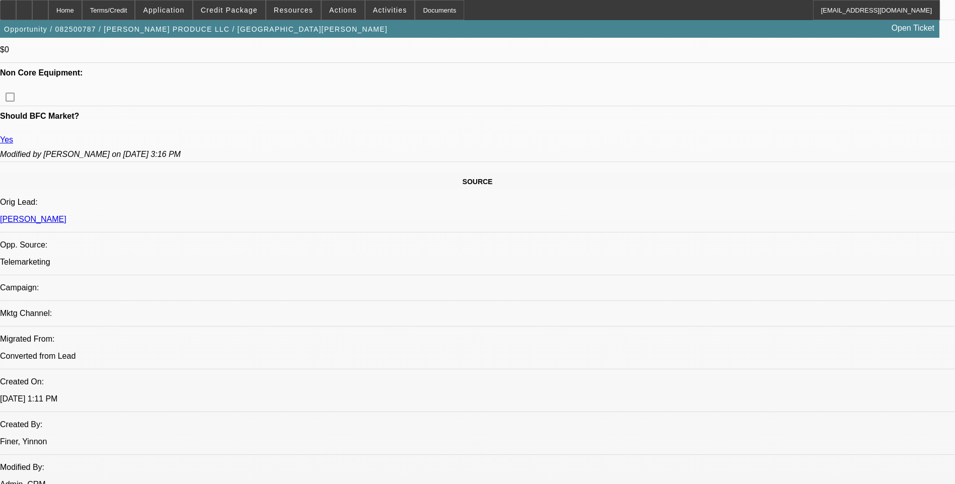
scroll to position [302, 0]
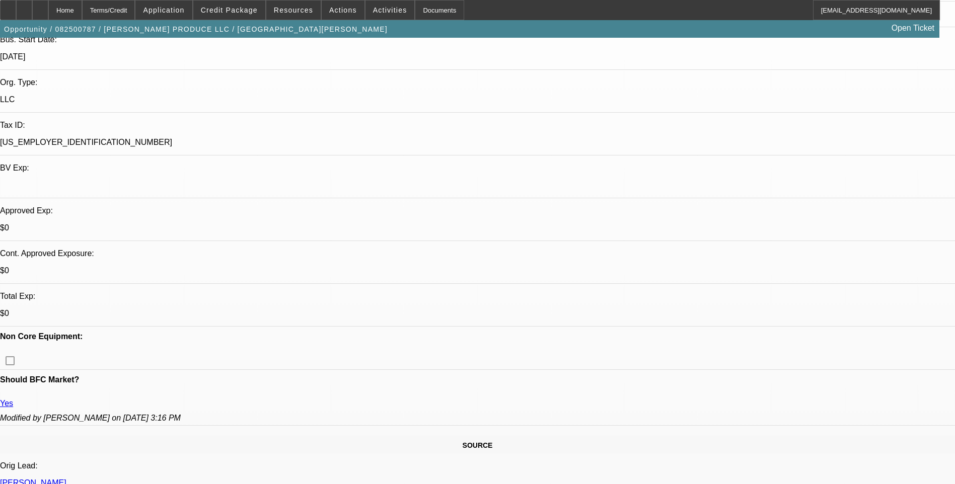
scroll to position [0, 0]
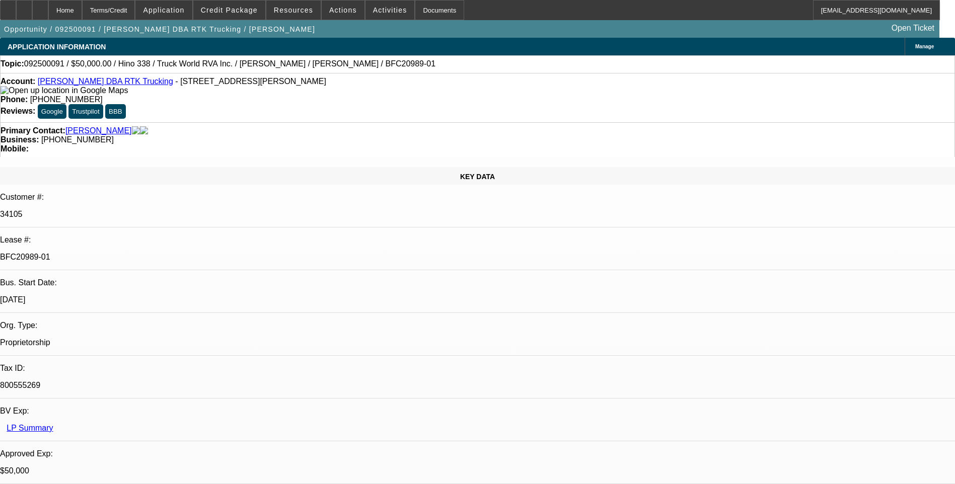
select select "0"
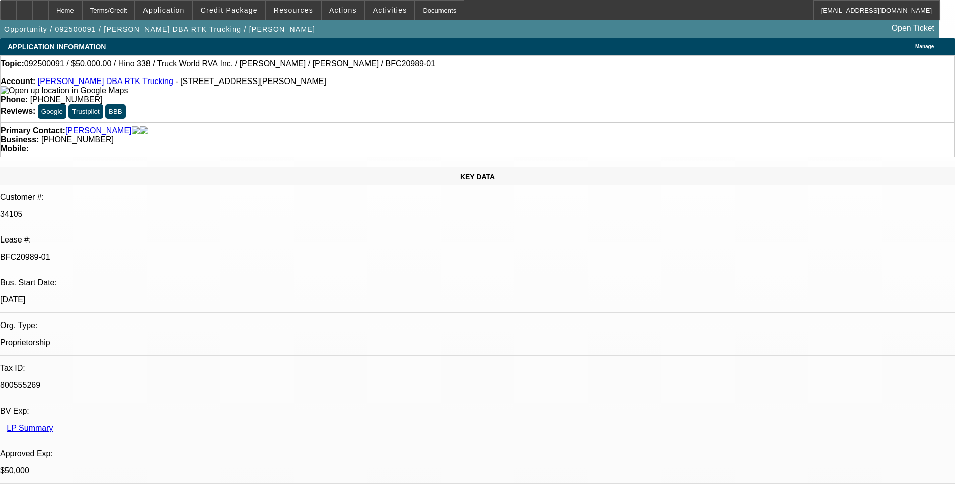
select select "0"
select select "1"
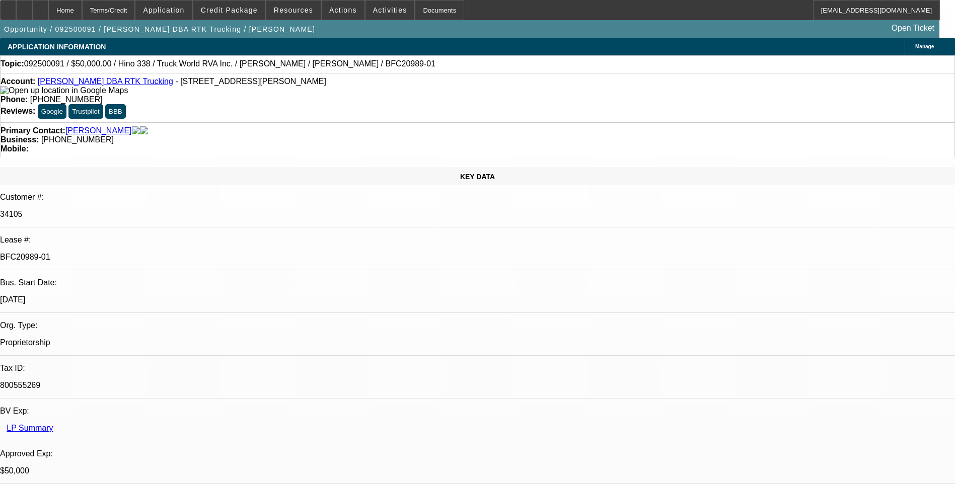
select select "1"
select select "6"
select select "1"
select select "6"
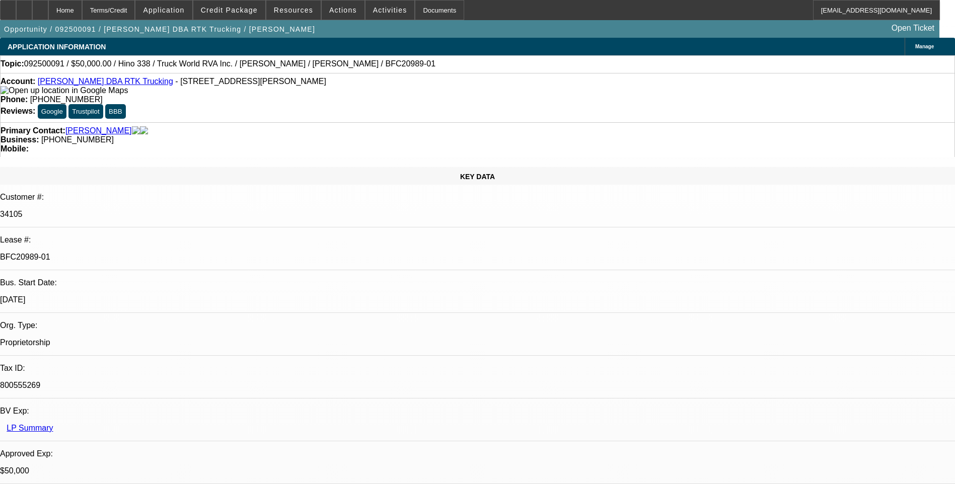
select select "1"
select select "6"
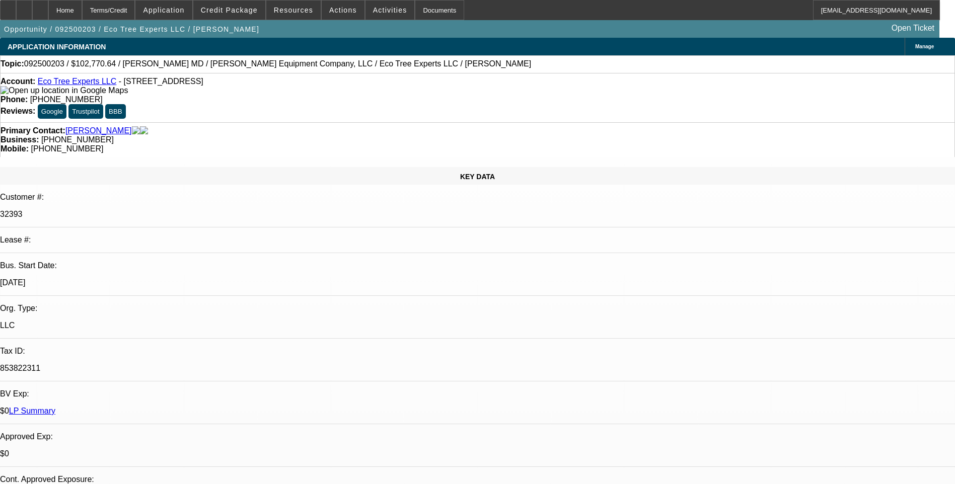
select select "0"
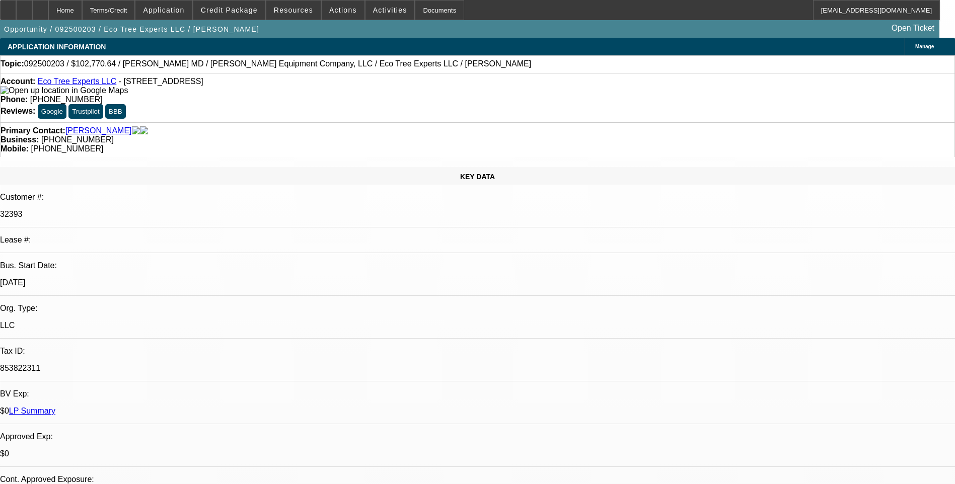
select select "0"
select select "1"
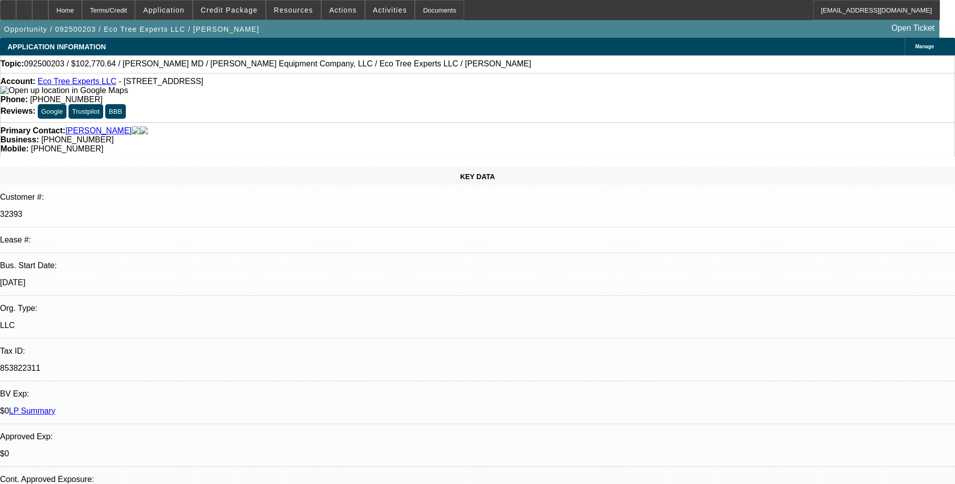
select select "1"
select select "6"
select select "1"
select select "6"
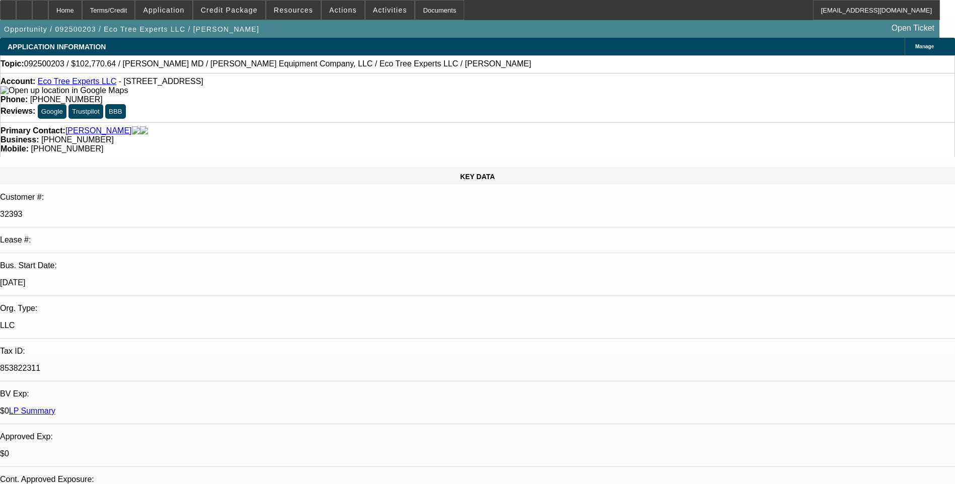
select select "1"
select select "6"
click at [24, 7] on icon at bounding box center [24, 7] width 0 height 0
drag, startPoint x: 67, startPoint y: 10, endPoint x: 115, endPoint y: 33, distance: 53.8
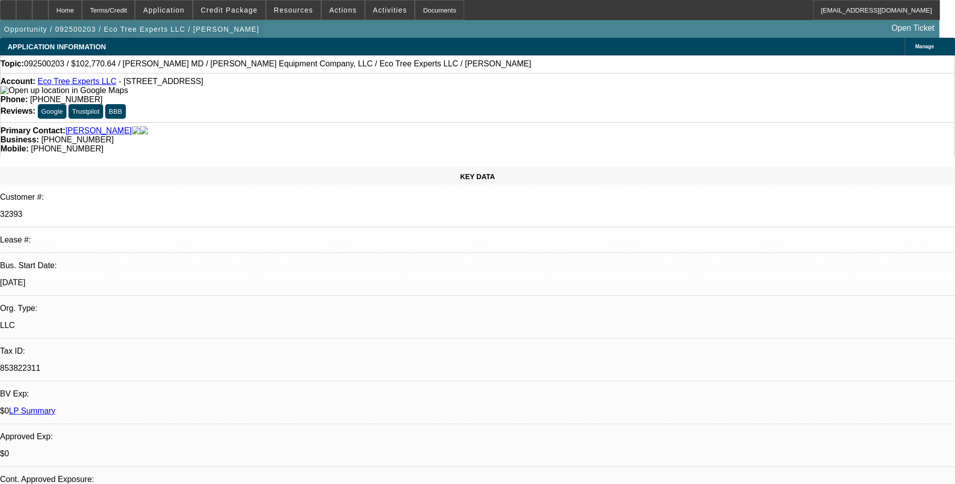
click at [48, 11] on div at bounding box center [40, 10] width 16 height 20
select select "0"
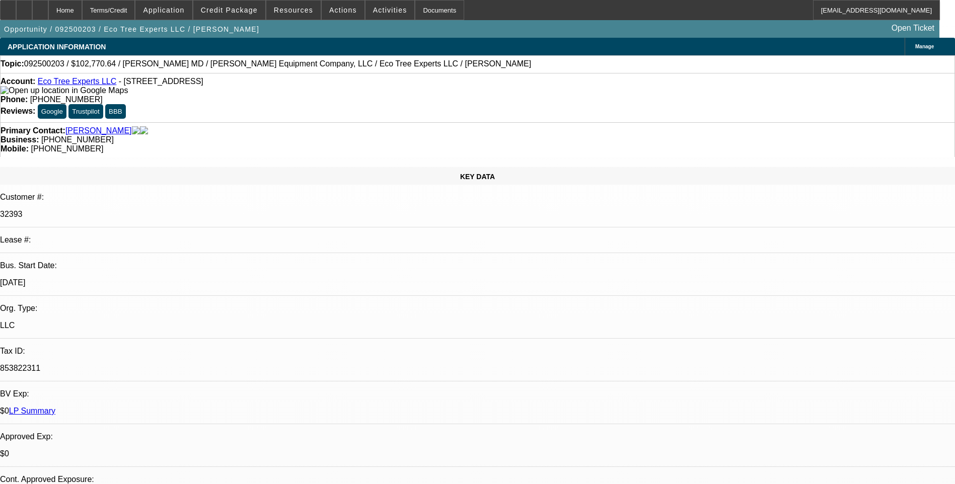
select select "0"
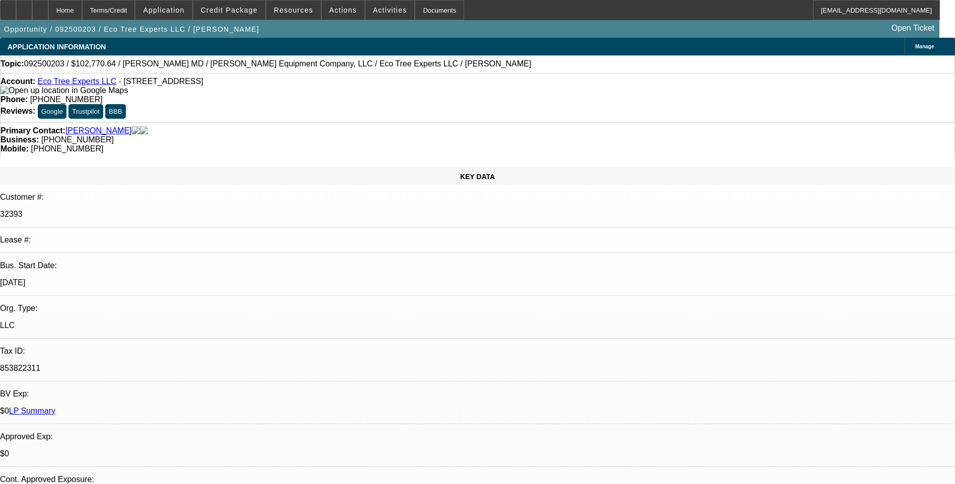
select select "1"
select select "6"
select select "1"
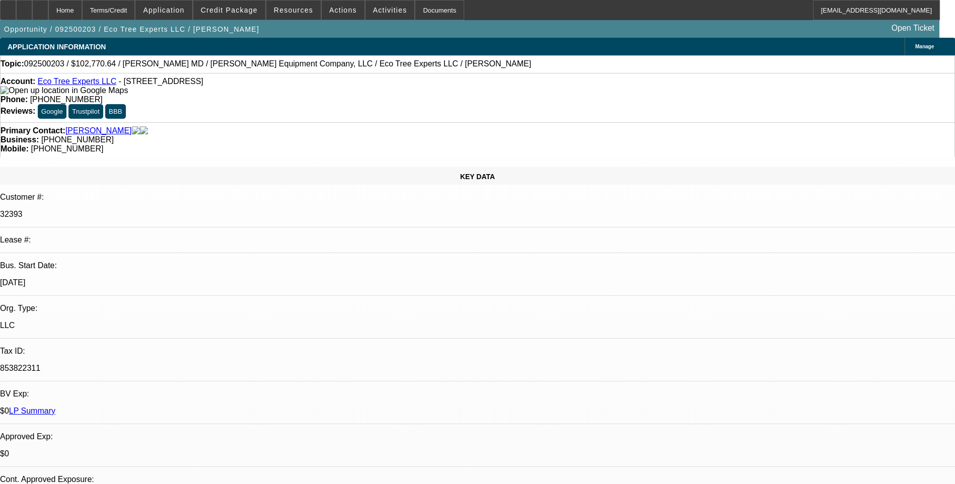
select select "6"
select select "1"
select select "6"
click at [135, 12] on div "Terms/Credit" at bounding box center [108, 10] width 53 height 20
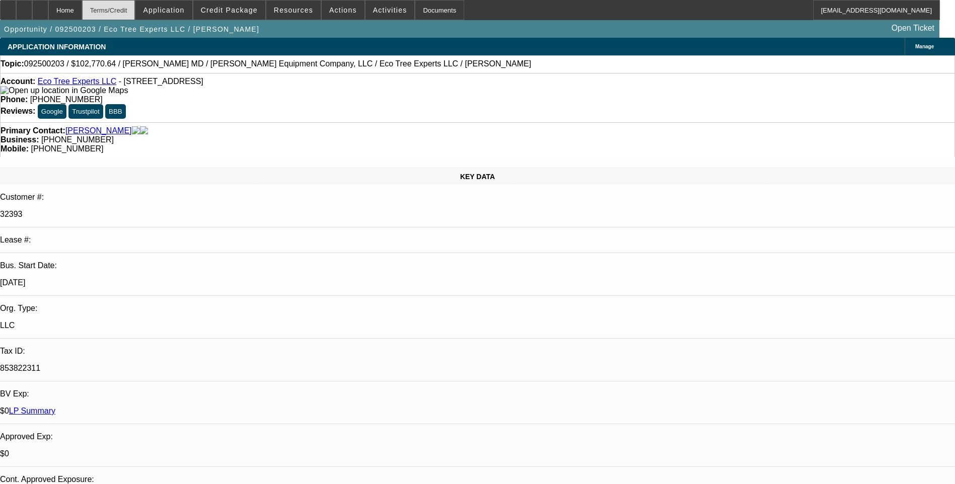
scroll to position [1630, 0]
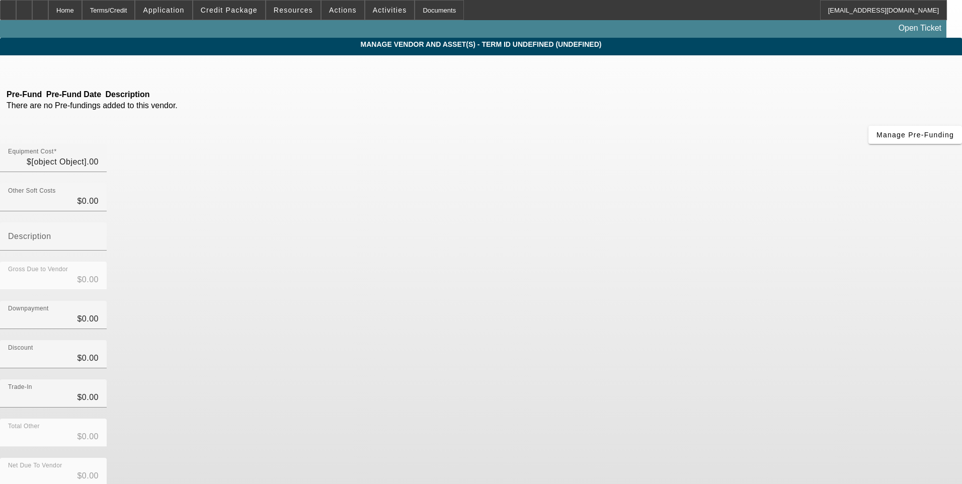
type input "$102,740.64"
type input "$30.00"
type input "Tire Fee"
type input "$102,770.64"
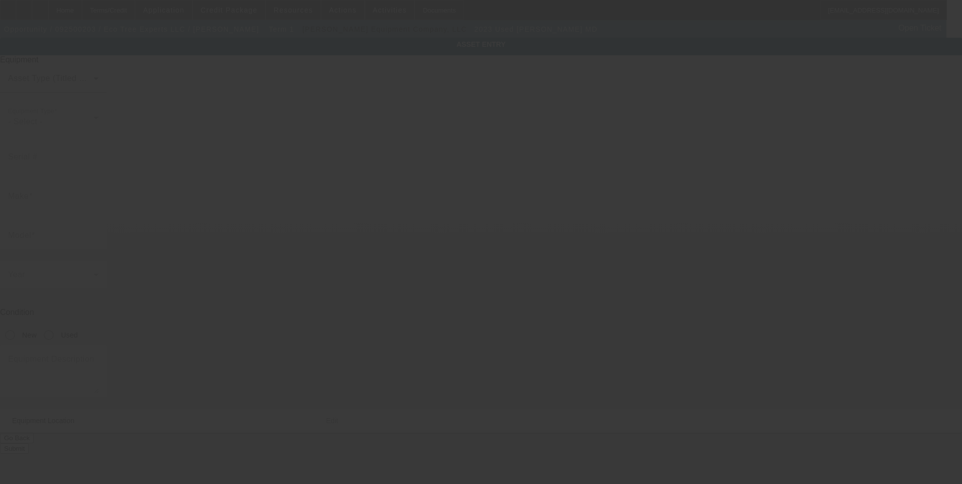
type input "1M2MDBAB9PS072634"
type input "MACK"
type input "MD"
radio input "true"
type input "500 S Australian Ave"
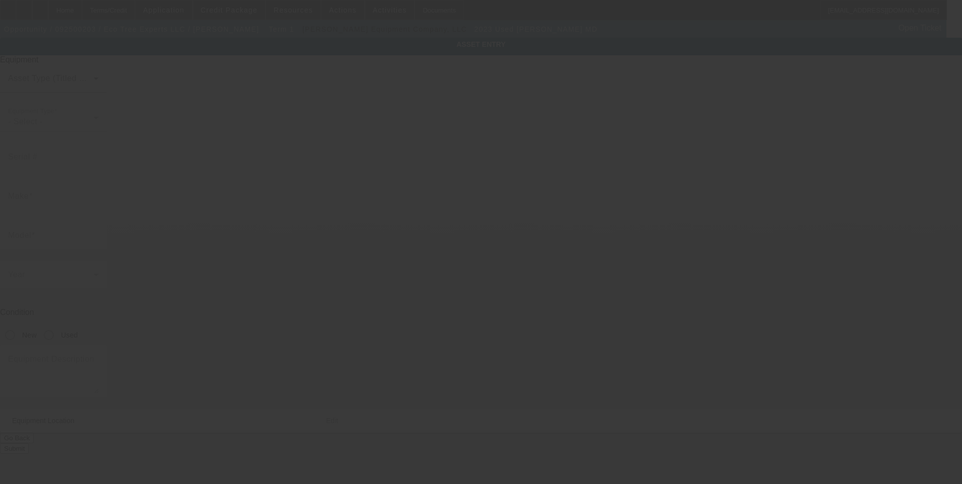
type input "Ste 600"
type input "West Palm Beach"
type input "33401"
type input "Palm Beach"
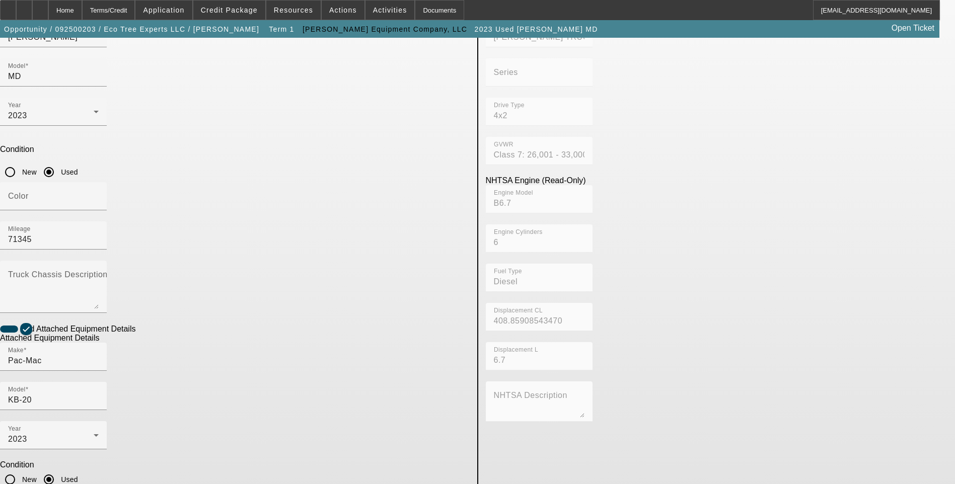
scroll to position [164, 0]
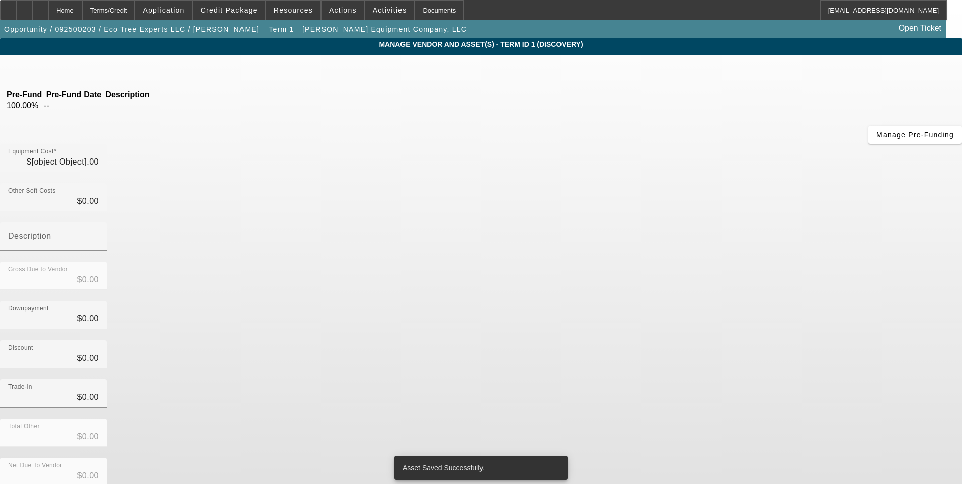
type input "$102,740.64"
type input "$30.00"
type input "Tire Fee"
type input "$102,770.64"
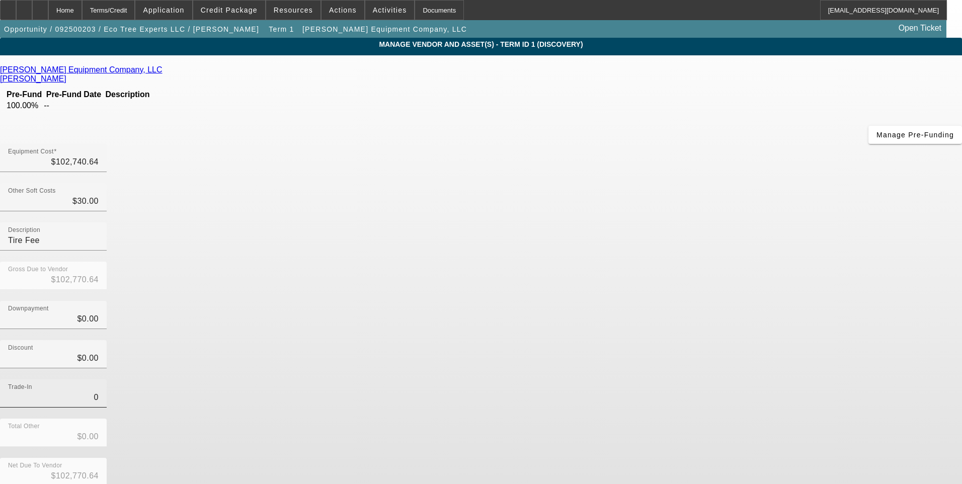
click at [99, 392] on input "0" at bounding box center [53, 398] width 91 height 12
type input "$0.00"
drag, startPoint x: 658, startPoint y: 284, endPoint x: 672, endPoint y: 307, distance: 26.7
click at [658, 380] on div "Trade-In $0.00" at bounding box center [481, 399] width 962 height 39
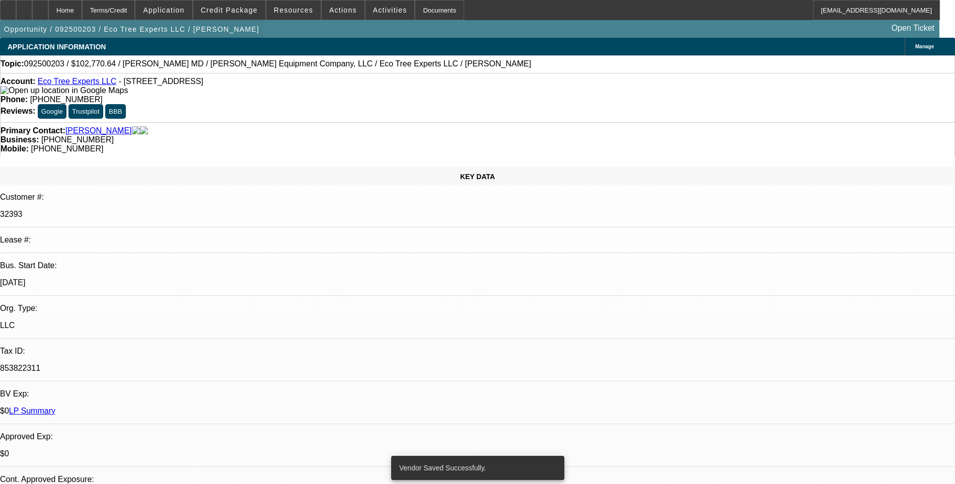
select select "0"
select select "6"
select select "0"
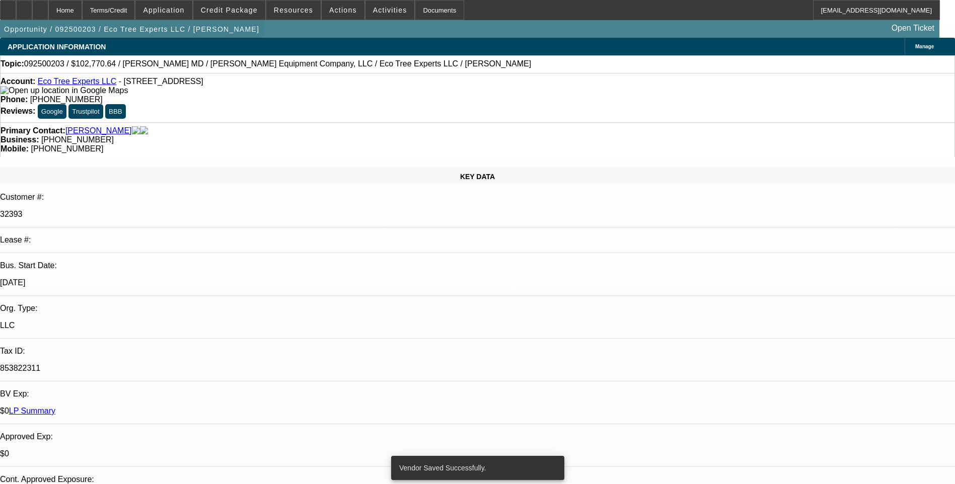
select select "0"
select select "6"
select select "0"
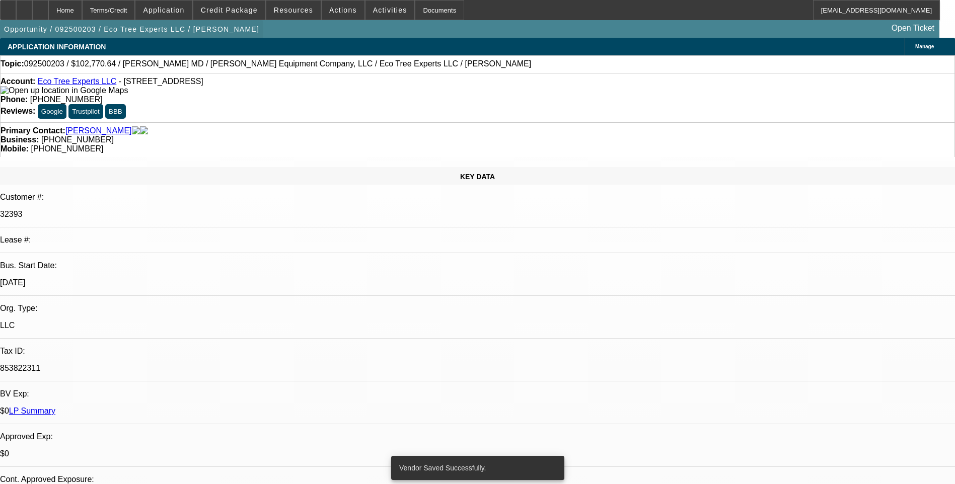
select select "0"
select select "6"
click at [135, 15] on div "Terms/Credit" at bounding box center [108, 10] width 53 height 20
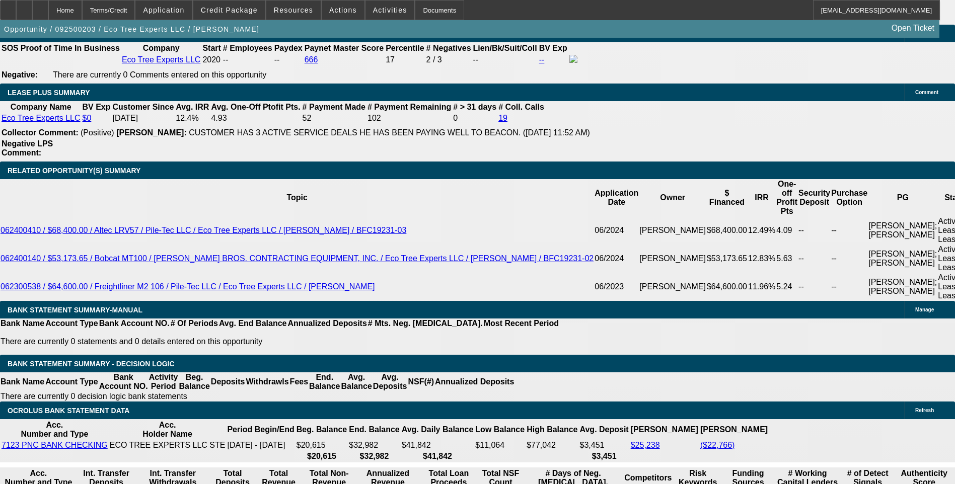
scroll to position [1630, 0]
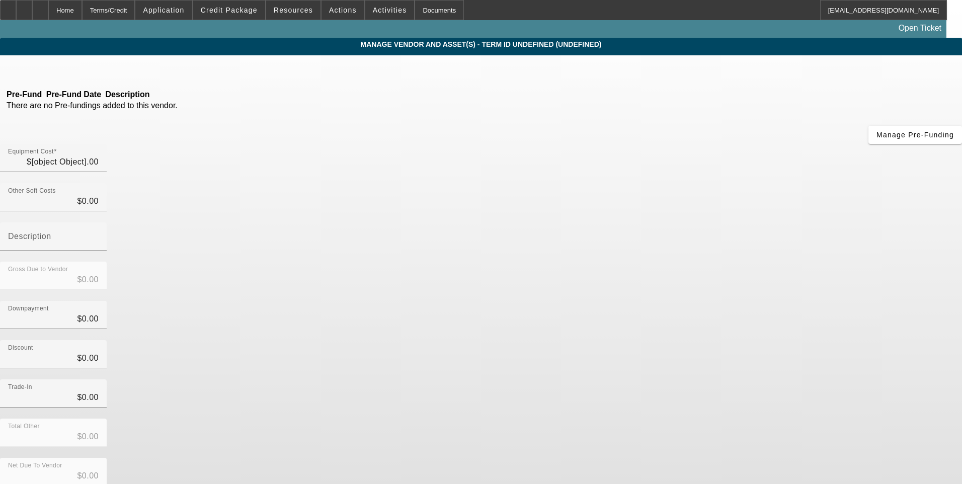
type input "$102,740.64"
type input "$30.00"
type input "Tire Fee"
type input "$102,770.64"
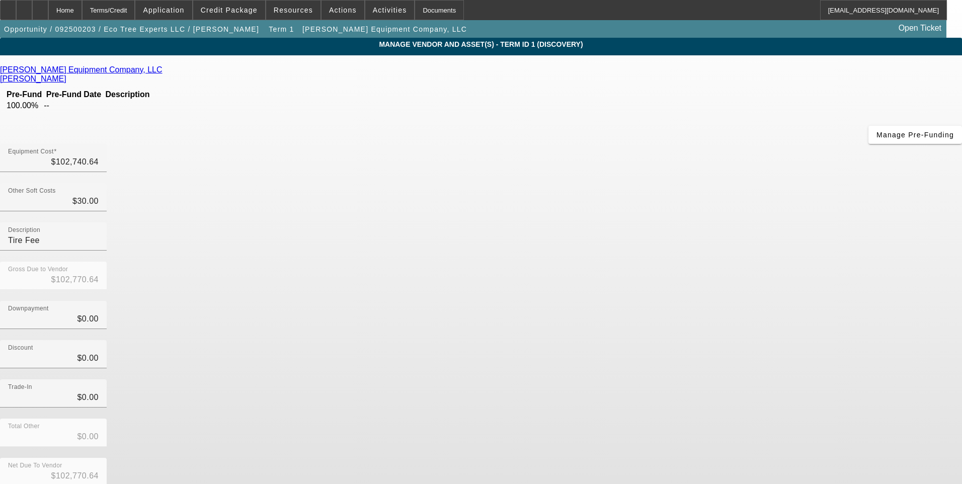
click at [163, 73] on link "[PERSON_NAME] Equipment Company, LLC" at bounding box center [81, 69] width 163 height 9
click at [694, 380] on div "Trade-In $0.00" at bounding box center [481, 399] width 962 height 39
click at [99, 392] on input "0" at bounding box center [53, 398] width 91 height 12
type input "$0.00"
drag, startPoint x: 679, startPoint y: 294, endPoint x: 677, endPoint y: 302, distance: 7.7
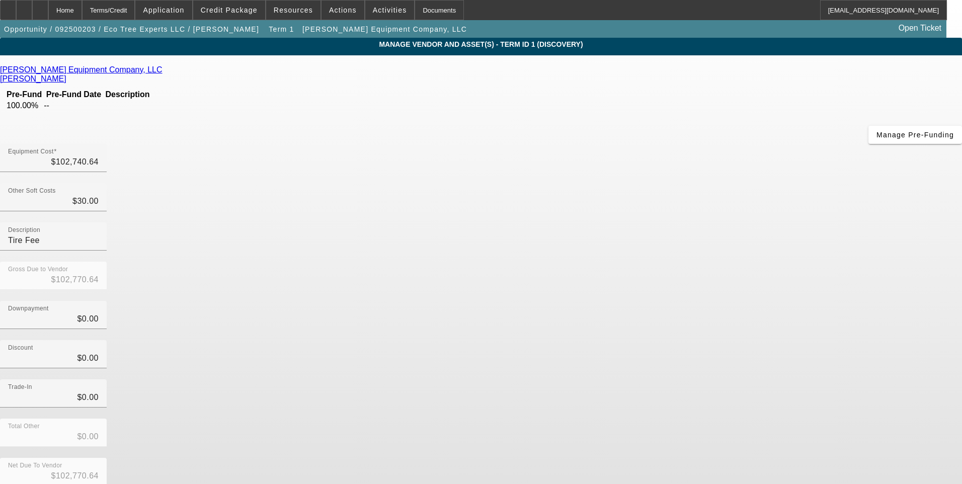
click at [678, 380] on div "Trade-In $0.00" at bounding box center [481, 399] width 962 height 39
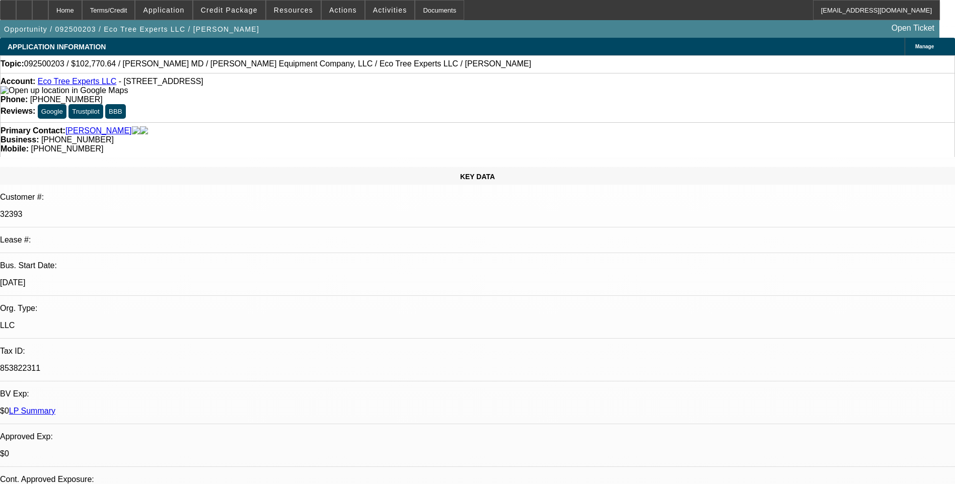
select select "0"
select select "6"
select select "0"
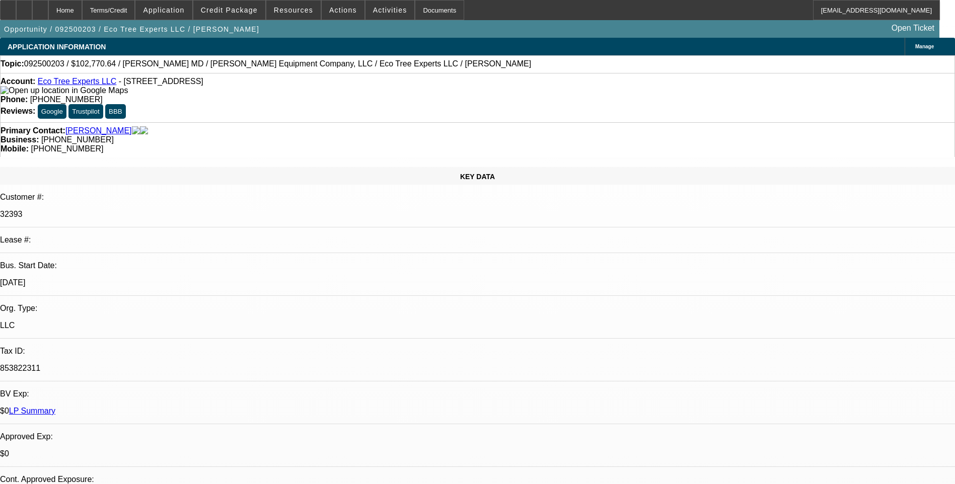
select select "0"
select select "6"
select select "0"
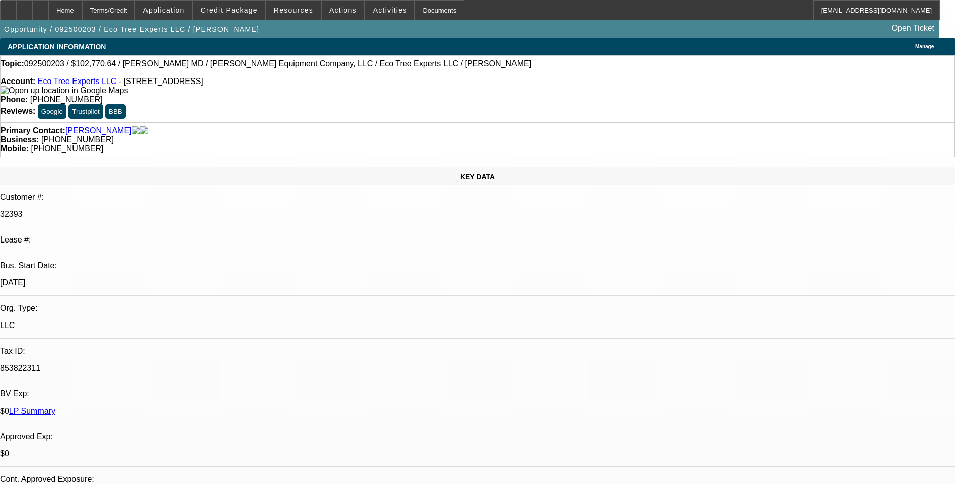
select select "0"
select select "6"
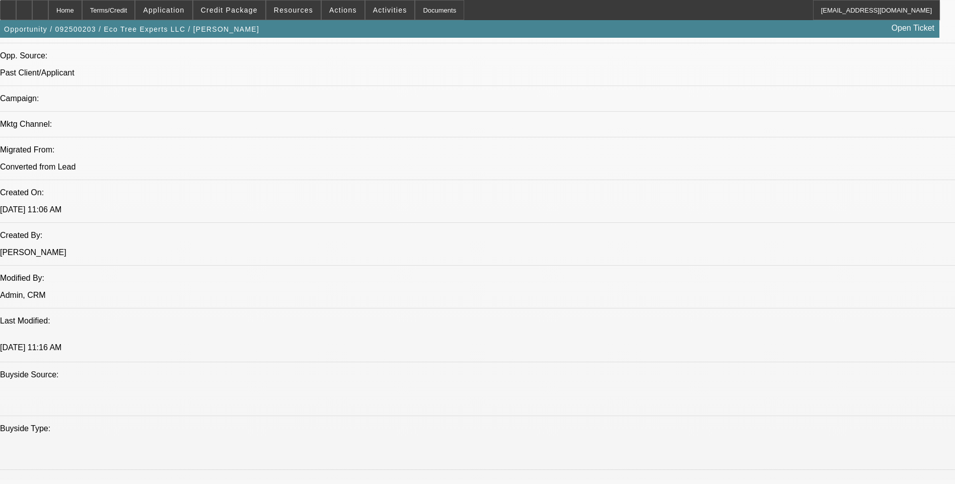
scroll to position [654, 0]
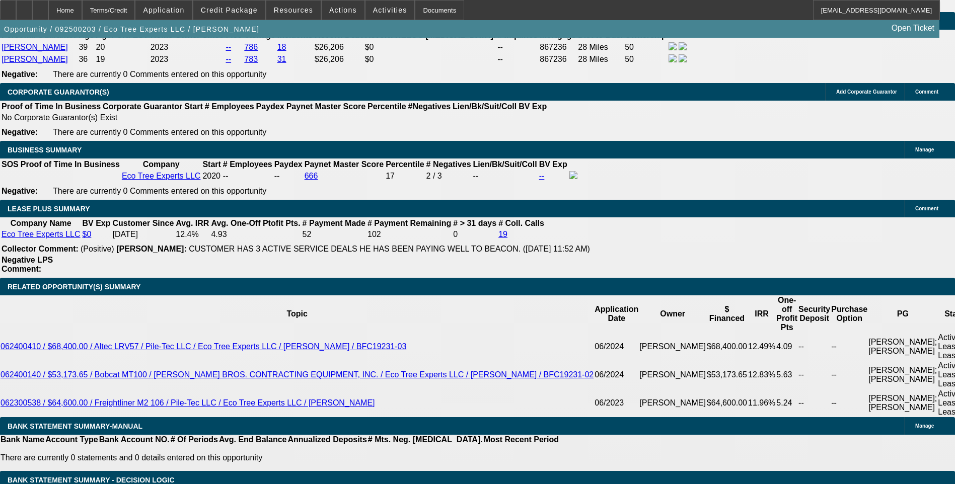
scroll to position [1661, 0]
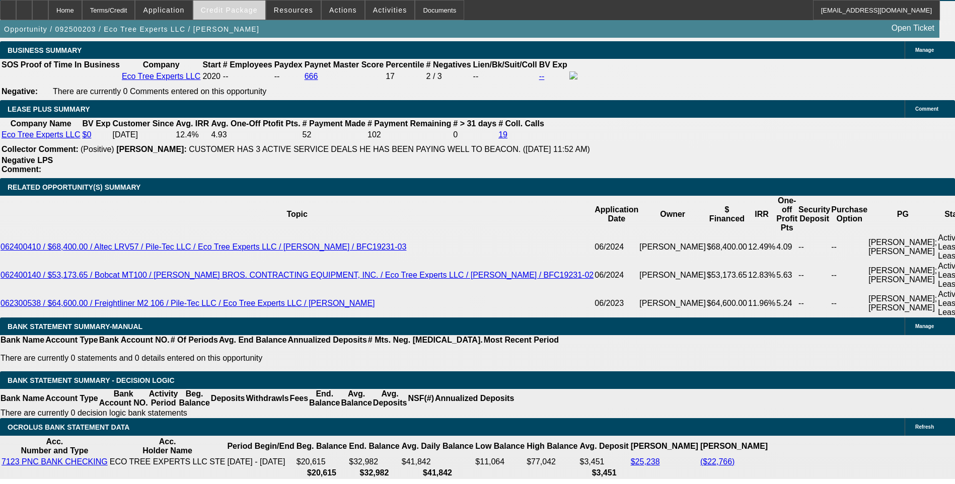
click at [224, 13] on span "Credit Package" at bounding box center [229, 10] width 57 height 8
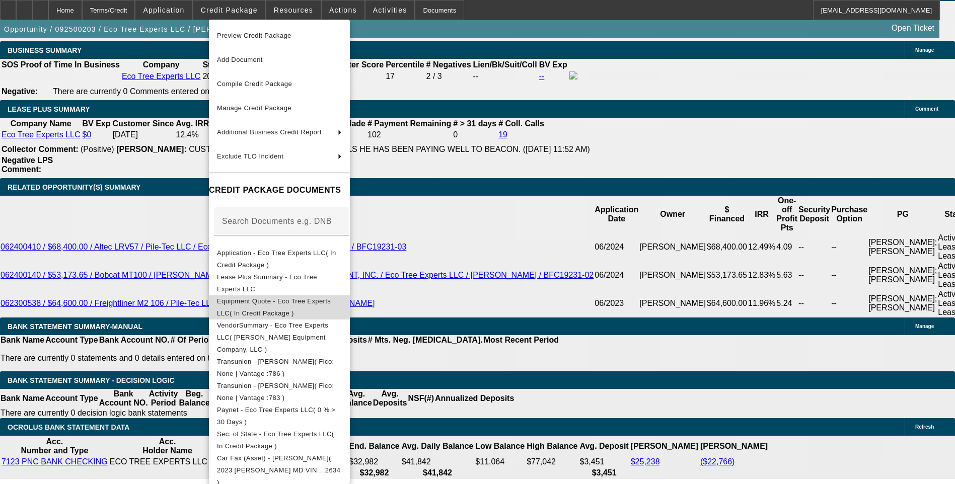
click at [306, 303] on span "Equipment Quote - Eco Tree Experts LLC( In Credit Package )" at bounding box center [274, 308] width 114 height 20
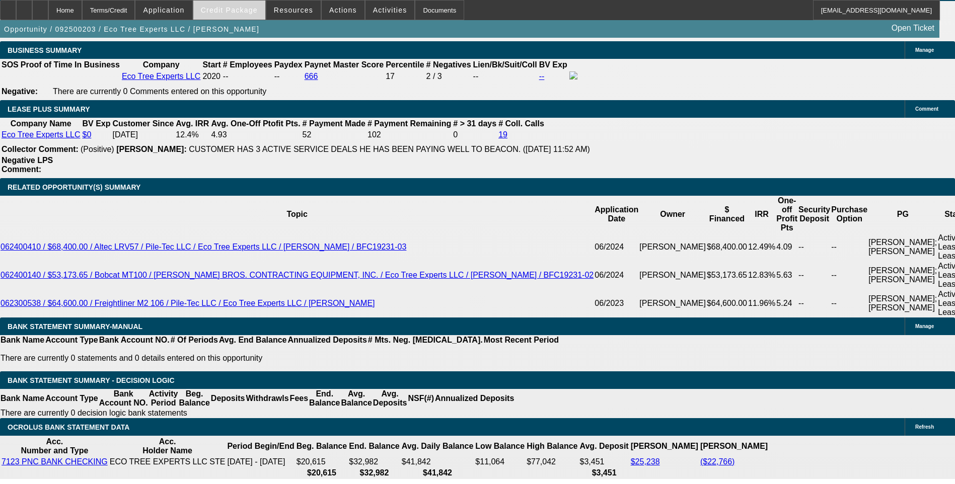
click at [224, 9] on span "Credit Package" at bounding box center [229, 10] width 57 height 8
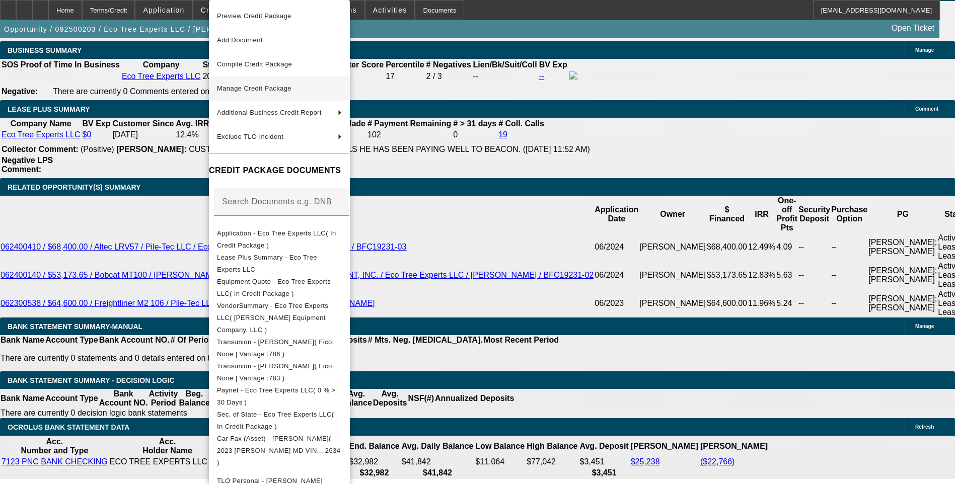
click at [269, 95] on button "Manage Credit Package" at bounding box center [279, 89] width 141 height 24
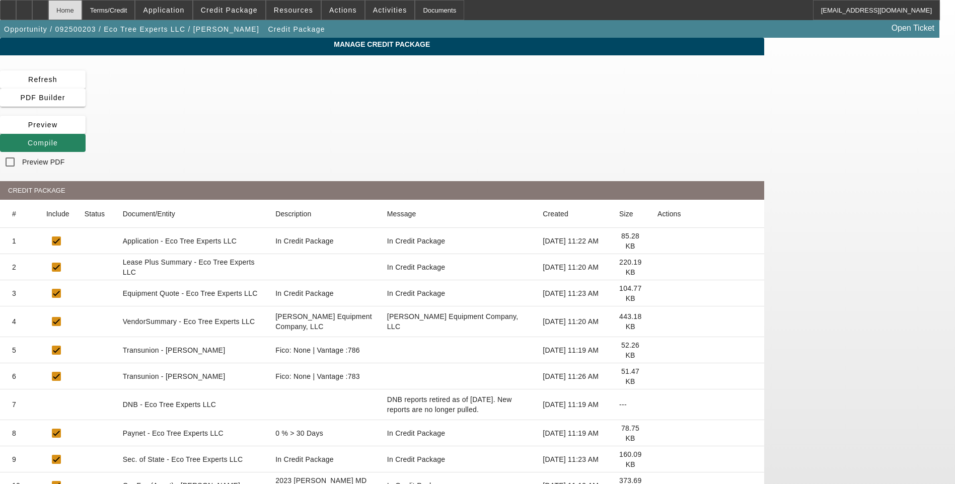
click at [82, 13] on div "Home" at bounding box center [65, 10] width 34 height 20
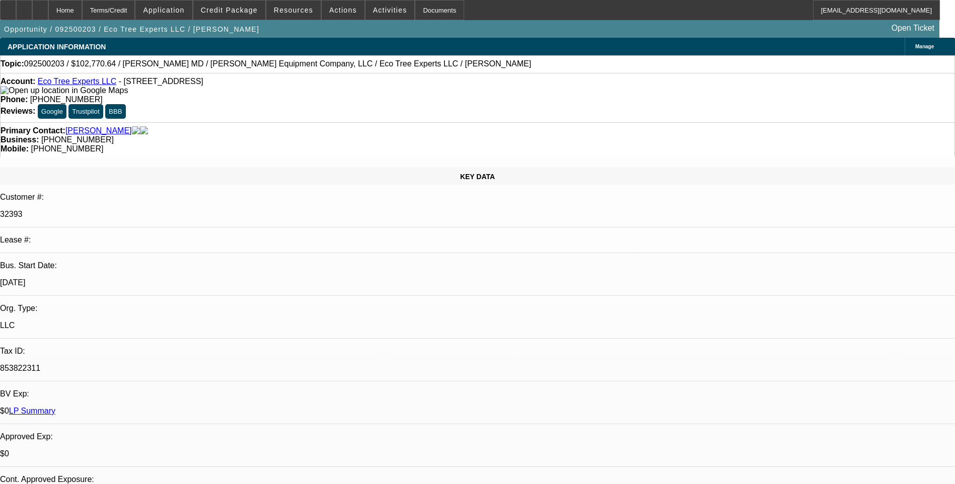
select select "0"
select select "6"
select select "0"
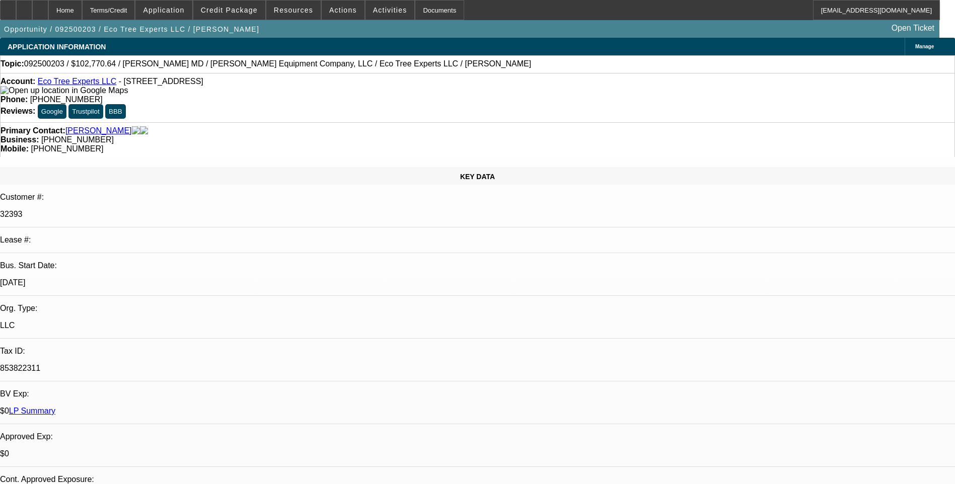
select select "0"
select select "6"
select select "0"
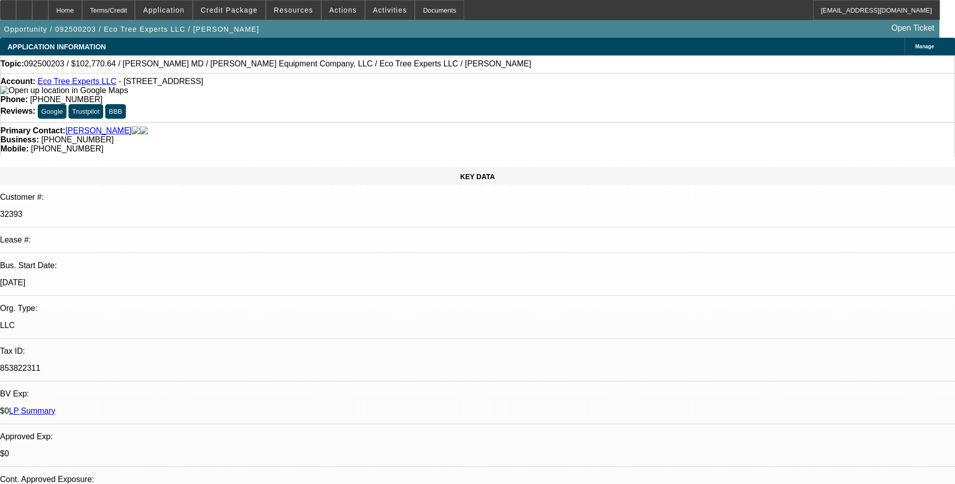
select select "0"
select select "6"
click at [239, 12] on span "Credit Package" at bounding box center [229, 10] width 57 height 8
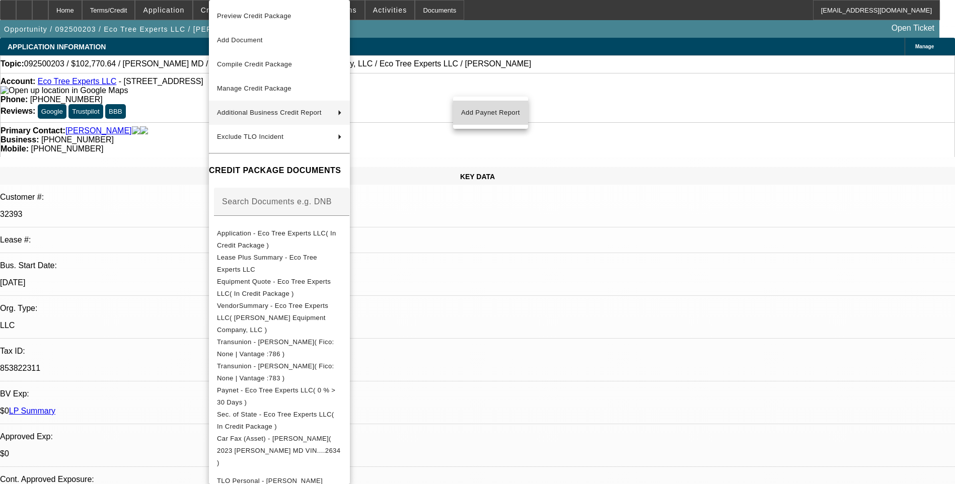
click at [491, 115] on span "Add Paynet Report" at bounding box center [490, 113] width 59 height 12
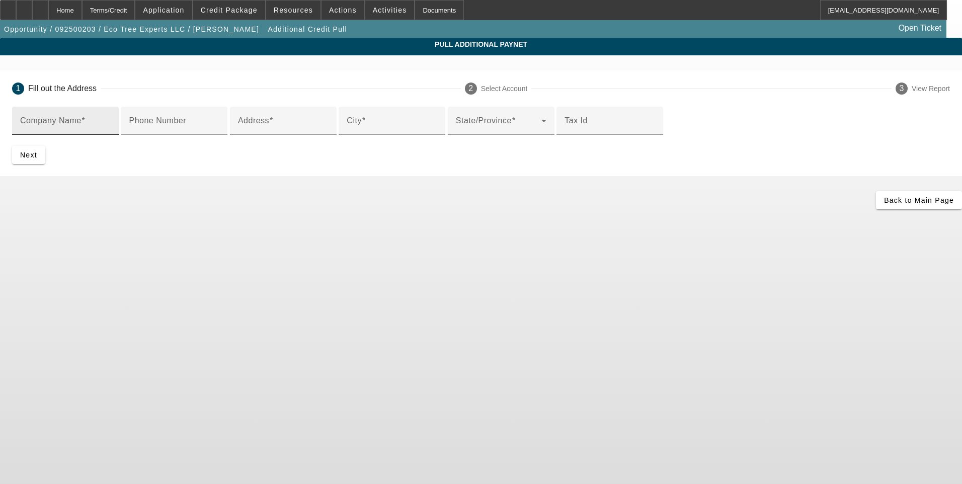
click at [82, 122] on mat-label "Company Name" at bounding box center [50, 120] width 61 height 9
click at [111, 122] on input "Company Name" at bounding box center [65, 125] width 91 height 12
paste input "SCOTT EQUIPMENT COMPANY, L.L.C."
type input "SCOTT EQUIPMENT COMPANY, L.L.C."
click at [219, 131] on input "Phone Number" at bounding box center [174, 125] width 91 height 12
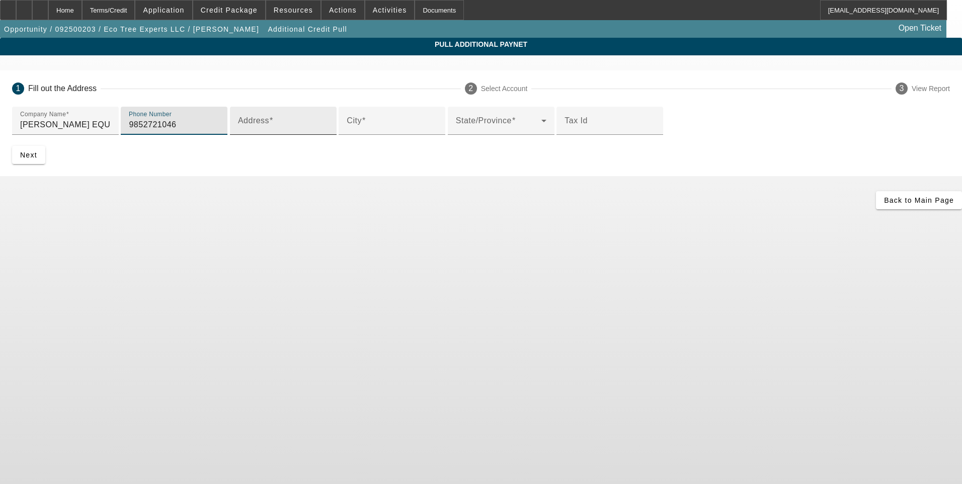
type input "9852721046"
click at [270, 135] on div "Address" at bounding box center [283, 121] width 91 height 28
click at [238, 125] on mat-label "Address" at bounding box center [253, 120] width 31 height 9
click at [238, 131] on input "Address" at bounding box center [283, 125] width 91 height 12
paste input "1000 MARTIN LUTHER KING, JR. DR."
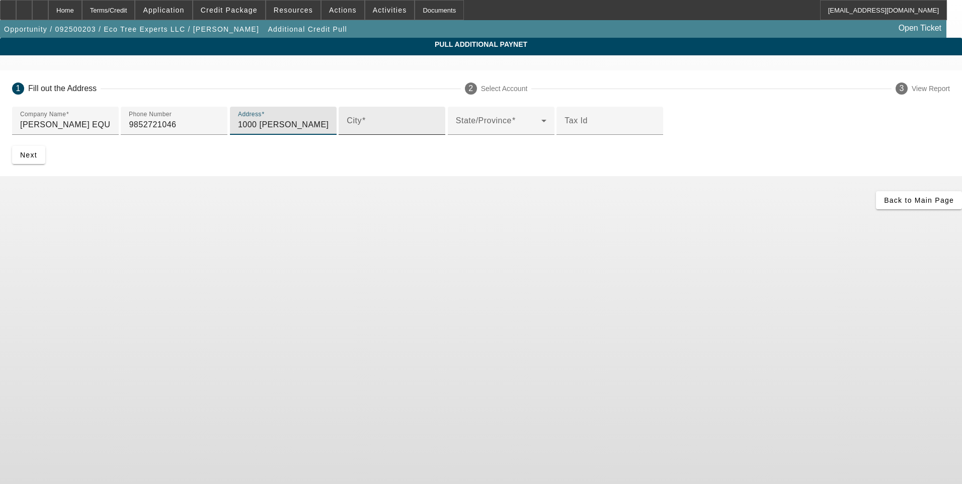
type input "1000 MARTIN LUTHER KING, JR. DR."
click at [347, 131] on input "City" at bounding box center [392, 125] width 91 height 12
type input "m"
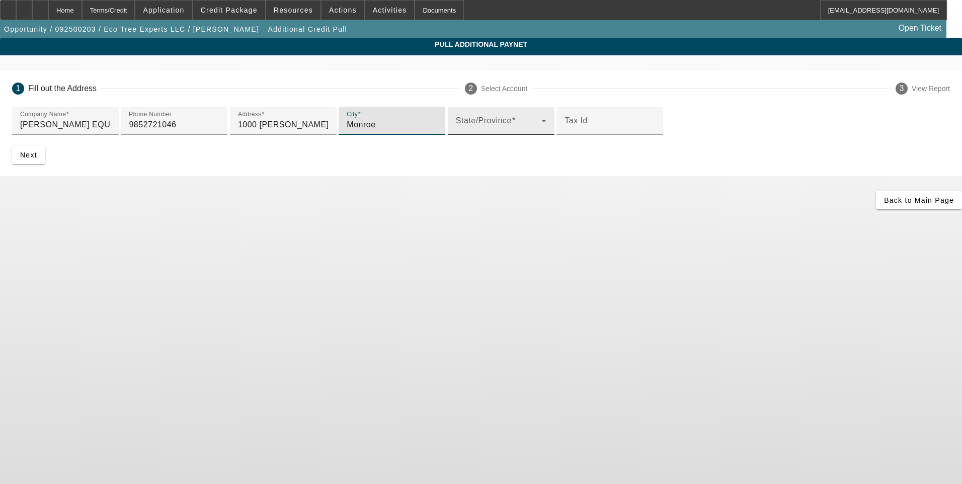
type input "Monroe"
click at [456, 131] on span at bounding box center [499, 125] width 86 height 12
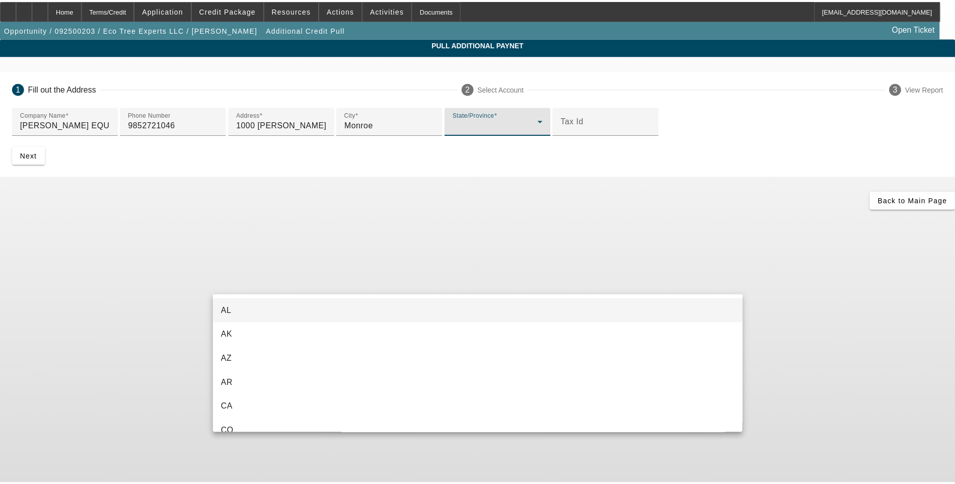
scroll to position [325, 0]
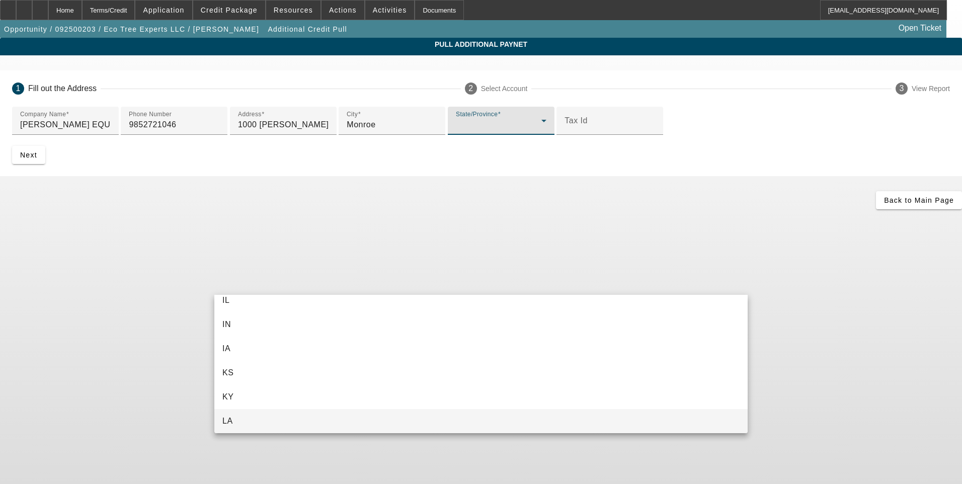
click at [265, 416] on mat-option "LA" at bounding box center [481, 421] width 534 height 24
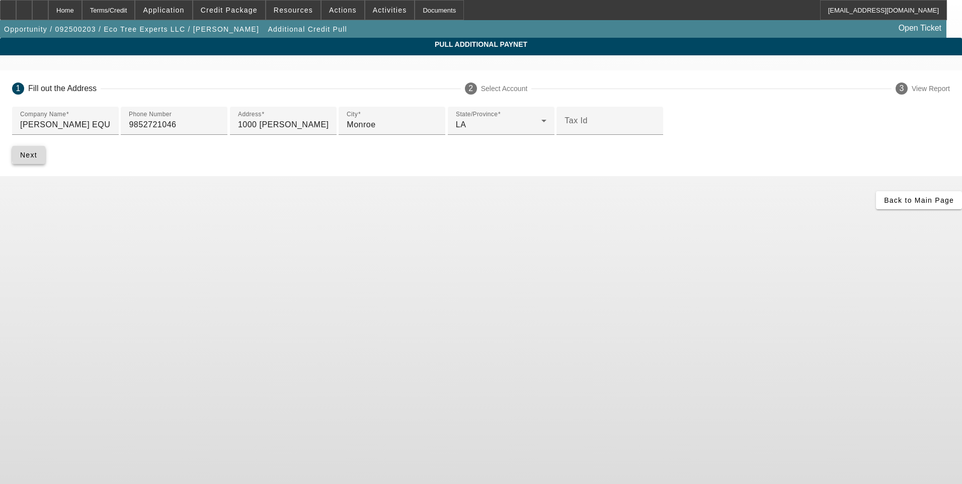
click at [45, 167] on span "submit" at bounding box center [28, 155] width 33 height 24
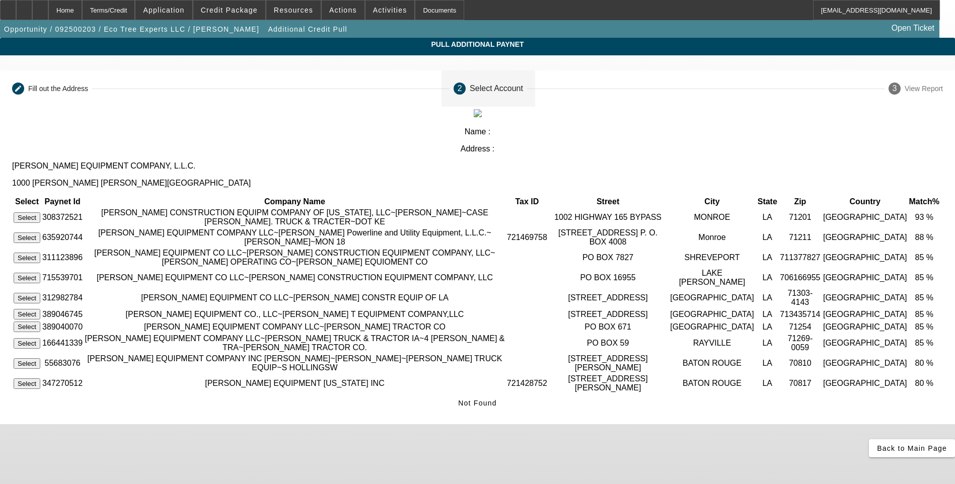
scroll to position [0, 0]
click at [40, 212] on button "Select" at bounding box center [27, 217] width 27 height 11
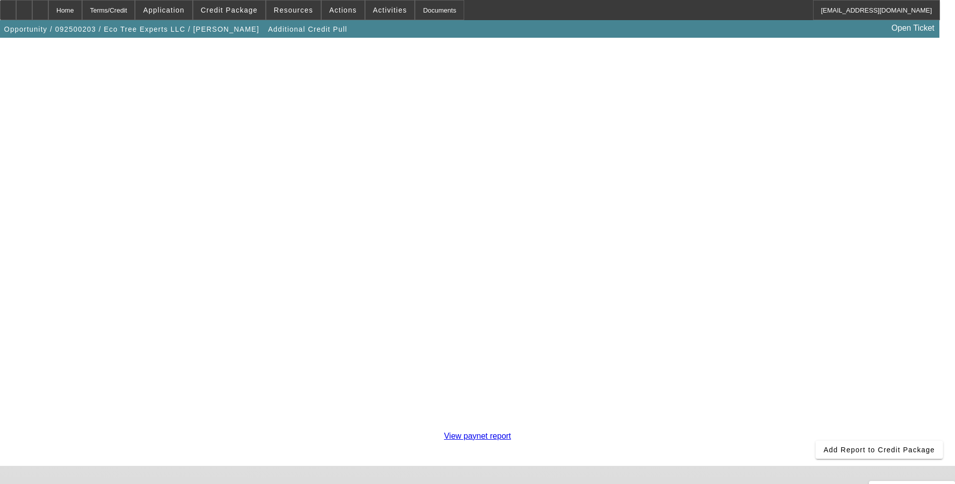
scroll to position [176, 0]
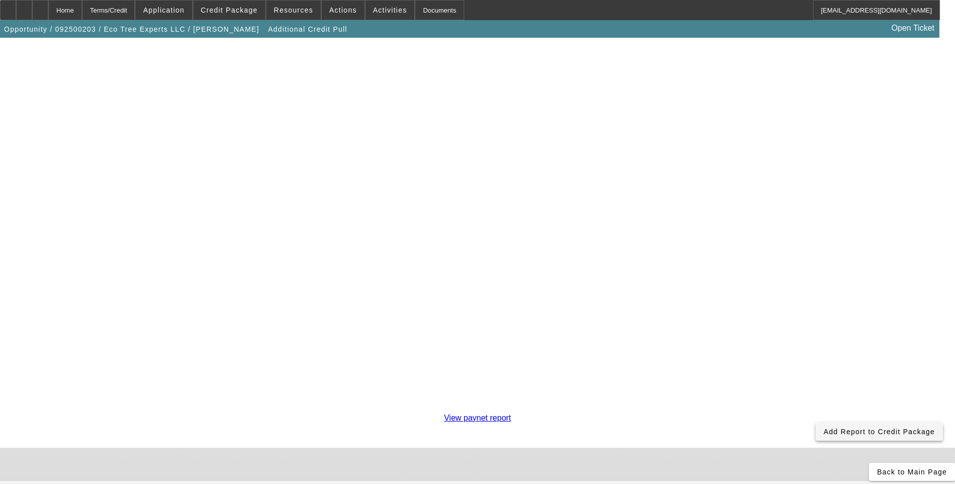
click at [824, 428] on span "Add Report to Credit Package" at bounding box center [879, 432] width 111 height 8
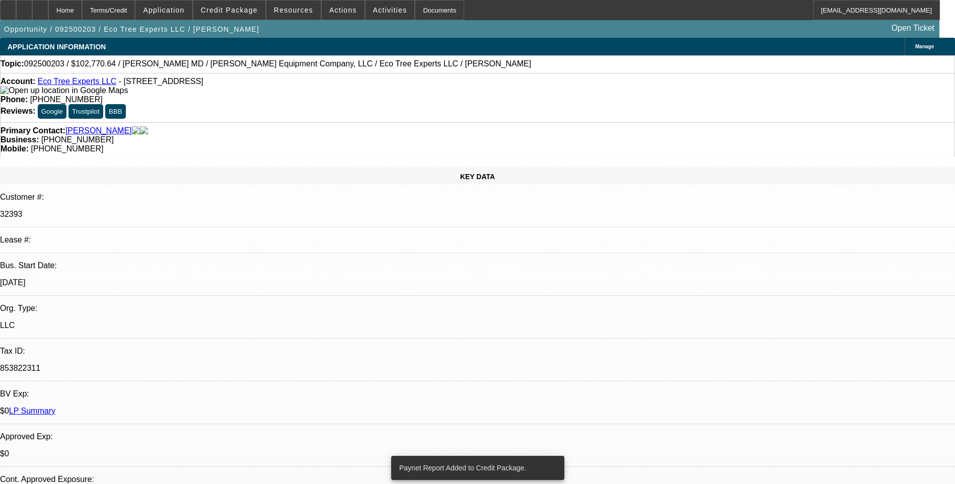
select select "0"
select select "6"
select select "0"
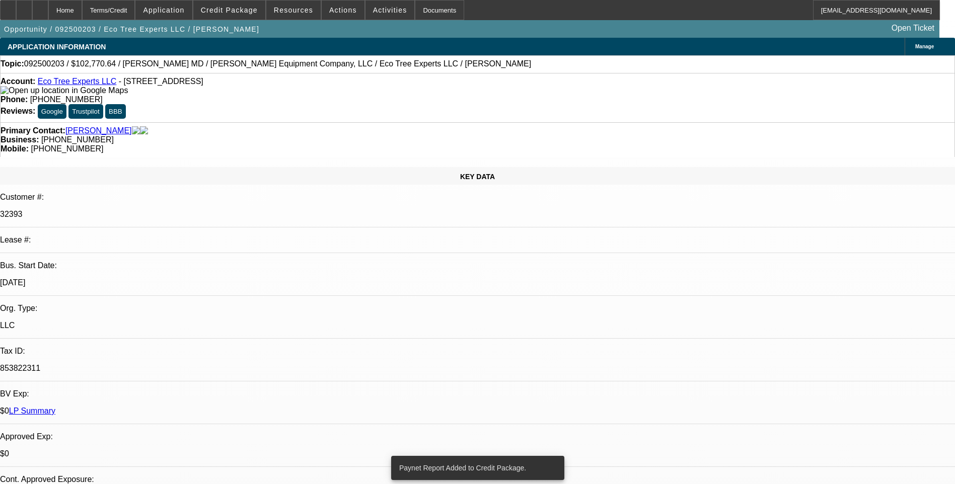
select select "0"
select select "6"
select select "0"
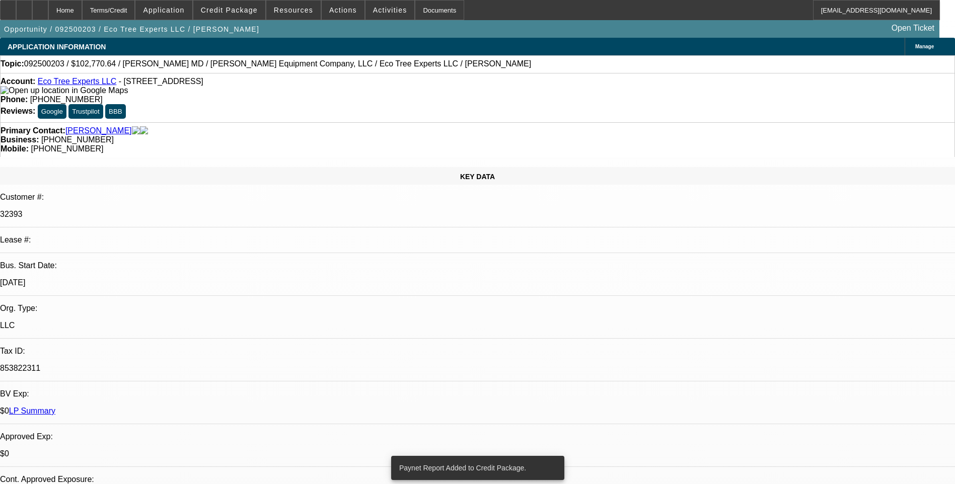
select select "0"
select select "6"
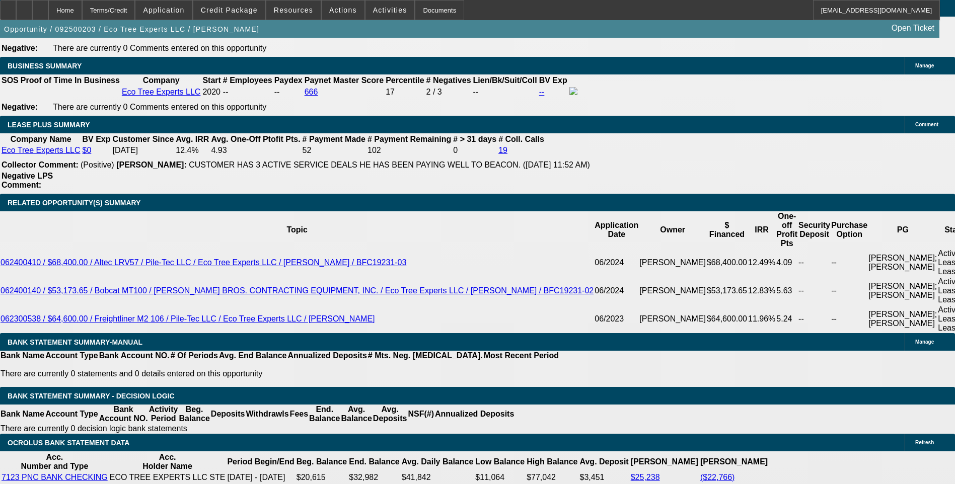
scroll to position [1661, 0]
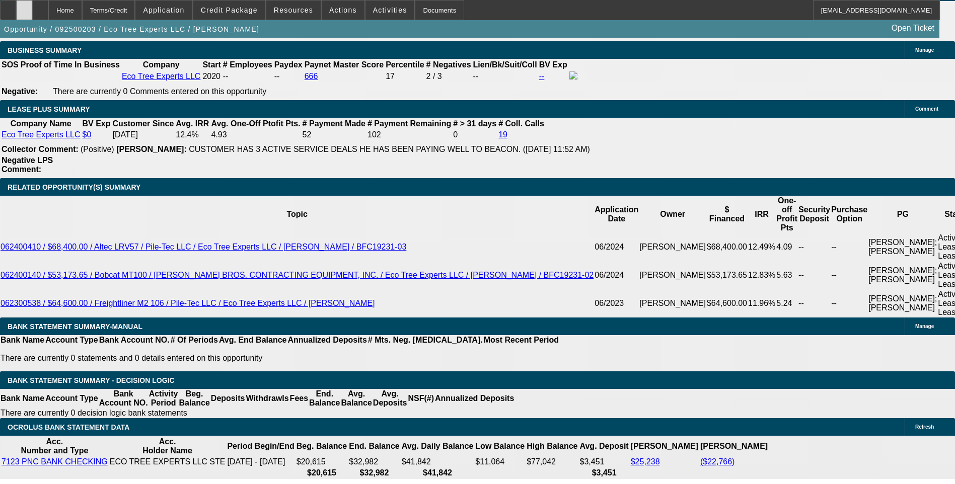
click at [32, 11] on div at bounding box center [24, 10] width 16 height 20
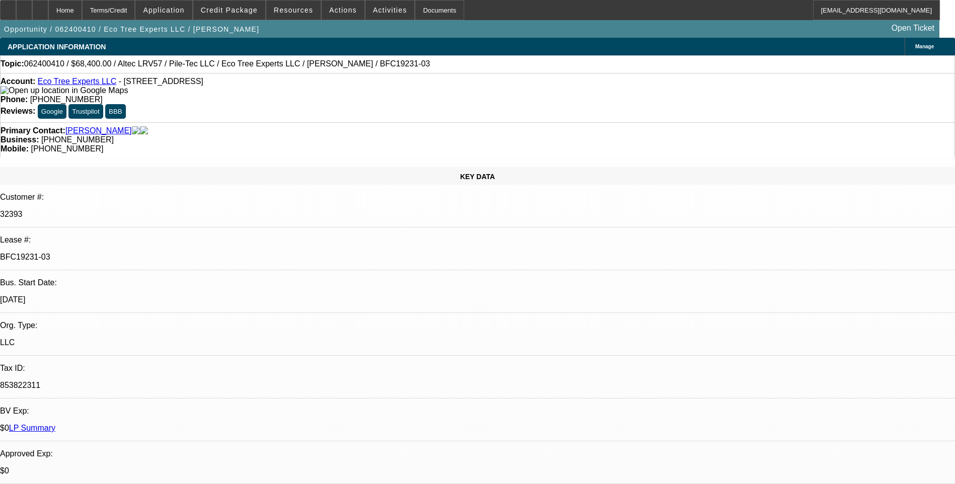
select select "0.1"
select select "0"
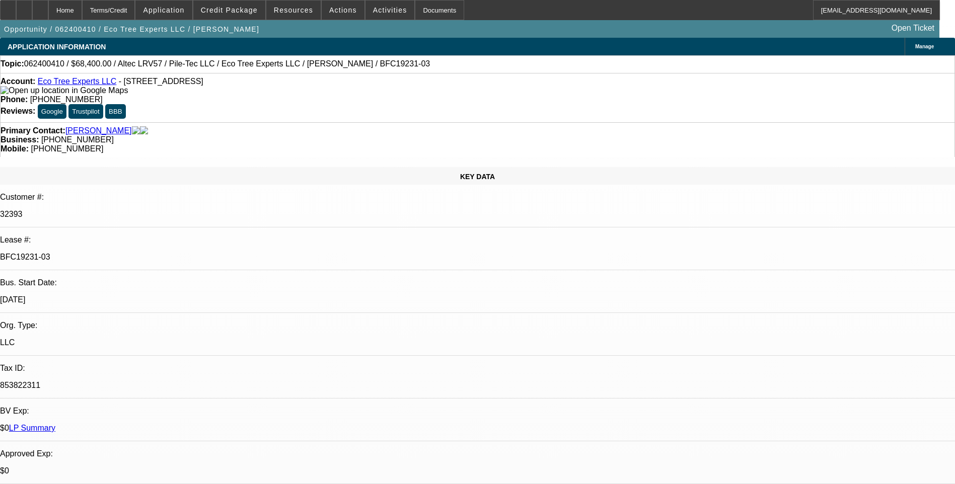
select select "0.1"
select select "0"
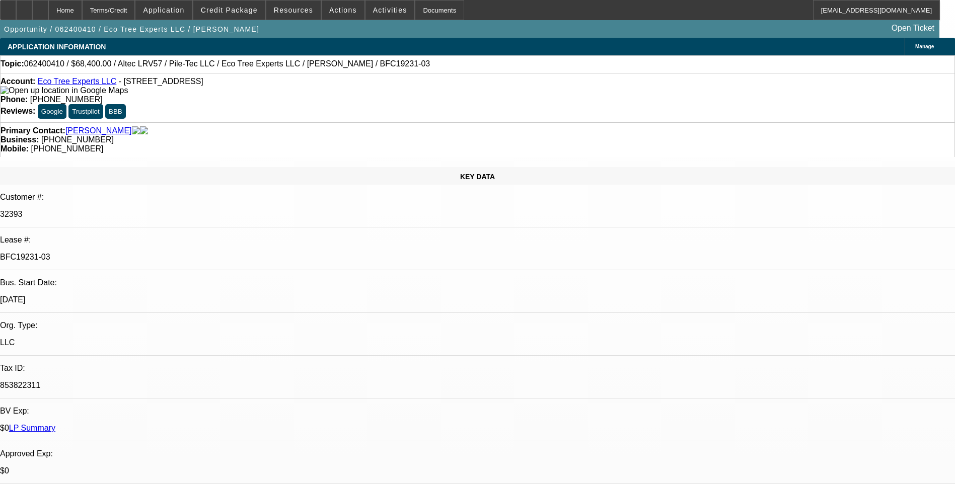
select select "1"
select select "3"
select select "6"
select select "1"
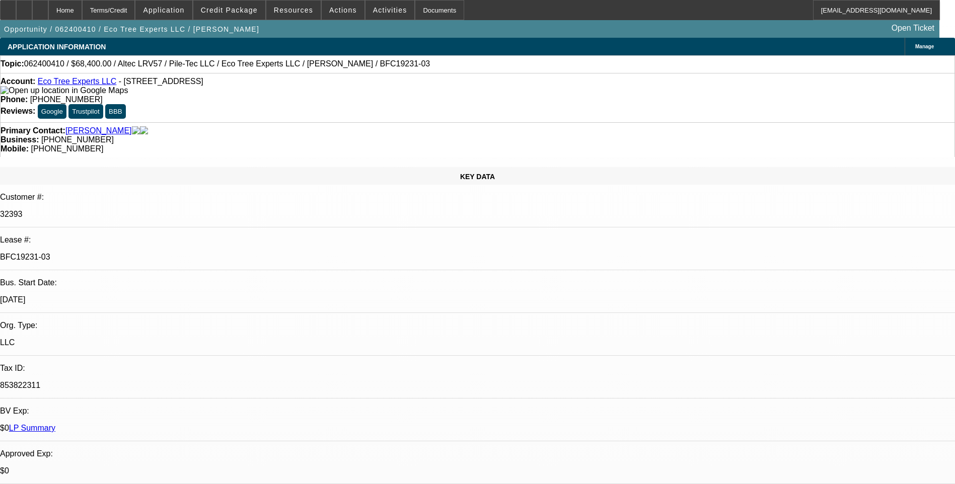
select select "6"
select select "1"
select select "3"
select select "6"
select select "1"
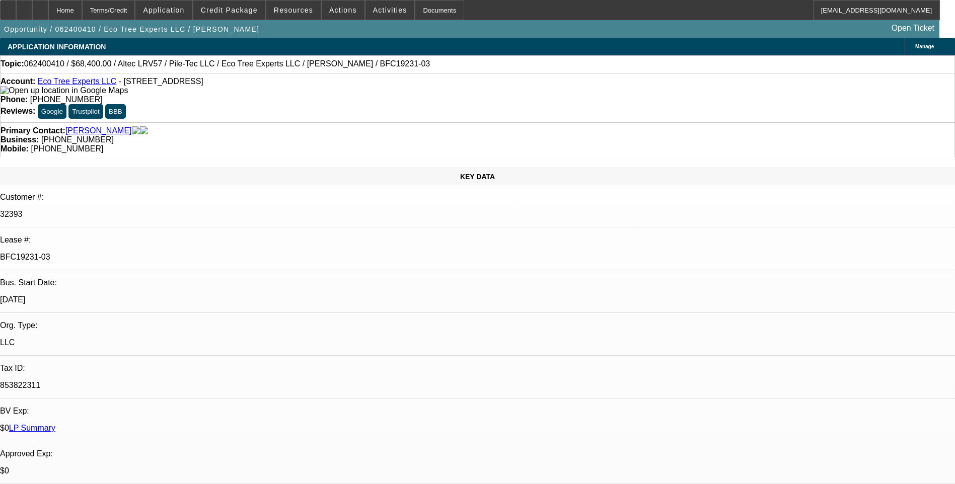
select select "1"
select select "6"
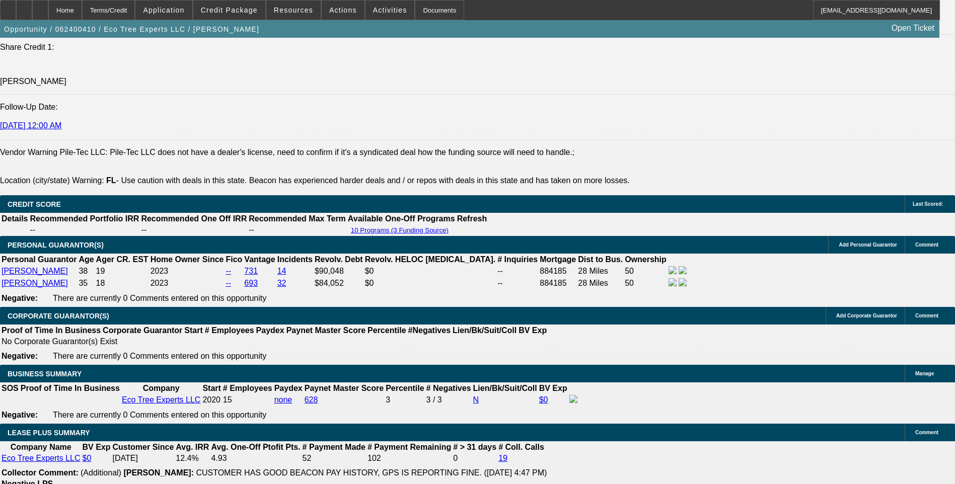
scroll to position [1409, 0]
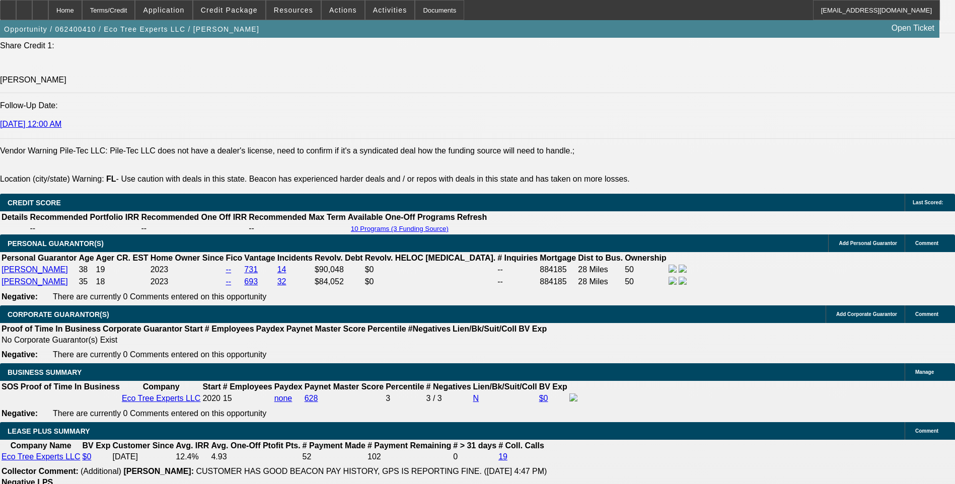
drag, startPoint x: 316, startPoint y: 232, endPoint x: 518, endPoint y: 246, distance: 203.3
copy span "The company offers tree and [PERSON_NAME] removal, tree trimming and pruning, […"
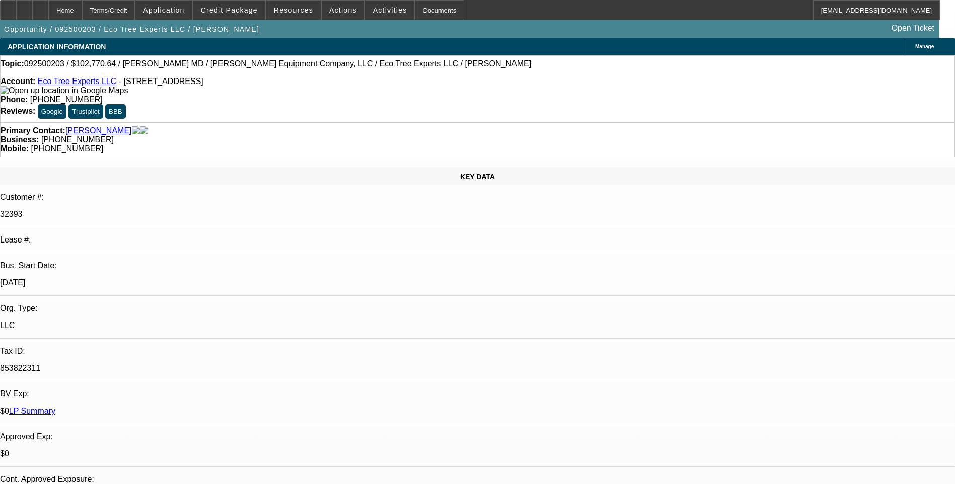
select select "0"
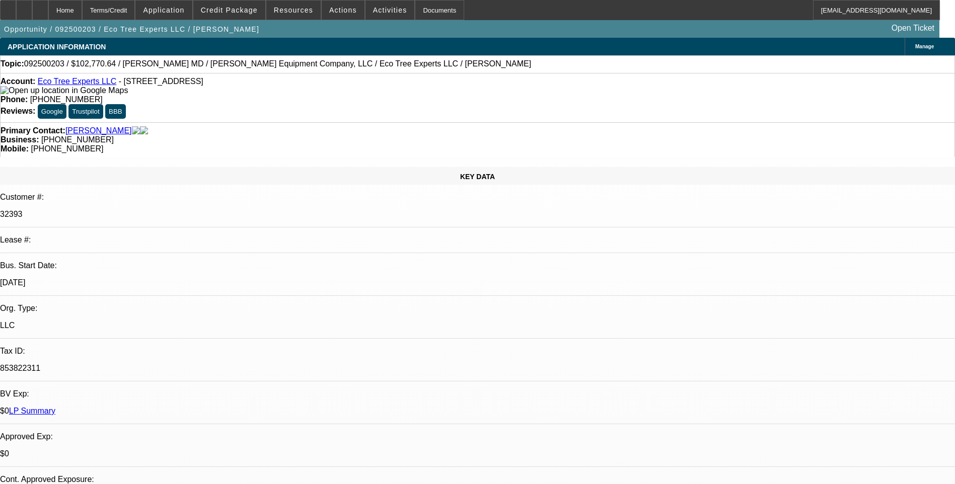
select select "0"
select select "1"
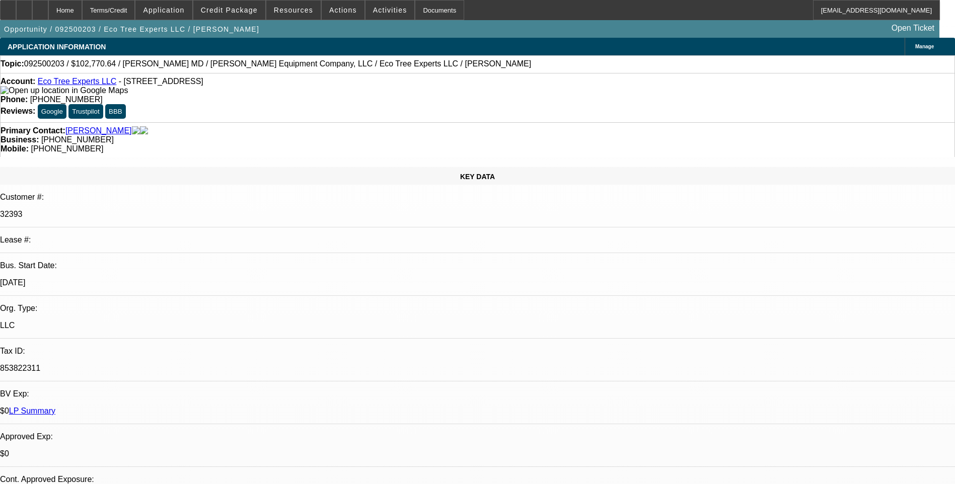
select select "1"
select select "6"
select select "1"
select select "6"
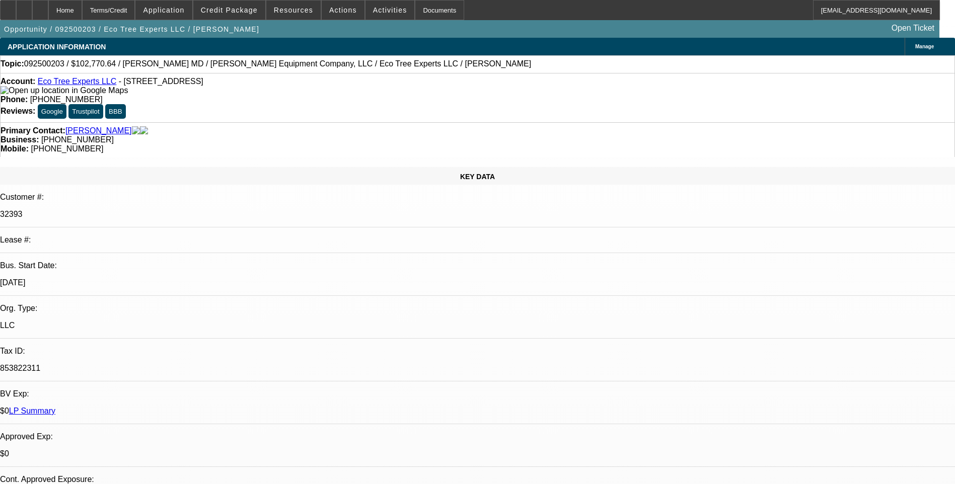
select select "1"
select select "6"
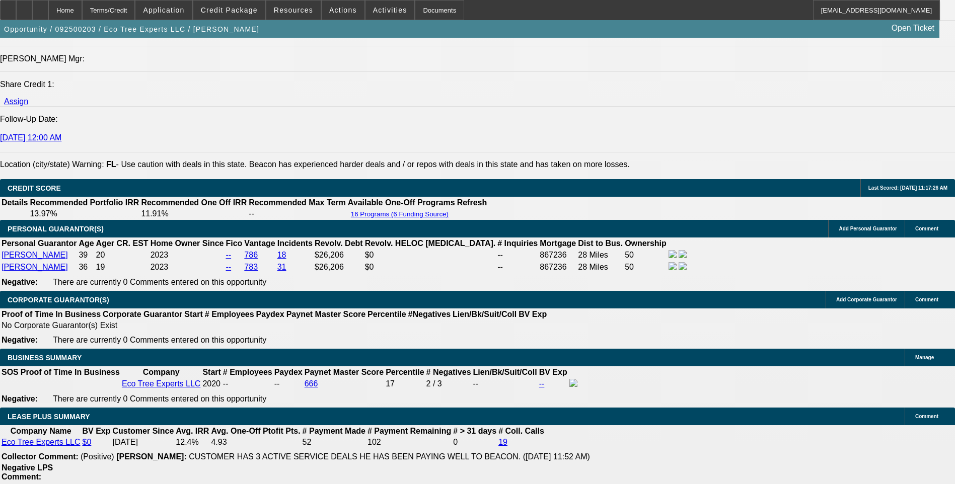
scroll to position [1343, 0]
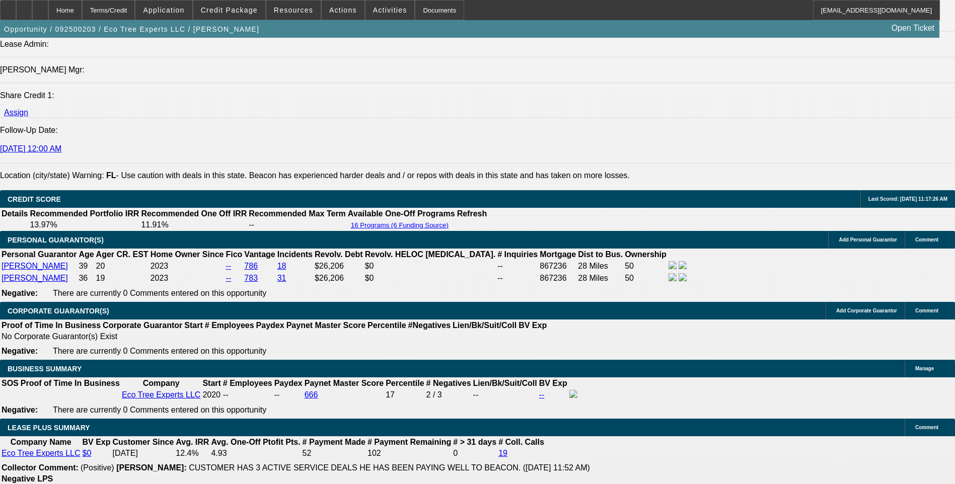
click at [48, 5] on div at bounding box center [40, 10] width 16 height 20
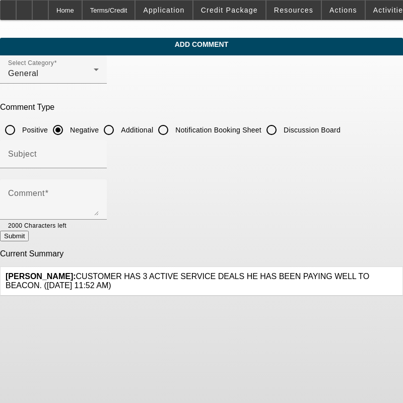
click at [119, 129] on input "Additional" at bounding box center [109, 130] width 20 height 20
radio input "true"
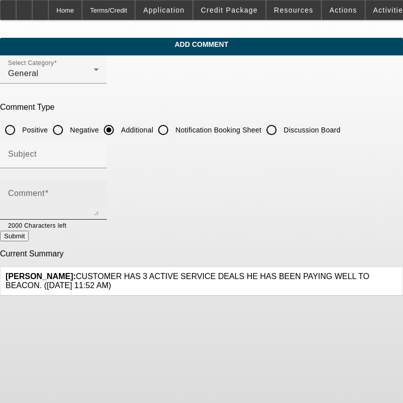
click at [45, 197] on mat-label "Comment" at bounding box center [26, 193] width 37 height 9
click at [65, 197] on textarea "Comment" at bounding box center [53, 203] width 91 height 24
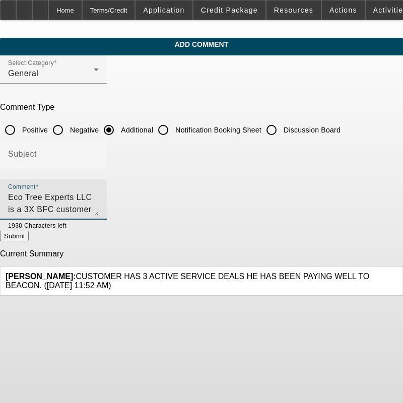
click at [99, 194] on textarea "Eco Tree Experts LLC is a 3X BFC customer with excellent pay history." at bounding box center [53, 203] width 91 height 24
paste textarea "The company offers tree and [PERSON_NAME] removal, tree trimming and pruning, […"
click at [99, 208] on textarea "Eco Tree Experts LLC is a 3X BFC customer with excellent pay history. The compa…" at bounding box center [53, 203] width 91 height 24
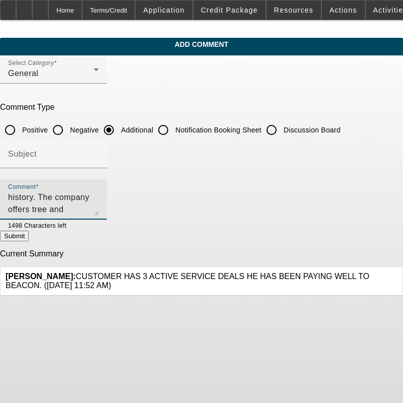
click at [99, 206] on textarea "Eco Tree Experts LLC is a 3X BFC customer with excellent pay history. The compa…" at bounding box center [53, 203] width 91 height 24
click at [99, 210] on textarea "Eco Tree Experts LLC is a 3X BFC customer with excellent pay history. The compa…" at bounding box center [53, 203] width 91 height 24
type textarea "Eco Tree Experts LLC is a 3X BFC customer with excellent pay history. The compa…"
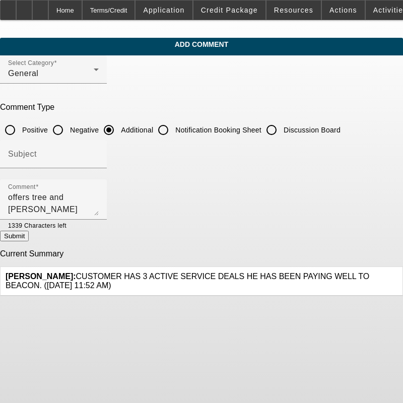
click at [29, 237] on button "Submit" at bounding box center [14, 236] width 29 height 11
radio input "true"
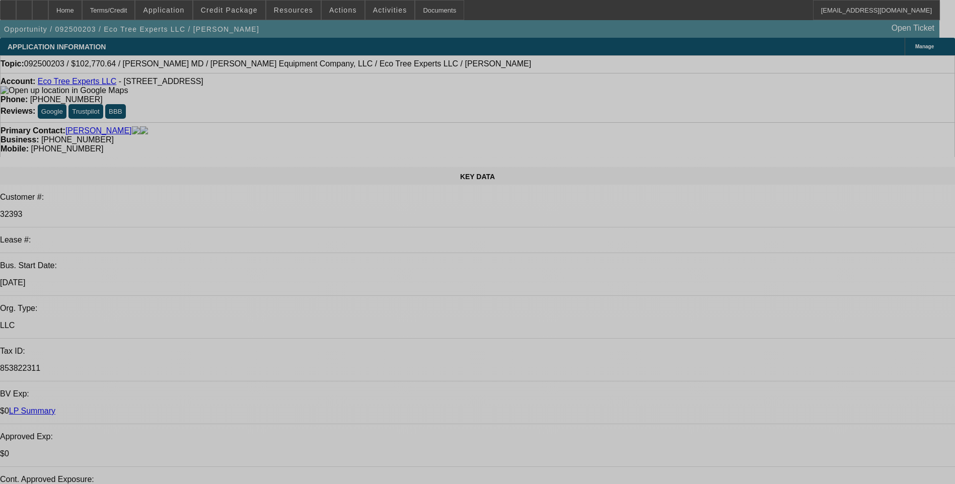
select select "0"
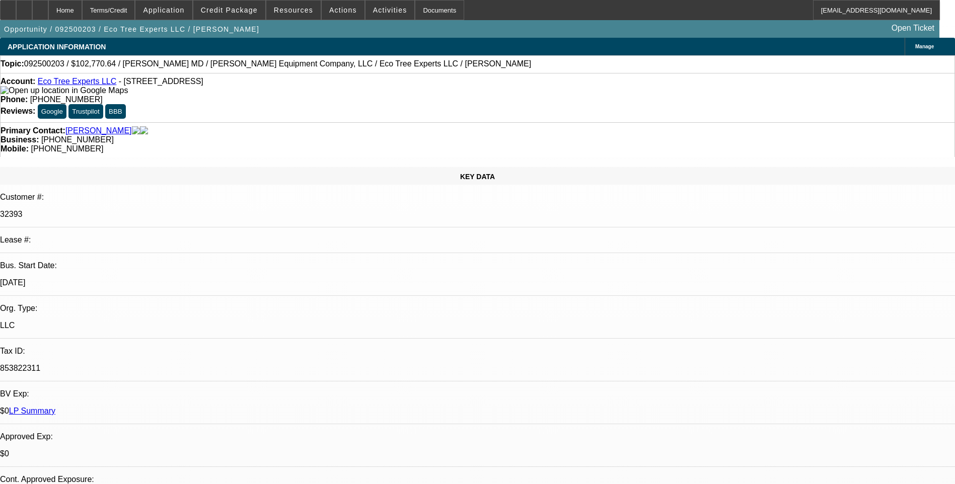
select select "0"
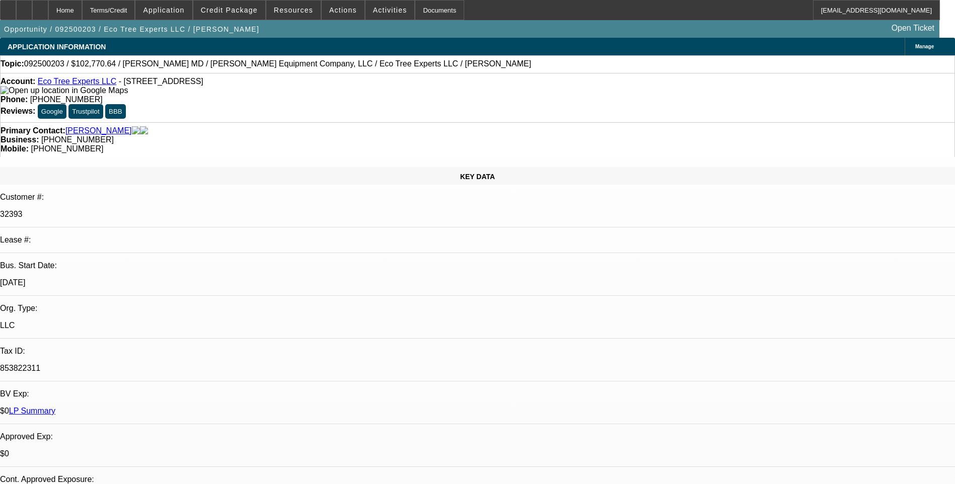
select select "0"
select select "1"
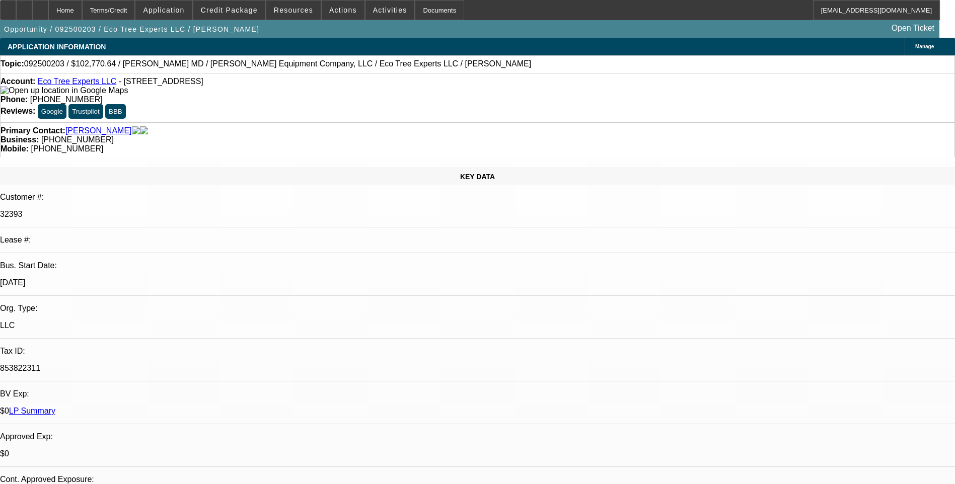
select select "6"
select select "1"
select select "6"
select select "1"
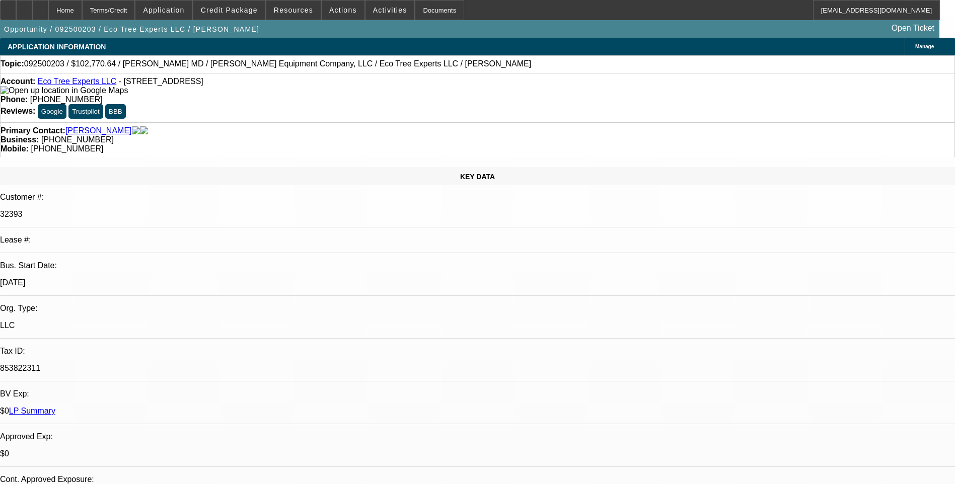
select select "1"
select select "6"
click at [135, 11] on div "Terms/Credit" at bounding box center [108, 10] width 53 height 20
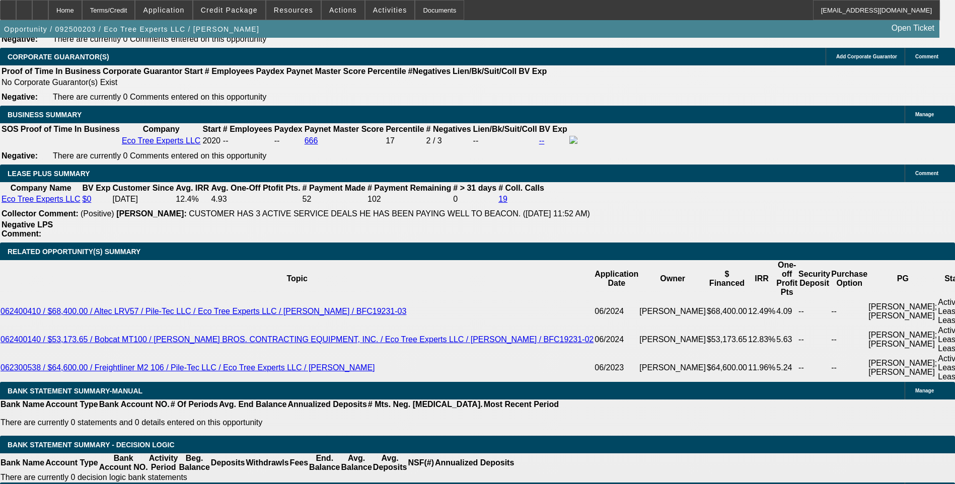
scroll to position [1657, 0]
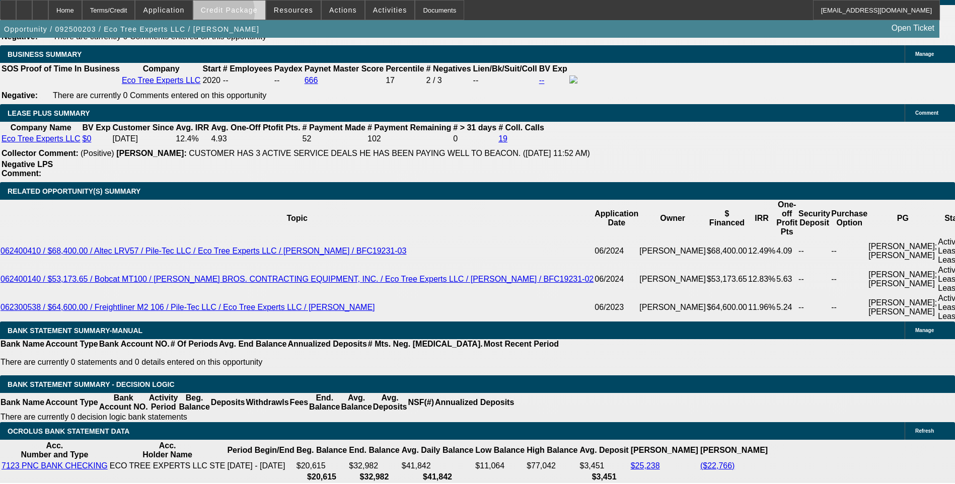
click at [231, 15] on span at bounding box center [229, 10] width 72 height 24
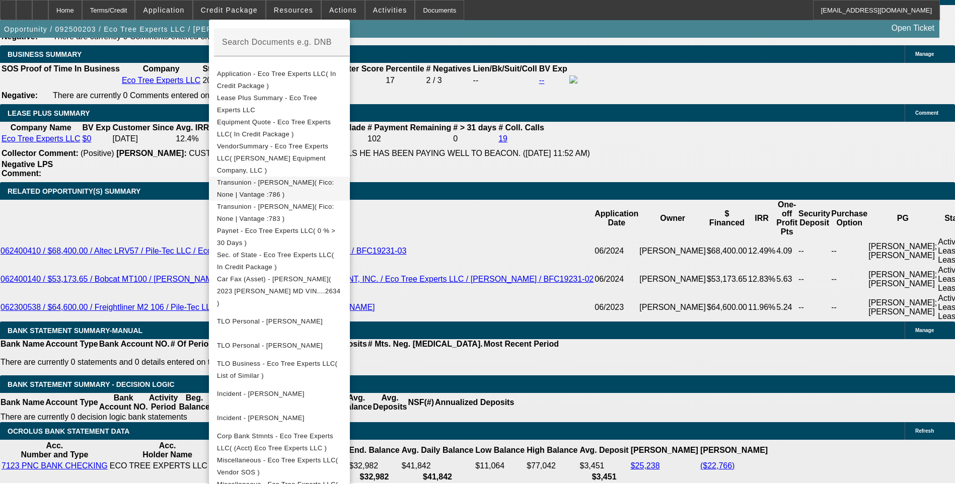
scroll to position [1707, 0]
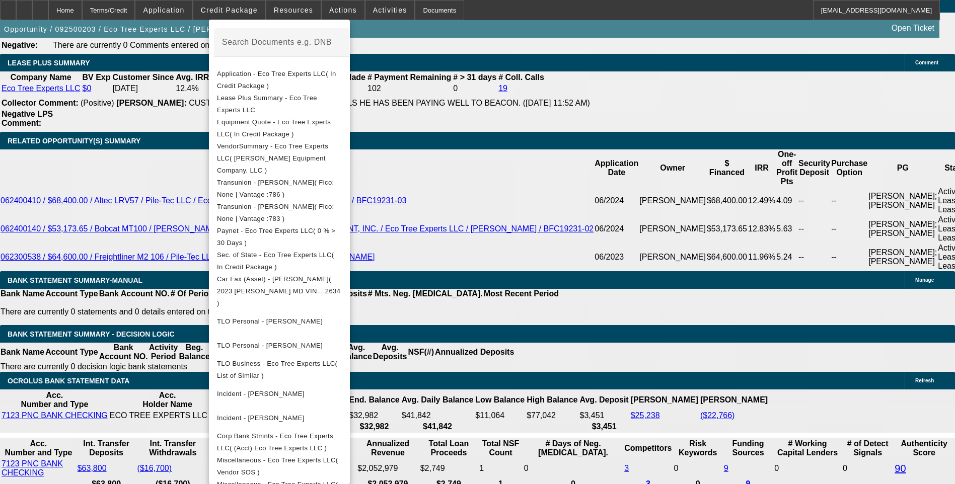
click at [531, 285] on div at bounding box center [477, 242] width 955 height 484
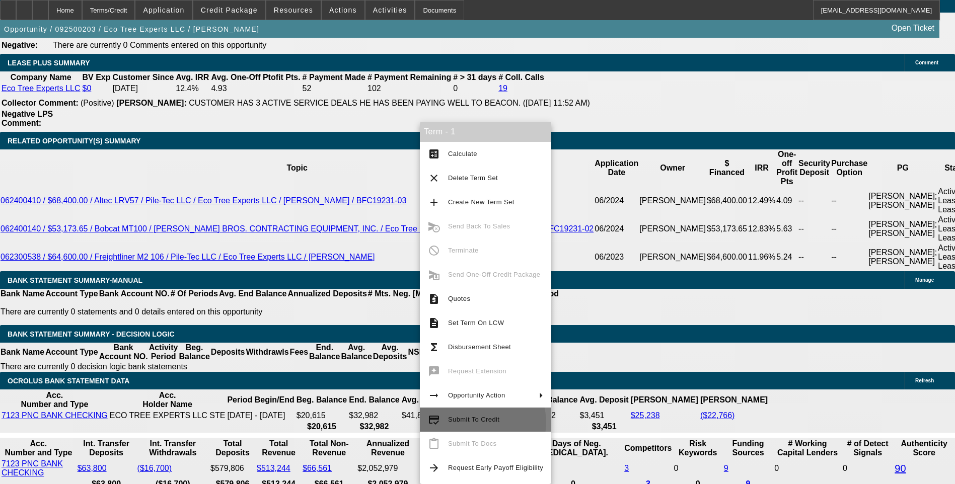
click at [481, 422] on span "Submit To Credit" at bounding box center [473, 420] width 51 height 8
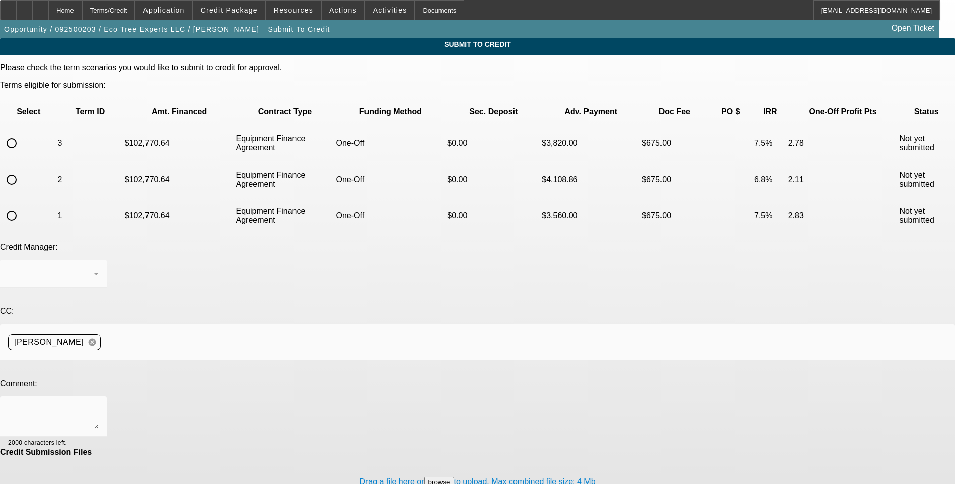
click at [22, 206] on input "radio" at bounding box center [12, 216] width 20 height 20
radio input "true"
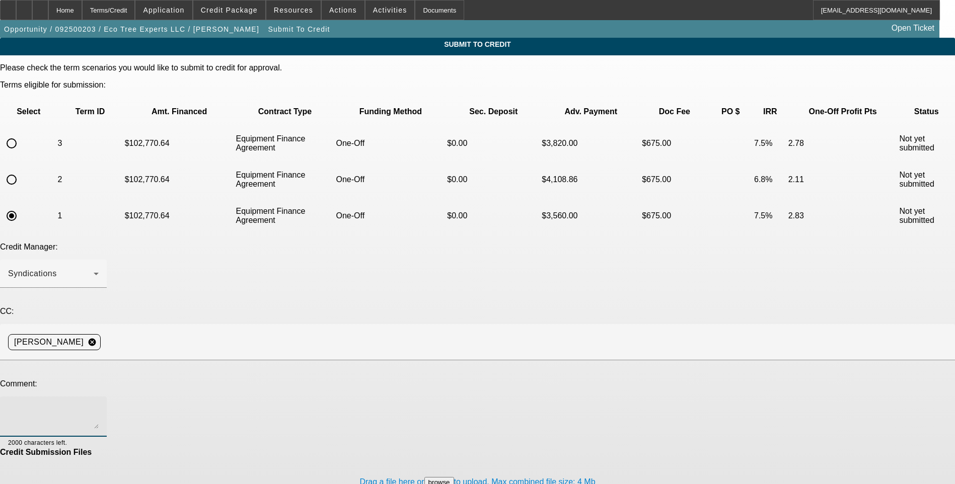
click at [99, 405] on textarea at bounding box center [53, 417] width 91 height 24
click at [99, 405] on textarea "See additional comments for write up and ok to sell one off to Leaf. Vendor SOS…" at bounding box center [53, 417] width 91 height 24
paste textarea "[URL][DOMAIN_NAME]"
type textarea "See additional comments for write up and ok to sell one off to Leaf. Vendor SOS…"
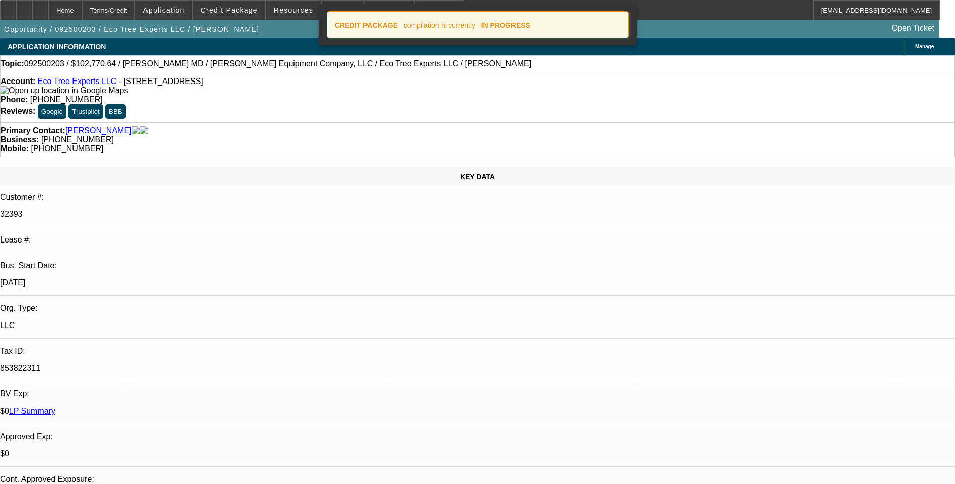
select select "0"
select select "6"
select select "0"
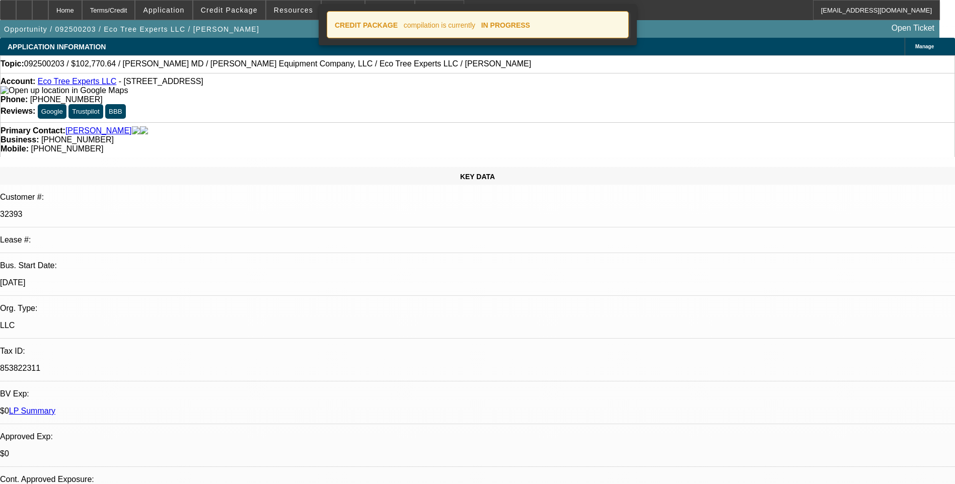
select select "0"
select select "6"
select select "0"
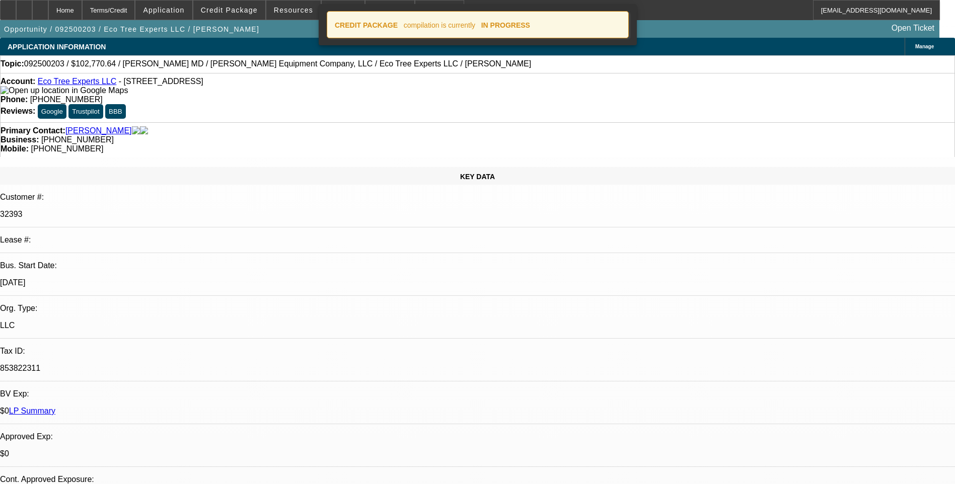
select select "0"
select select "6"
